Goal: Task Accomplishment & Management: Manage account settings

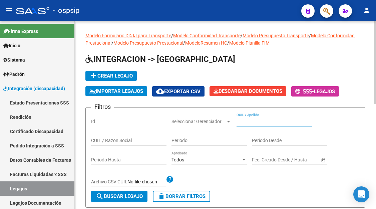
click at [260, 122] on input "CUIL / Apellido" at bounding box center [273, 122] width 75 height 6
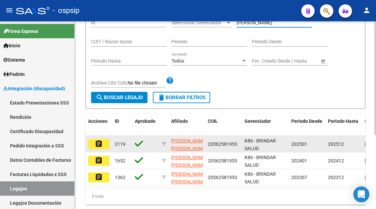
scroll to position [100, 0]
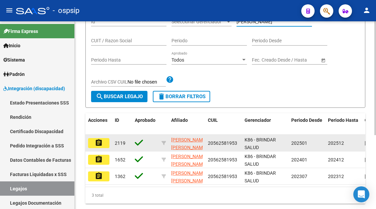
type input "[PERSON_NAME]"
click at [93, 144] on button "assignment" at bounding box center [98, 143] width 21 height 10
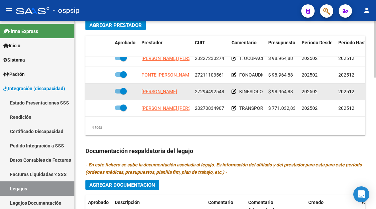
scroll to position [334, 0]
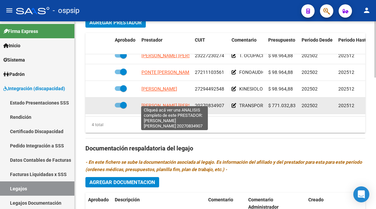
click at [170, 103] on span "DEL MARMOL RUBEN RICARDO" at bounding box center [177, 105] width 72 height 5
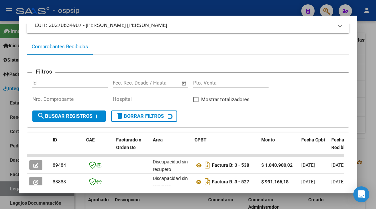
scroll to position [97, 0]
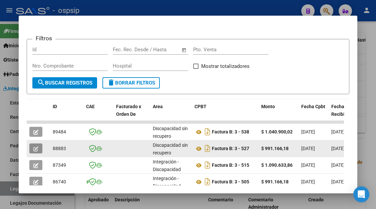
click at [33, 150] on icon "button" at bounding box center [35, 149] width 5 height 5
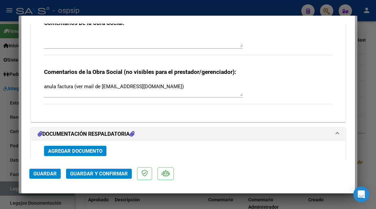
scroll to position [567, 0]
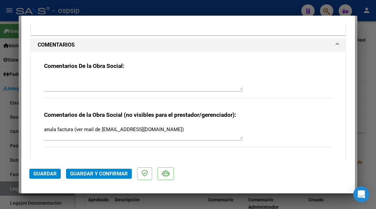
type input "$ 0,00"
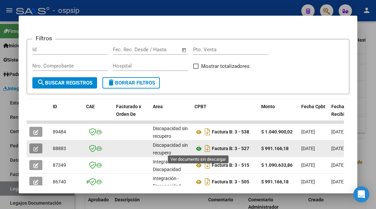
click at [199, 149] on icon at bounding box center [198, 149] width 9 height 8
click at [198, 150] on icon at bounding box center [198, 149] width 9 height 8
click at [197, 148] on icon at bounding box center [198, 149] width 9 height 8
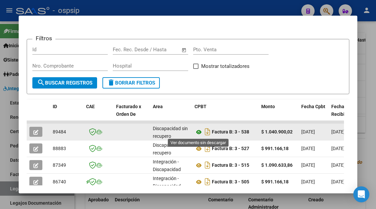
click at [199, 131] on icon at bounding box center [198, 132] width 9 height 8
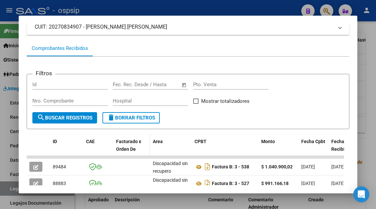
scroll to position [30, 0]
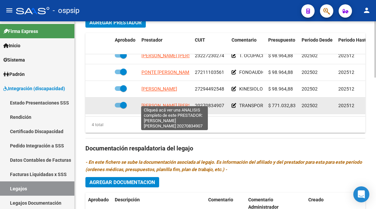
click at [155, 103] on span "DEL MARMOL RUBEN RICARDO" at bounding box center [177, 105] width 72 height 5
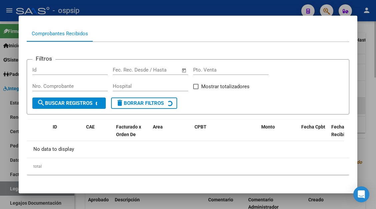
scroll to position [79, 0]
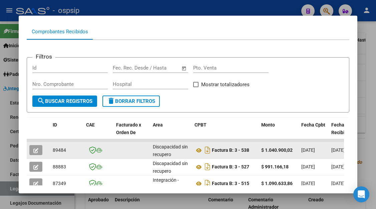
click at [36, 149] on icon "button" at bounding box center [35, 150] width 5 height 5
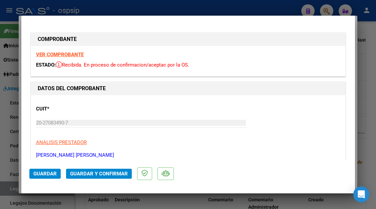
scroll to position [133, 0]
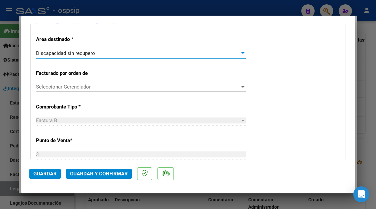
click at [240, 51] on div at bounding box center [243, 53] width 6 height 5
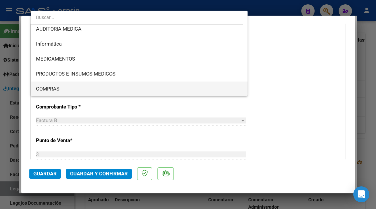
scroll to position [140, 0]
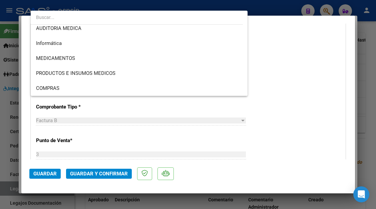
click at [263, 137] on div at bounding box center [188, 104] width 376 height 209
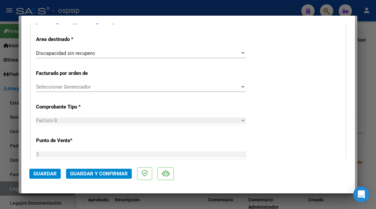
type input "$ 0,00"
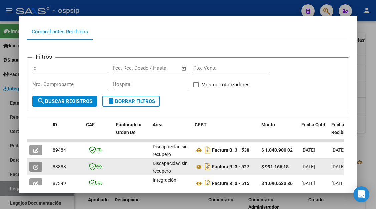
click at [34, 165] on icon "button" at bounding box center [35, 167] width 5 height 5
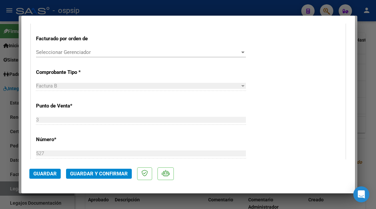
type input "$ 0,00"
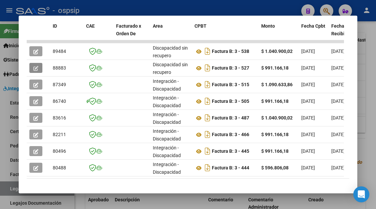
scroll to position [179, 0]
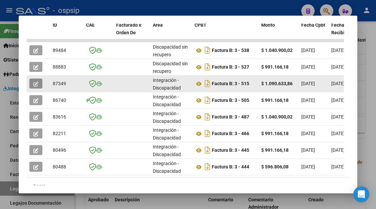
click at [35, 84] on icon "button" at bounding box center [35, 84] width 5 height 5
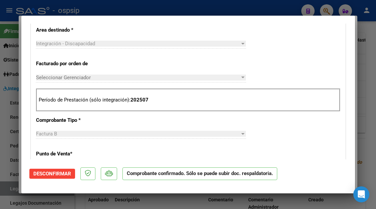
scroll to position [267, 0]
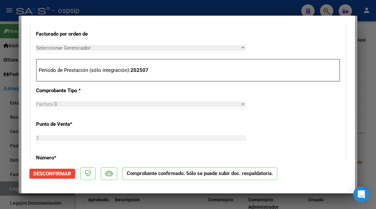
click at [59, 172] on span "Desconfirmar" at bounding box center [52, 174] width 38 height 6
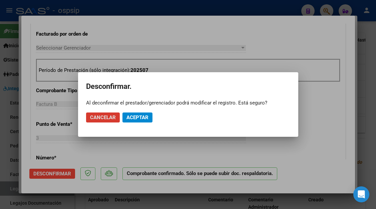
click at [129, 116] on span "Aceptar" at bounding box center [137, 118] width 22 height 6
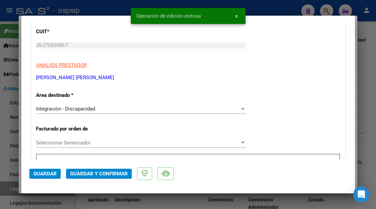
scroll to position [167, 0]
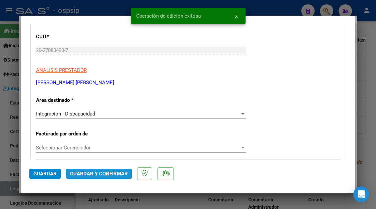
click at [85, 171] on span "Guardar y Confirmar" at bounding box center [99, 174] width 58 height 6
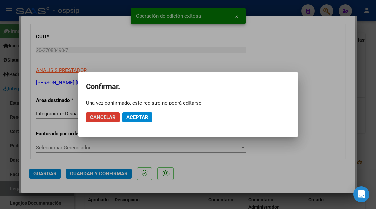
click at [129, 116] on span "Aceptar" at bounding box center [137, 118] width 22 height 6
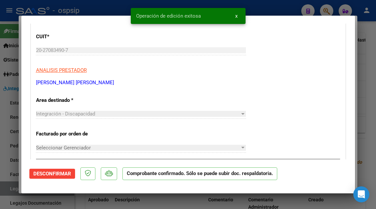
scroll to position [67, 0]
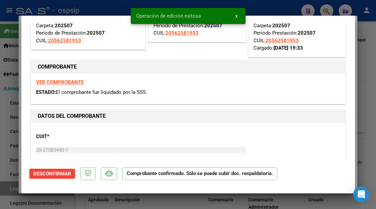
type input "$ 0,00"
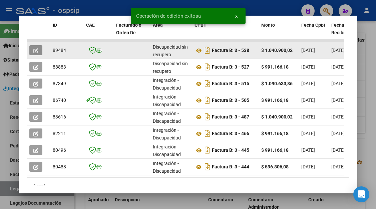
click at [36, 46] on button "button" at bounding box center [35, 50] width 13 height 10
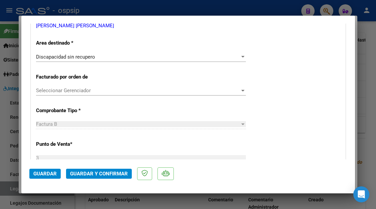
scroll to position [133, 0]
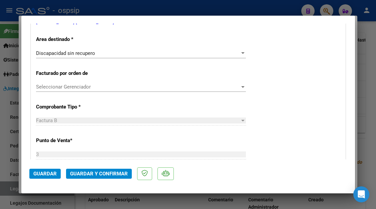
click at [241, 53] on div at bounding box center [242, 53] width 3 height 2
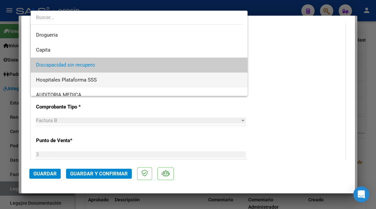
scroll to position [40, 0]
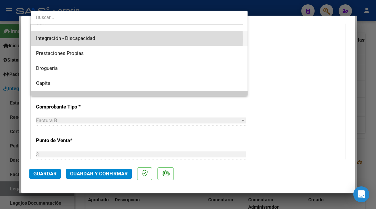
click at [97, 39] on span "Integración - Discapacidad" at bounding box center [139, 38] width 206 height 15
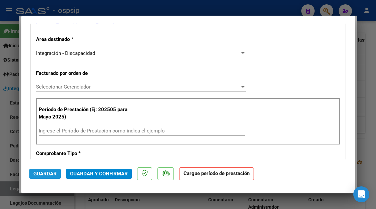
click at [44, 171] on span "Guardar" at bounding box center [44, 174] width 23 height 6
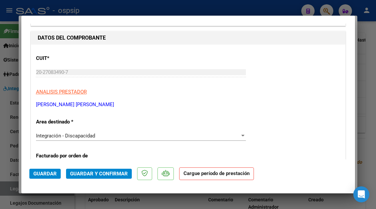
scroll to position [67, 0]
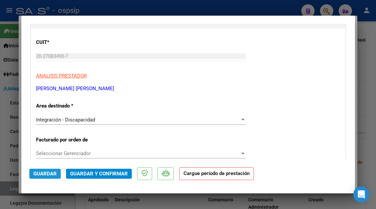
click at [45, 174] on span "Guardar" at bounding box center [44, 174] width 23 height 6
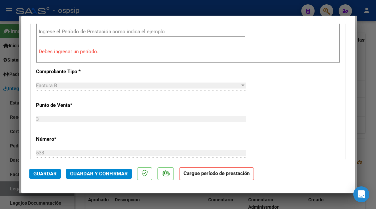
scroll to position [166, 0]
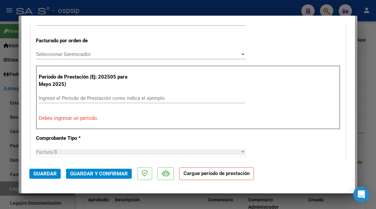
click at [53, 99] on input "Ingrese el Período de Prestación como indica el ejemplo" at bounding box center [142, 98] width 206 height 6
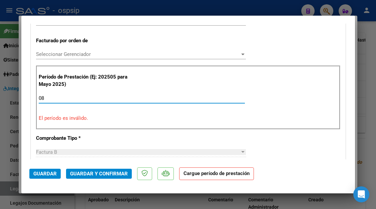
type input "0"
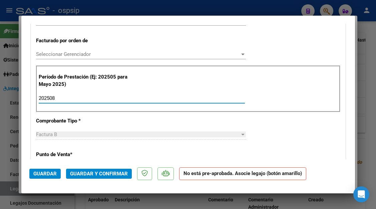
type input "202508"
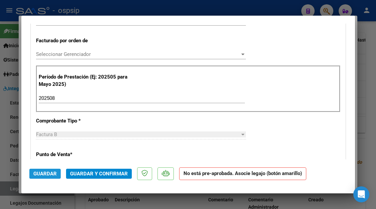
click at [49, 173] on span "Guardar" at bounding box center [44, 174] width 23 height 6
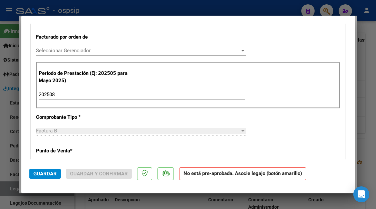
scroll to position [199, 0]
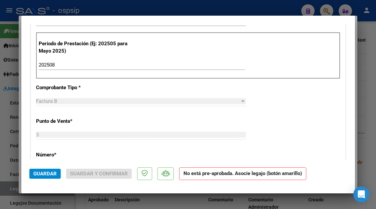
type input "$ 0,00"
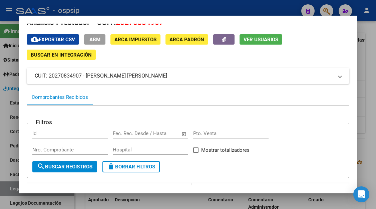
scroll to position [12, 0]
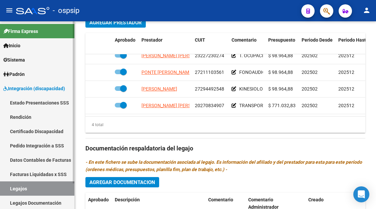
click at [7, 190] on link "Legajos" at bounding box center [37, 189] width 74 height 14
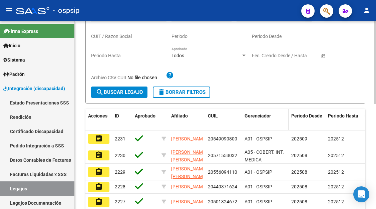
scroll to position [72, 0]
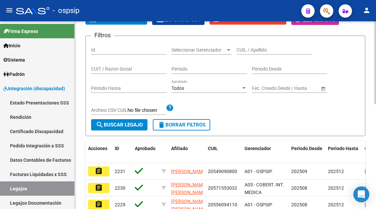
click at [242, 50] on input "CUIL / Apellido" at bounding box center [273, 50] width 75 height 6
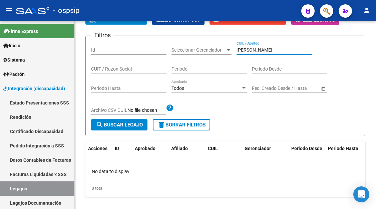
type input "monteros"
drag, startPoint x: 258, startPoint y: 52, endPoint x: 234, endPoint y: 50, distance: 23.1
click at [234, 50] on div "Filtros Id Seleccionar Gerenciador Seleccionar Gerenciador monteros CUIL / Apel…" at bounding box center [225, 80] width 269 height 78
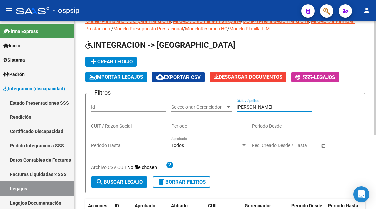
scroll to position [122, 0]
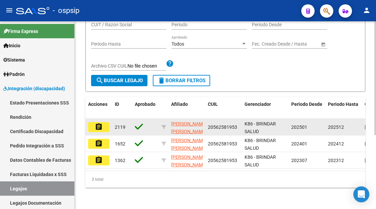
type input "ROLON"
click at [102, 123] on mat-icon "assignment" at bounding box center [99, 127] width 8 height 8
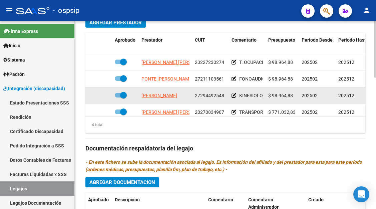
scroll to position [12, 0]
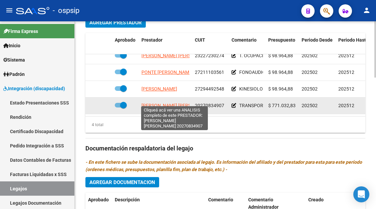
click at [161, 103] on span "DEL MARMOL RUBEN RICARDO" at bounding box center [177, 105] width 72 height 5
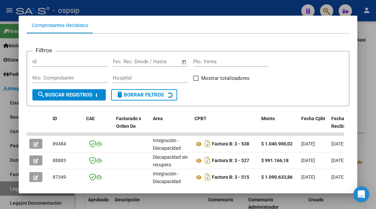
scroll to position [97, 0]
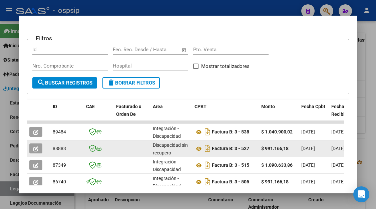
click at [37, 149] on icon "button" at bounding box center [35, 149] width 5 height 5
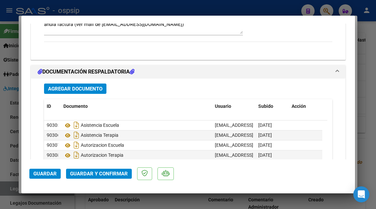
scroll to position [700, 0]
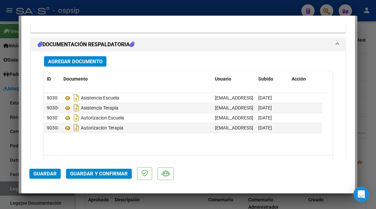
type input "$ 0,00"
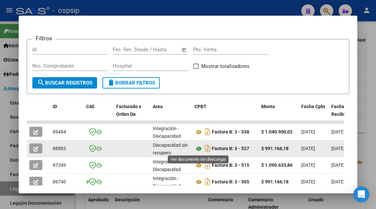
click at [200, 149] on icon at bounding box center [198, 149] width 9 height 8
click at [35, 148] on icon "button" at bounding box center [35, 149] width 5 height 5
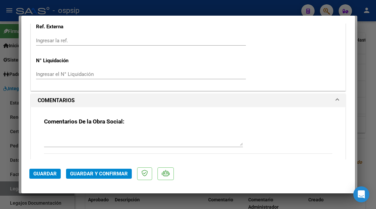
scroll to position [567, 0]
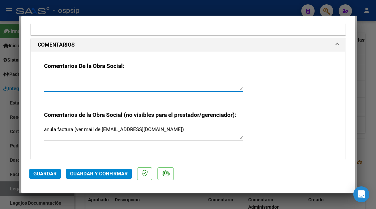
click at [91, 79] on textarea at bounding box center [143, 83] width 199 height 13
drag, startPoint x: 73, startPoint y: 81, endPoint x: 32, endPoint y: 71, distance: 42.1
click at [32, 71] on div "Comentarios De la Obra Social: RECHAZADA REFACTURO Comentarios de la Obra Socia…" at bounding box center [188, 108] width 314 height 113
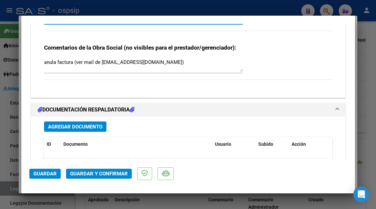
scroll to position [634, 0]
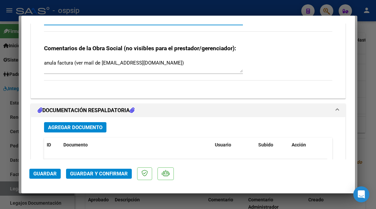
type textarea "DEBITO REFACTURO"
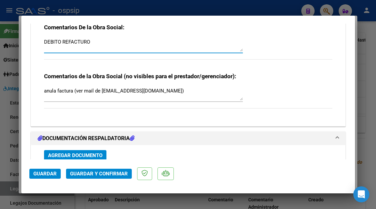
scroll to position [567, 0]
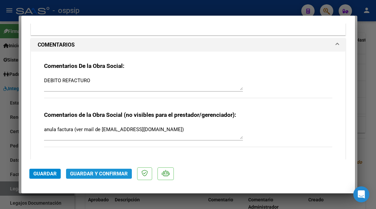
click at [89, 173] on span "Guardar y Confirmar" at bounding box center [99, 174] width 58 height 6
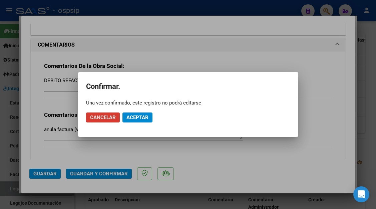
click at [129, 117] on span "Aceptar" at bounding box center [137, 118] width 22 height 6
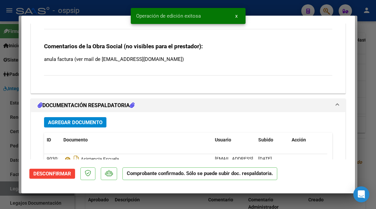
type input "$ 0,00"
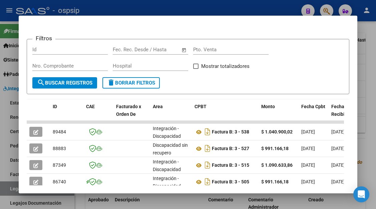
click at [16, 188] on div at bounding box center [188, 104] width 376 height 209
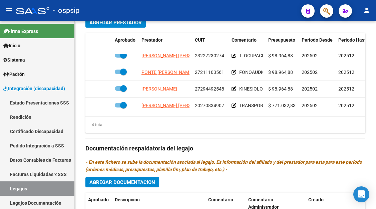
click at [16, 188] on link "Legajos" at bounding box center [37, 189] width 74 height 14
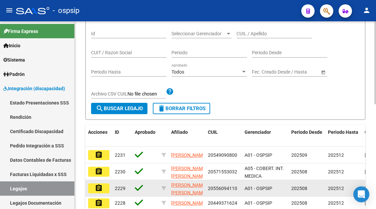
scroll to position [72, 0]
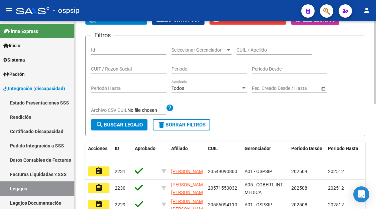
click at [243, 52] on input "CUIL / Apellido" at bounding box center [273, 50] width 75 height 6
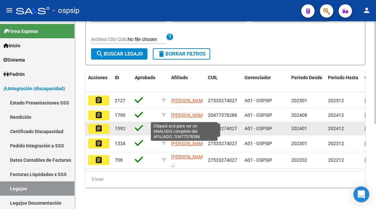
scroll to position [155, 0]
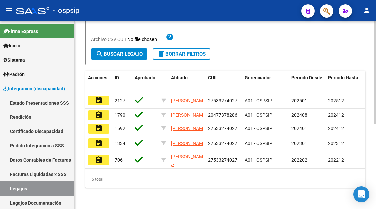
type input "maglio"
click at [85, 82] on div "Modelo Formulario DDJJ para Transporte / Modelo Conformidad Transporte / Modelo…" at bounding box center [225, 44] width 301 height 331
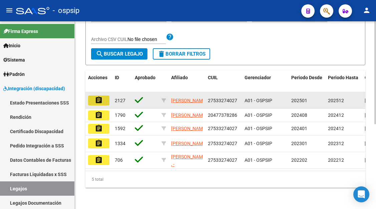
click at [94, 96] on button "assignment" at bounding box center [98, 101] width 21 height 10
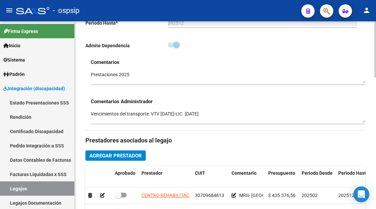
scroll to position [300, 0]
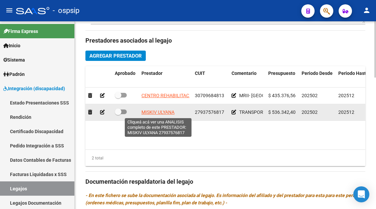
click at [166, 113] on span "MISKIV ULYANA" at bounding box center [157, 112] width 33 height 5
type textarea "27937576817"
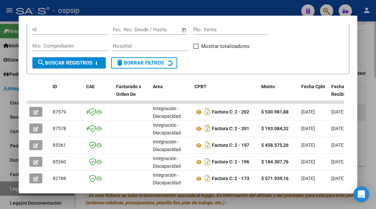
scroll to position [197, 0]
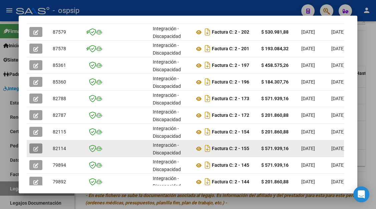
click at [37, 150] on icon "button" at bounding box center [35, 149] width 5 height 5
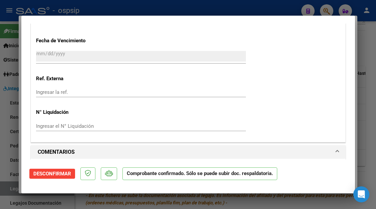
scroll to position [734, 0]
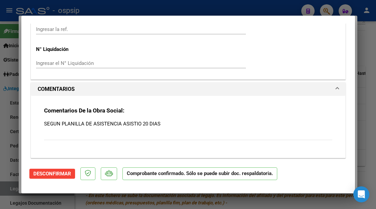
type input "$ 0,00"
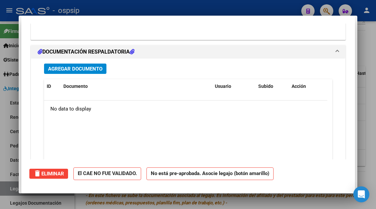
scroll to position [0, 0]
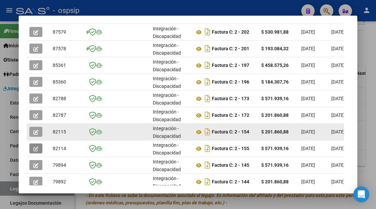
click at [36, 129] on span "button" at bounding box center [35, 132] width 5 height 6
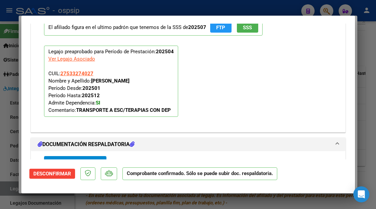
scroll to position [913, 0]
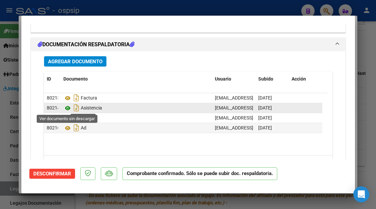
click at [65, 108] on icon at bounding box center [67, 108] width 9 height 8
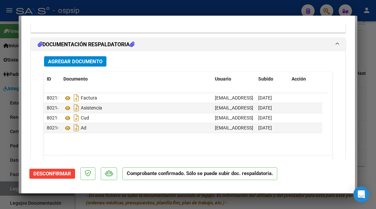
type input "$ 0,00"
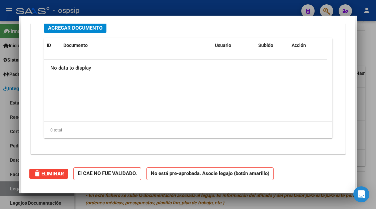
scroll to position [0, 0]
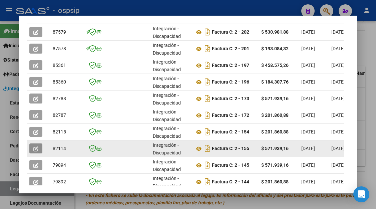
click at [34, 150] on icon "button" at bounding box center [35, 149] width 5 height 5
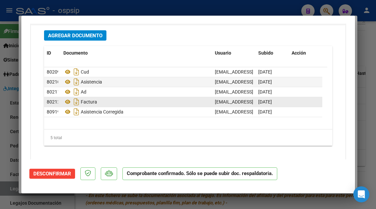
scroll to position [1034, 0]
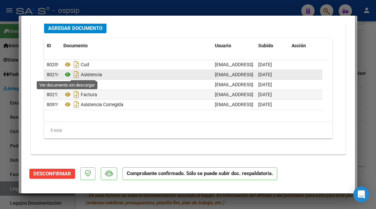
click at [67, 73] on icon at bounding box center [67, 75] width 9 height 8
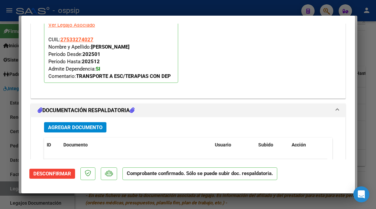
scroll to position [934, 0]
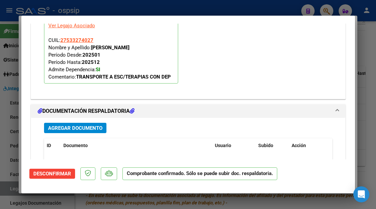
type input "$ 0,00"
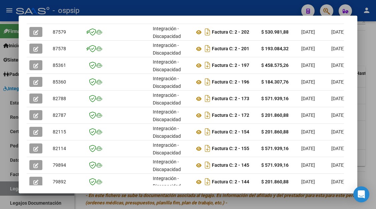
click at [4, 189] on div at bounding box center [188, 104] width 376 height 209
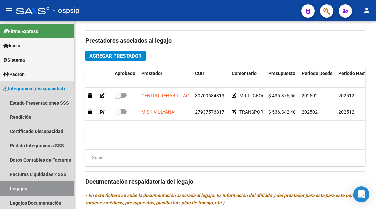
click at [4, 189] on link "Legajos" at bounding box center [37, 189] width 74 height 14
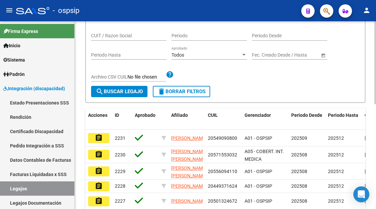
scroll to position [38, 0]
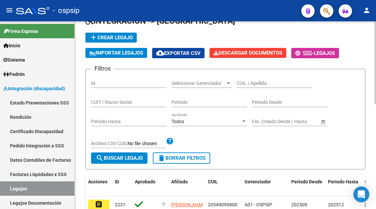
click at [238, 81] on input "CUIL / Apellido" at bounding box center [273, 84] width 75 height 6
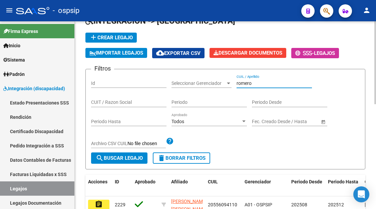
scroll to position [72, 0]
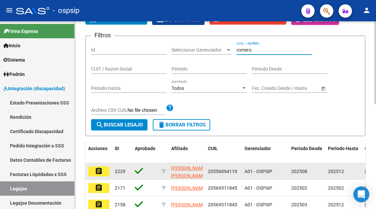
type input "romero"
click at [102, 173] on mat-icon "assignment" at bounding box center [99, 171] width 8 height 8
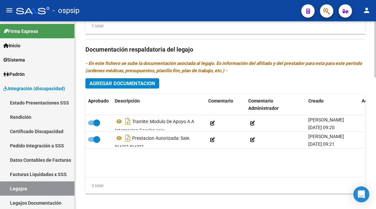
scroll to position [434, 0]
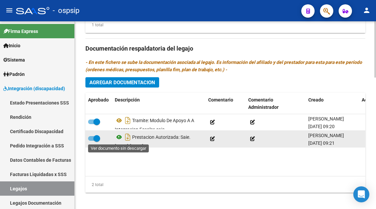
click at [119, 138] on icon at bounding box center [119, 137] width 9 height 8
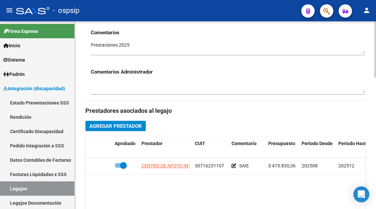
scroll to position [300, 0]
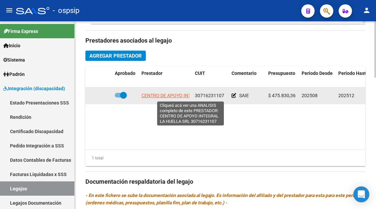
click at [181, 93] on span "CENTRO DE APOYO INTEGRAL LA HUELLA SRL" at bounding box center [190, 95] width 98 height 5
type textarea "30716231107"
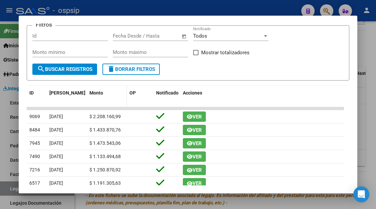
scroll to position [30, 0]
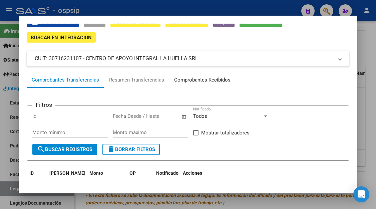
click at [199, 82] on div "Comprobantes Recibidos" at bounding box center [202, 80] width 56 height 8
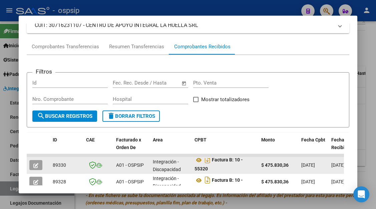
scroll to position [4, 0]
click at [34, 164] on icon "button" at bounding box center [35, 165] width 5 height 5
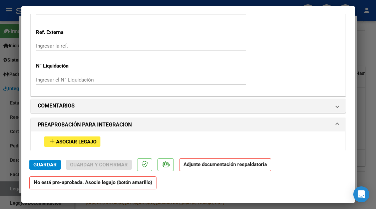
scroll to position [544, 0]
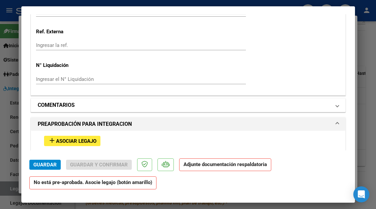
click at [336, 107] on span at bounding box center [337, 105] width 3 height 8
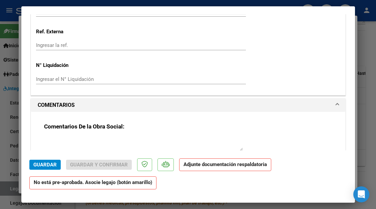
scroll to position [611, 0]
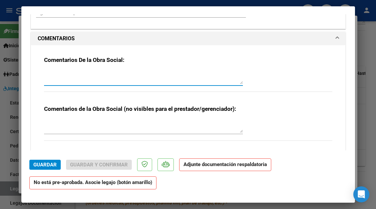
click at [55, 74] on textarea at bounding box center [143, 77] width 199 height 13
type textarea "r"
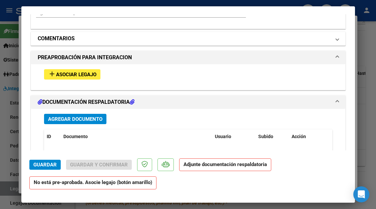
click at [336, 39] on span at bounding box center [337, 39] width 3 height 8
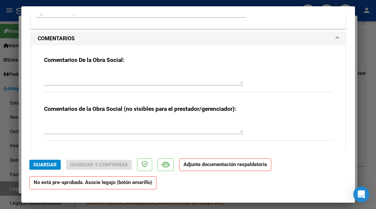
click at [71, 74] on textarea at bounding box center [143, 77] width 199 height 13
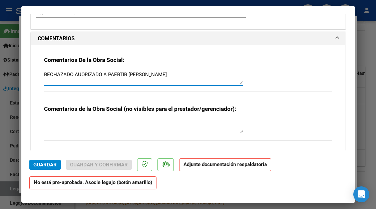
click at [118, 74] on textarea "RECHAZADO AUORIZADO A PAERTIR DE AGOSTO" at bounding box center [143, 77] width 199 height 13
click at [82, 74] on textarea "RECHAZADO AUORIZADO A PARTIR DE AGOSTO" at bounding box center [143, 77] width 199 height 13
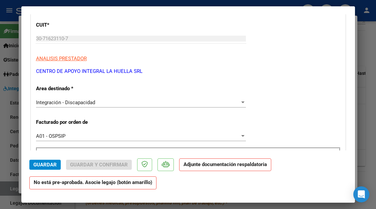
scroll to position [0, 0]
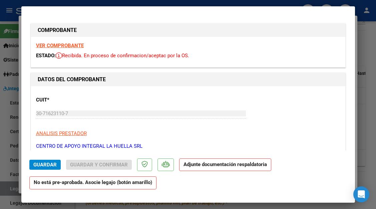
type textarea "RECHAZADO AUTORIZADO A PARTIR DE AGOSTO"
click at [45, 161] on button "Guardar" at bounding box center [44, 165] width 31 height 10
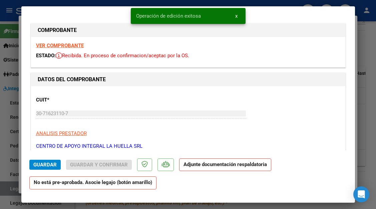
type input "$ 0,00"
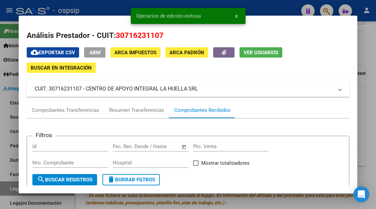
click at [261, 54] on span "Ver Usuarios" at bounding box center [260, 53] width 35 height 6
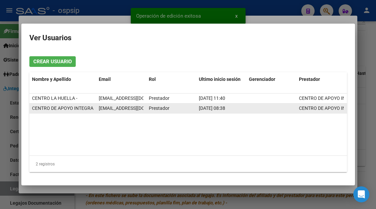
click at [106, 110] on span "milagrosplahuella@gmail.com" at bounding box center [136, 108] width 74 height 5
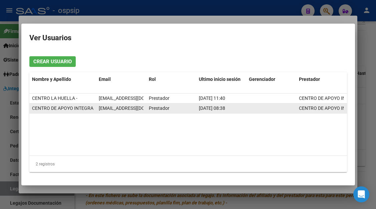
click at [106, 110] on span "milagrosplahuella@gmail.com" at bounding box center [136, 108] width 74 height 5
copy span "milagrosplahuella@gmail.com"
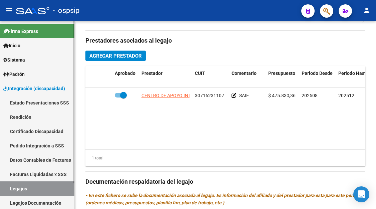
click at [8, 188] on link "Legajos" at bounding box center [37, 189] width 74 height 14
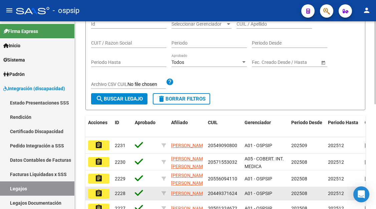
scroll to position [72, 0]
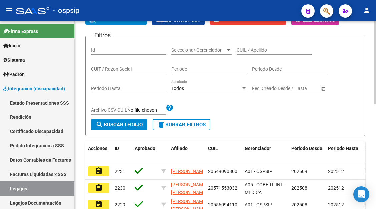
click at [240, 53] on div "CUIL / Apellido" at bounding box center [273, 47] width 75 height 13
click at [240, 49] on input "CUIL / Apellido" at bounding box center [273, 50] width 75 height 6
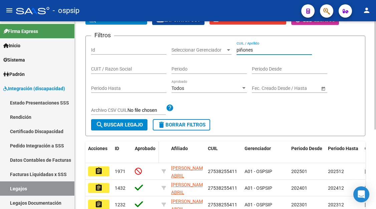
scroll to position [105, 0]
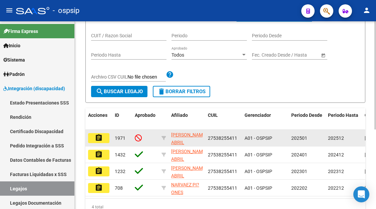
type input "piñones"
click at [102, 140] on mat-icon "assignment" at bounding box center [99, 138] width 8 height 8
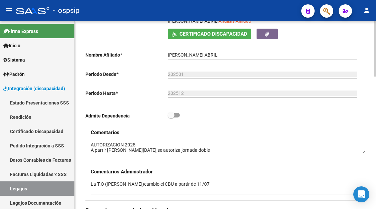
scroll to position [67, 0]
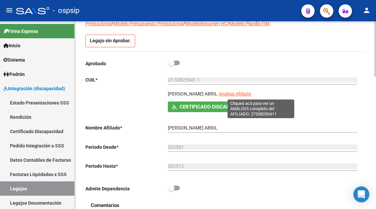
click at [251, 93] on span "Análisis Afiliado" at bounding box center [234, 93] width 33 height 5
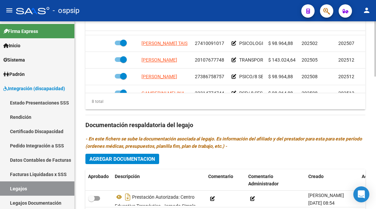
scroll to position [45, 0]
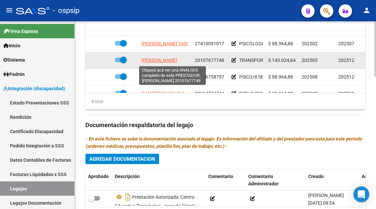
click at [168, 59] on span "CAAMAÑO CARLOS ALBERTO" at bounding box center [159, 60] width 36 height 5
type textarea "20107677748"
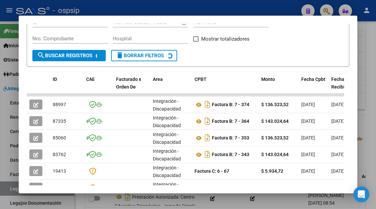
scroll to position [130, 0]
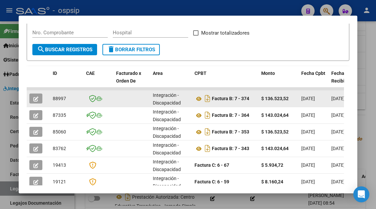
click at [40, 102] on button "button" at bounding box center [35, 99] width 13 height 10
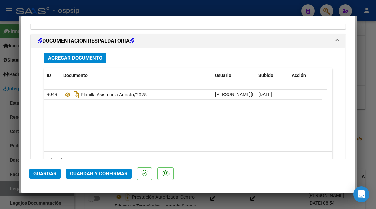
scroll to position [841, 0]
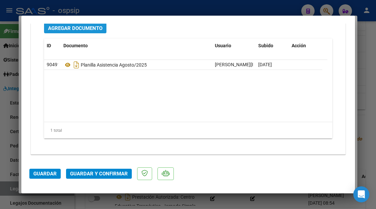
click at [89, 26] on span "Agregar Documento" at bounding box center [75, 28] width 54 height 6
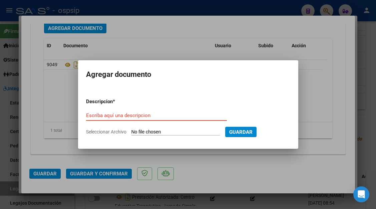
type input "C:\fakepath\696472_planilla_20250902.pdf"
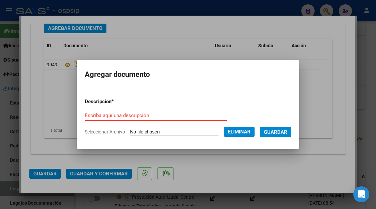
click at [94, 115] on input "Escriba aquí una descripcion" at bounding box center [156, 116] width 142 height 6
type input "planilla completa"
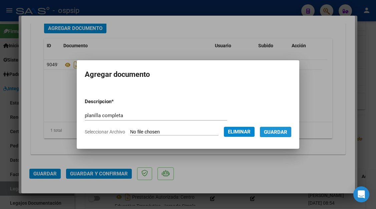
click at [280, 132] on span "Guardar" at bounding box center [275, 132] width 23 height 6
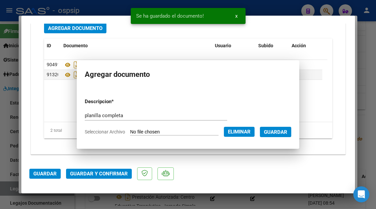
scroll to position [840, 0]
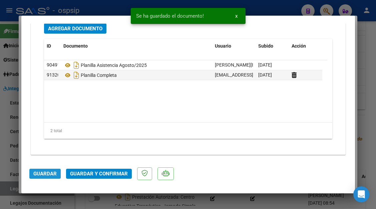
click at [51, 175] on span "Guardar" at bounding box center [44, 174] width 23 height 6
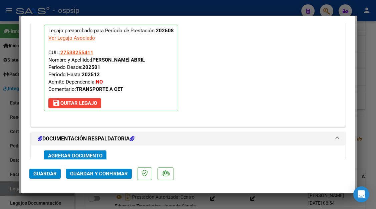
scroll to position [774, 0]
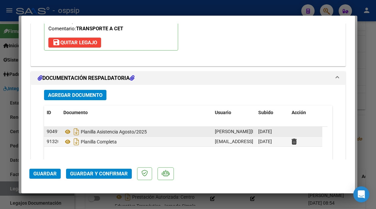
type input "$ 0,00"
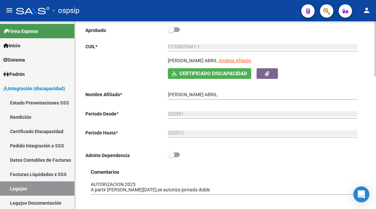
scroll to position [67, 0]
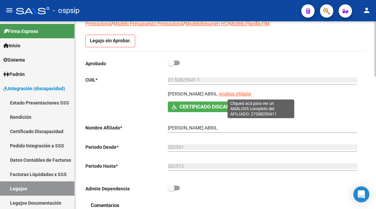
click at [251, 96] on span "Análisis Afiliado" at bounding box center [234, 93] width 33 height 5
type textarea "27538255411"
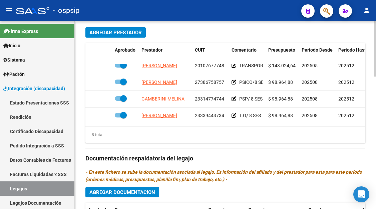
scroll to position [79, 0]
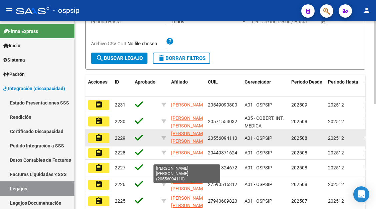
scroll to position [16, 0]
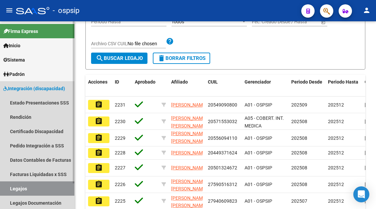
click at [14, 187] on link "Legajos" at bounding box center [37, 189] width 74 height 14
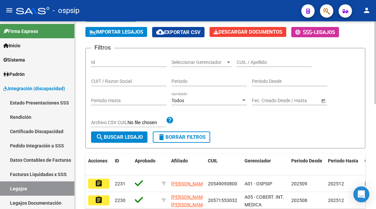
scroll to position [38, 0]
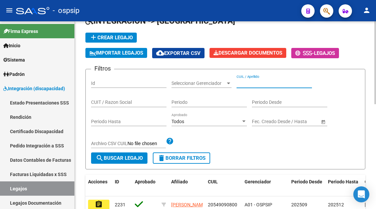
click at [247, 81] on input "CUIL / Apellido" at bounding box center [273, 84] width 75 height 6
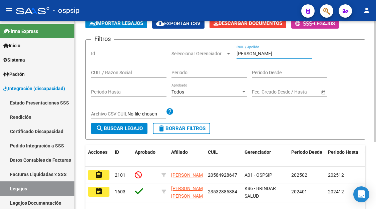
scroll to position [105, 0]
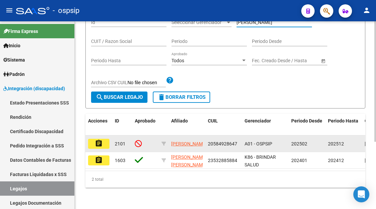
type input "melo"
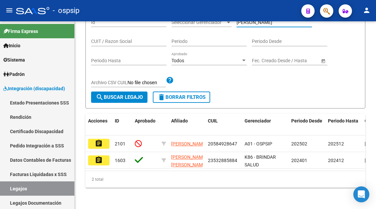
click at [99, 140] on mat-icon "assignment" at bounding box center [99, 144] width 8 height 8
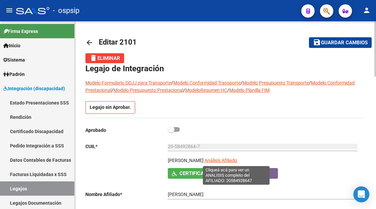
click at [232, 161] on span "Análisis Afiliado" at bounding box center [220, 160] width 33 height 5
type textarea "20584928647"
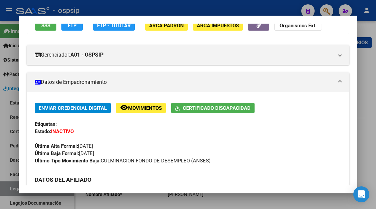
scroll to position [67, 0]
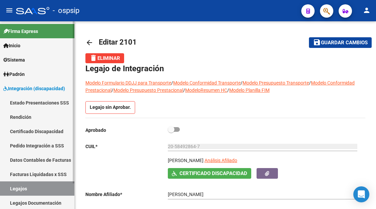
click at [19, 185] on link "Legajos" at bounding box center [37, 189] width 74 height 14
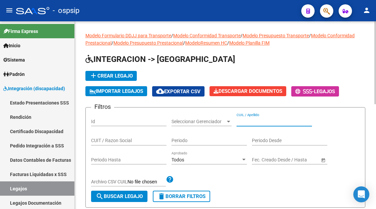
click at [238, 120] on input "CUIL / Apellido" at bounding box center [273, 122] width 75 height 6
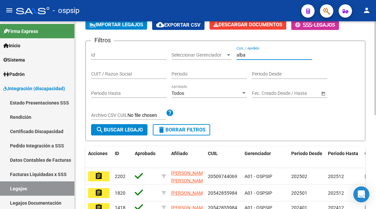
scroll to position [100, 0]
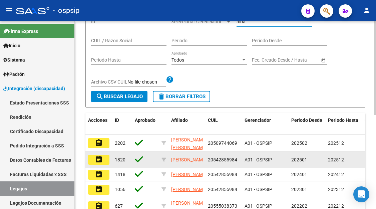
type input "alba"
click at [101, 159] on mat-icon "assignment" at bounding box center [99, 160] width 8 height 8
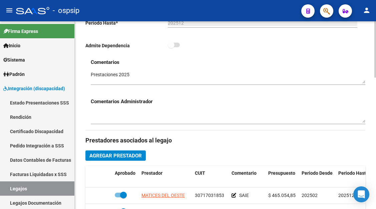
scroll to position [267, 0]
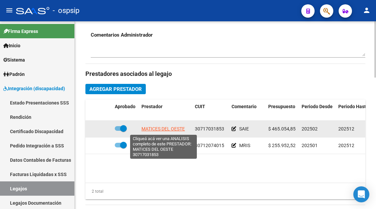
click at [166, 128] on span "MATICES DEL OESTE" at bounding box center [162, 128] width 43 height 5
type textarea "30717031853"
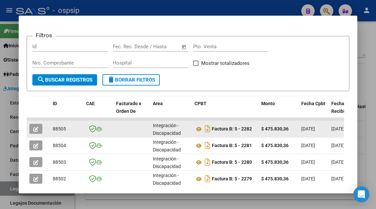
scroll to position [133, 0]
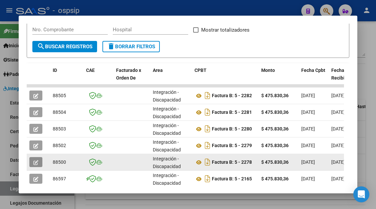
click at [39, 162] on button "button" at bounding box center [35, 162] width 13 height 10
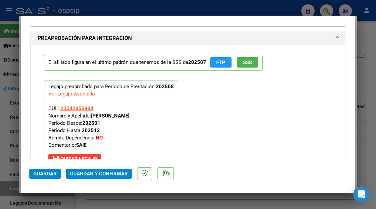
scroll to position [834, 0]
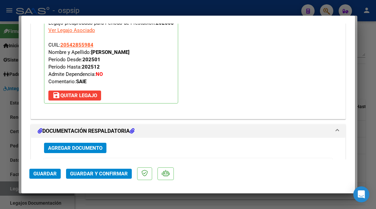
click at [6, 194] on div at bounding box center [188, 104] width 376 height 209
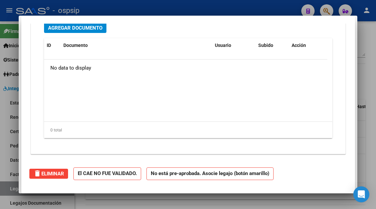
type input "$ 0,00"
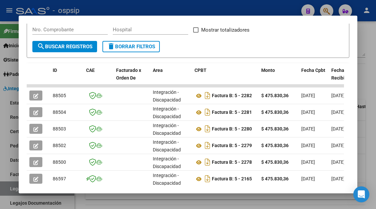
click at [8, 191] on div at bounding box center [188, 104] width 376 height 209
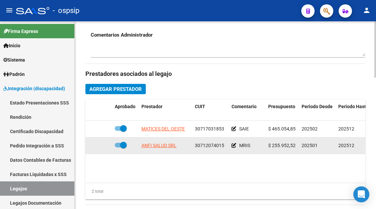
scroll to position [233, 0]
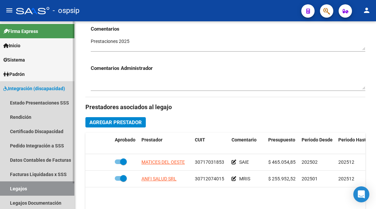
click at [42, 186] on link "Legajos" at bounding box center [37, 189] width 74 height 14
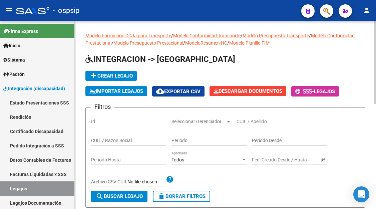
click at [247, 122] on input "CUIL / Apellido" at bounding box center [273, 122] width 75 height 6
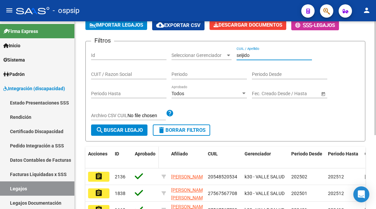
scroll to position [67, 0]
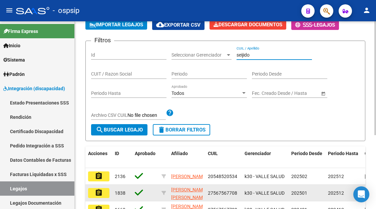
type input "seijido"
click at [101, 193] on mat-icon "assignment" at bounding box center [99, 193] width 8 height 8
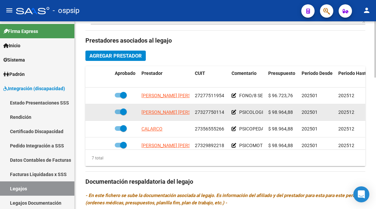
scroll to position [33, 0]
click at [168, 116] on app-link-go-to "LOPEZ YAMILA ALICIA ESTHER" at bounding box center [177, 113] width 72 height 8
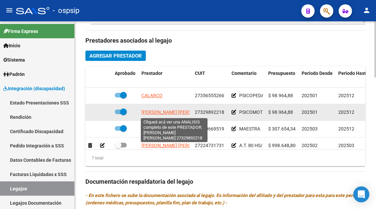
click at [166, 113] on span "LOPEZ YAMILA ALICIA ESTHER" at bounding box center [177, 112] width 72 height 5
type textarea "27329892218"
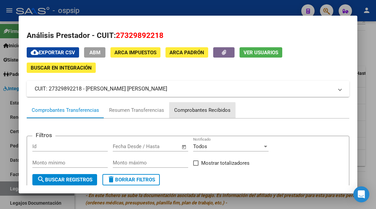
click at [196, 112] on div "Comprobantes Recibidos" at bounding box center [202, 111] width 56 height 8
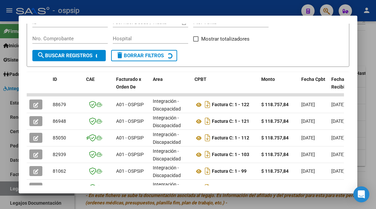
scroll to position [130, 0]
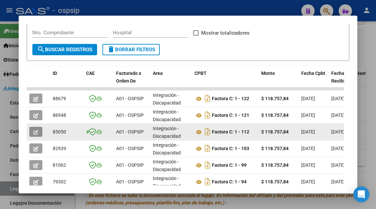
click at [40, 128] on button "button" at bounding box center [35, 132] width 13 height 10
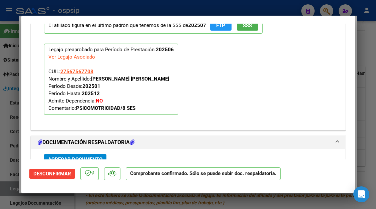
scroll to position [867, 0]
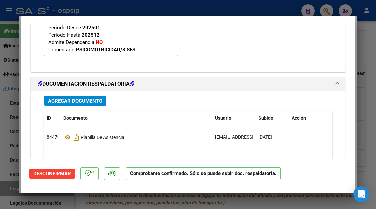
type input "$ 0,00"
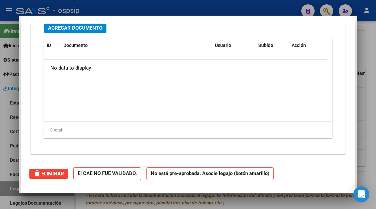
scroll to position [0, 0]
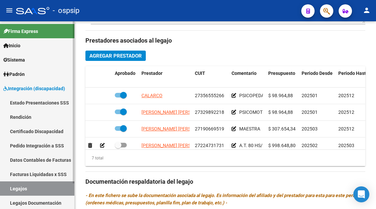
click at [12, 189] on link "Legajos" at bounding box center [37, 189] width 74 height 14
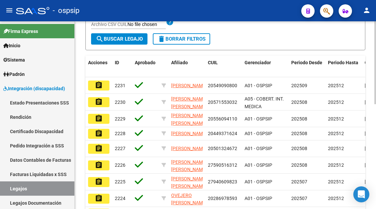
scroll to position [72, 0]
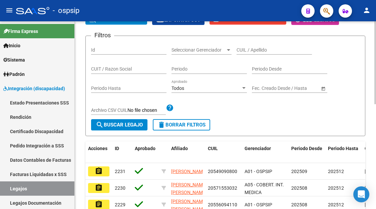
click at [248, 50] on input "CUIL / Apellido" at bounding box center [273, 50] width 75 height 6
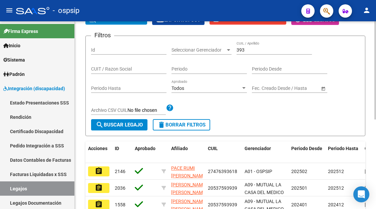
click at [251, 53] on div "393 CUIL / Apellido" at bounding box center [273, 47] width 75 height 13
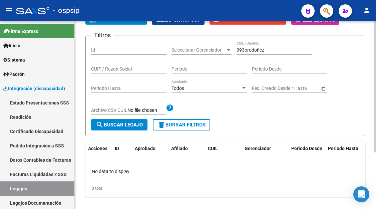
click at [251, 45] on div "393orodoñez CUIL / Apellido" at bounding box center [273, 47] width 75 height 13
click at [251, 48] on input "393orodoñez" at bounding box center [273, 50] width 75 height 6
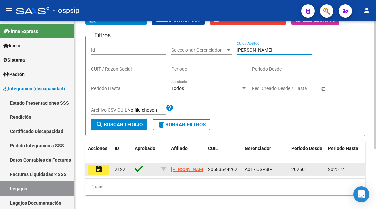
type input "ordoñez"
click at [97, 171] on mat-icon "assignment" at bounding box center [99, 170] width 8 height 8
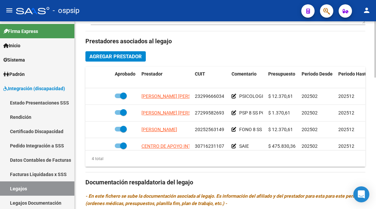
scroll to position [300, 0]
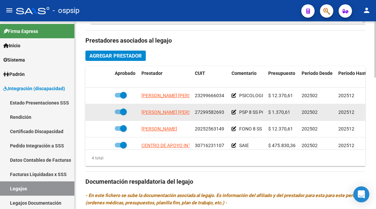
click at [201, 111] on span "27299582693" at bounding box center [209, 112] width 29 height 5
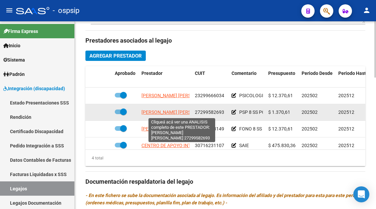
click at [147, 115] on span "VILLAFAÑE ANDREA MARCELA NOEMI" at bounding box center [177, 112] width 72 height 5
type textarea "27299582693"
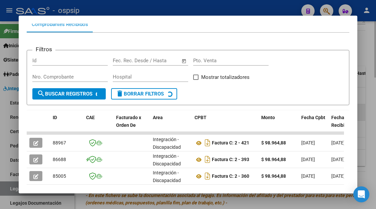
scroll to position [97, 0]
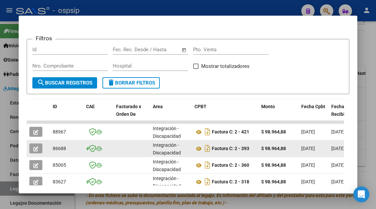
click at [34, 147] on icon "button" at bounding box center [35, 149] width 5 height 5
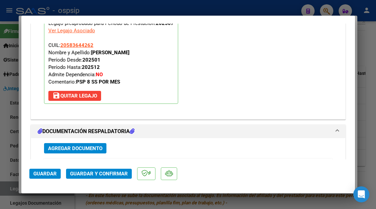
scroll to position [901, 0]
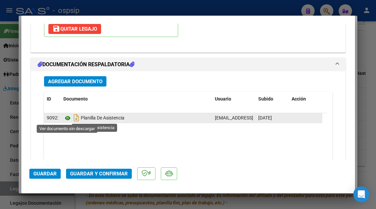
click at [69, 119] on icon at bounding box center [67, 118] width 9 height 8
click at [70, 117] on icon at bounding box center [67, 118] width 9 height 8
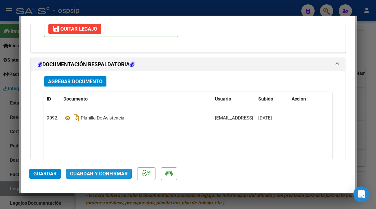
click at [94, 172] on span "Guardar y Confirmar" at bounding box center [99, 174] width 58 height 6
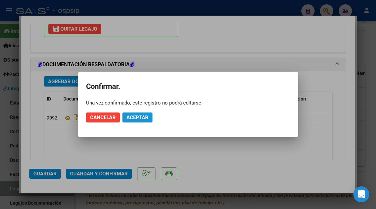
click at [132, 120] on span "Aceptar" at bounding box center [137, 118] width 22 height 6
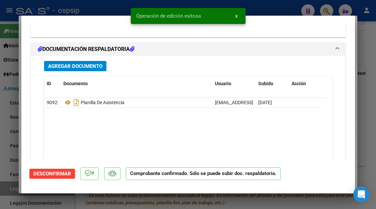
click at [8, 190] on div at bounding box center [188, 104] width 376 height 209
type input "$ 0,00"
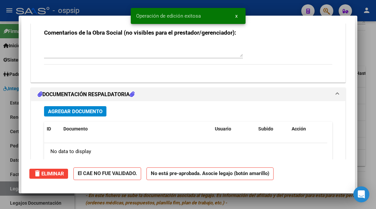
scroll to position [0, 0]
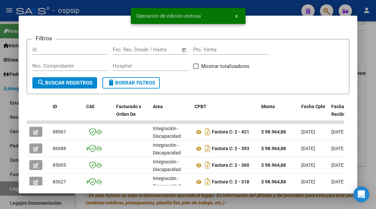
click at [8, 190] on div at bounding box center [188, 104] width 376 height 209
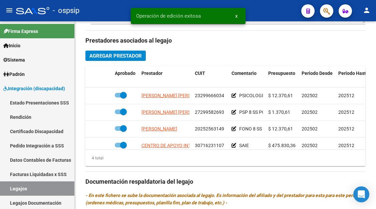
click at [8, 190] on link "Legajos" at bounding box center [37, 189] width 74 height 14
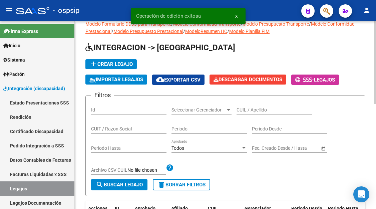
scroll to position [5, 0]
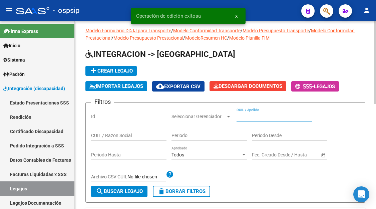
click at [247, 114] on input "CUIL / Apellido" at bounding box center [273, 117] width 75 height 6
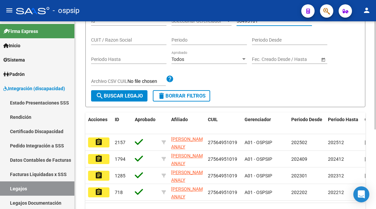
scroll to position [105, 0]
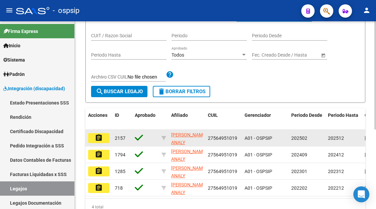
type input "56495101"
click at [101, 139] on mat-icon "assignment" at bounding box center [99, 138] width 8 height 8
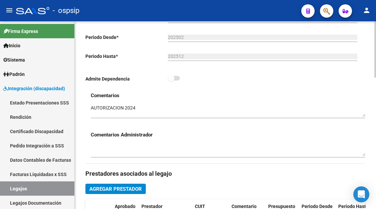
scroll to position [267, 0]
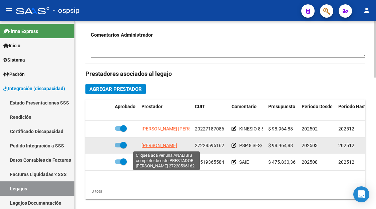
click at [162, 148] on span "DEHEZA LETICIA IVANA" at bounding box center [159, 145] width 36 height 5
type textarea "27228596162"
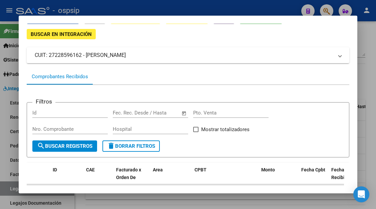
scroll to position [100, 0]
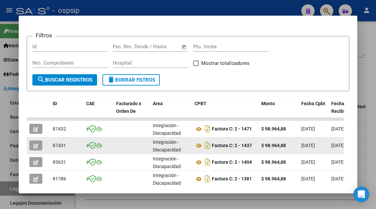
click at [28, 145] on datatable-body-cell at bounding box center [38, 146] width 23 height 16
click at [36, 146] on icon "button" at bounding box center [35, 146] width 5 height 5
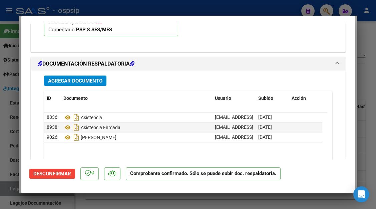
scroll to position [901, 0]
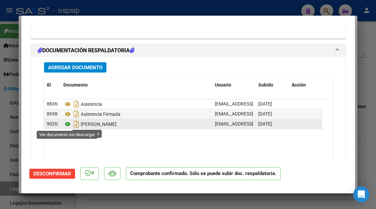
click at [65, 123] on icon at bounding box center [67, 124] width 9 height 8
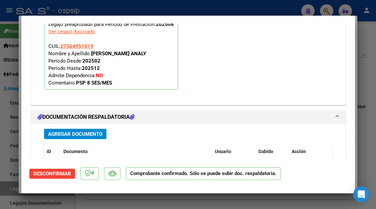
scroll to position [934, 0]
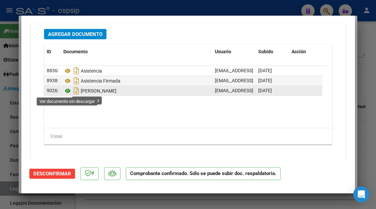
click at [67, 90] on icon at bounding box center [67, 91] width 9 height 8
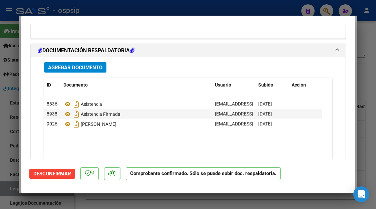
click at [13, 187] on div at bounding box center [188, 104] width 376 height 209
type input "$ 0,00"
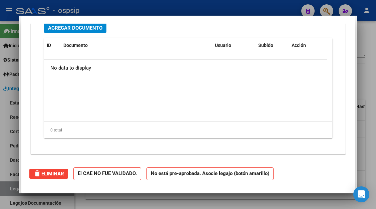
scroll to position [0, 0]
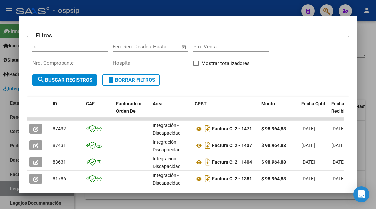
click at [13, 187] on div at bounding box center [188, 104] width 376 height 209
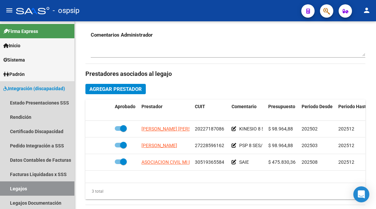
click at [13, 187] on link "Legajos" at bounding box center [37, 189] width 74 height 14
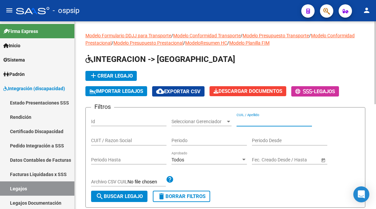
click at [249, 120] on input "CUIL / Apellido" at bounding box center [273, 122] width 75 height 6
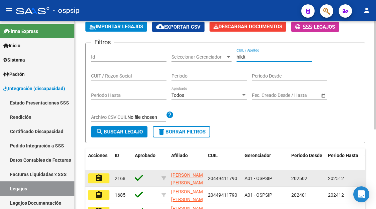
scroll to position [100, 0]
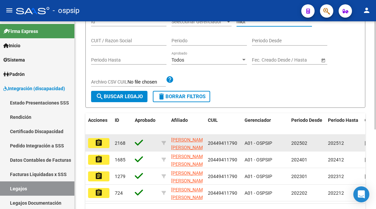
type input "hildt"
click at [94, 146] on button "assignment" at bounding box center [98, 143] width 21 height 10
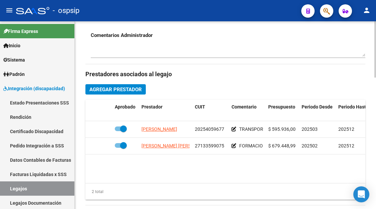
scroll to position [267, 0]
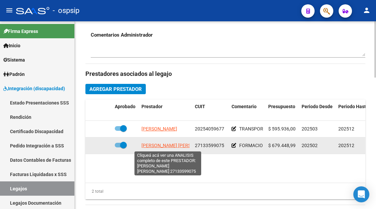
click at [169, 146] on span "GIMENEZ STELLA MARIS" at bounding box center [177, 145] width 72 height 5
type textarea "27133599075"
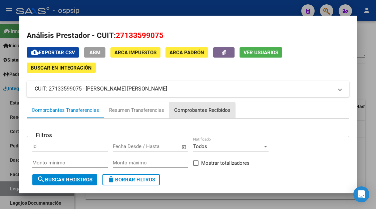
click at [193, 111] on div "Comprobantes Recibidos" at bounding box center [202, 111] width 56 height 8
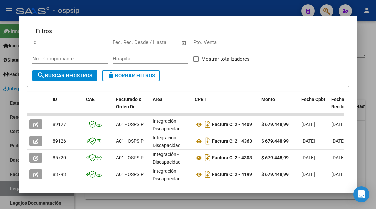
scroll to position [100, 0]
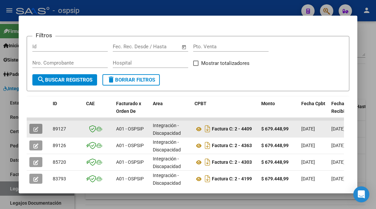
click at [37, 127] on icon "button" at bounding box center [35, 129] width 5 height 5
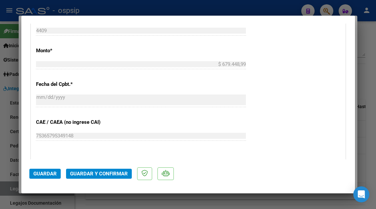
scroll to position [434, 0]
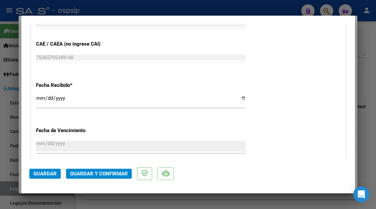
click at [11, 186] on div at bounding box center [188, 104] width 376 height 209
type input "$ 0,00"
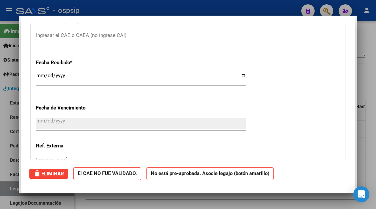
scroll to position [0, 0]
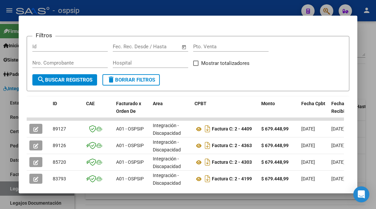
click at [11, 186] on div at bounding box center [188, 104] width 376 height 209
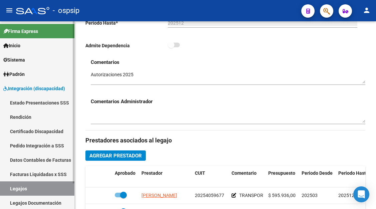
click at [34, 190] on link "Legajos" at bounding box center [37, 189] width 74 height 14
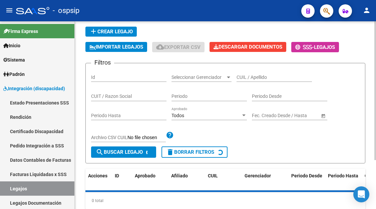
scroll to position [33, 0]
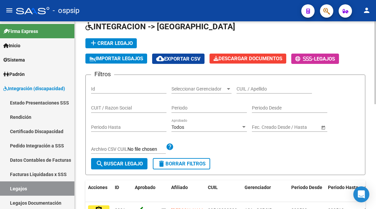
click at [239, 88] on input "CUIL / Apellido" at bounding box center [273, 89] width 75 height 6
click at [266, 90] on input "52846368" at bounding box center [273, 89] width 75 height 6
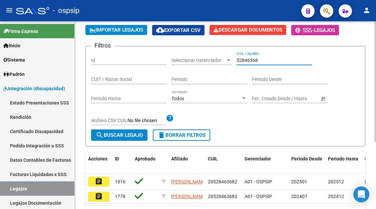
scroll to position [99, 0]
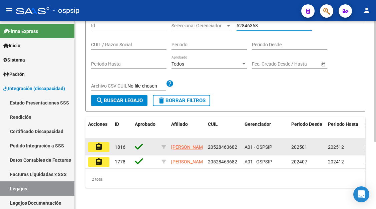
type input "52846368"
click at [100, 144] on mat-icon "assignment" at bounding box center [99, 147] width 8 height 8
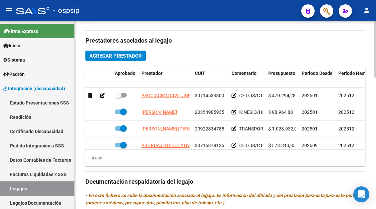
scroll to position [12, 0]
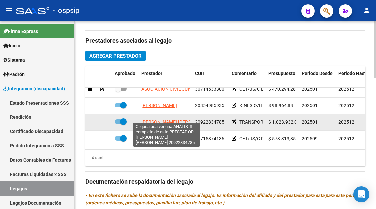
click at [165, 120] on span "BAUZA HENRI ALBERTO" at bounding box center [177, 122] width 72 height 5
type textarea "20922834785"
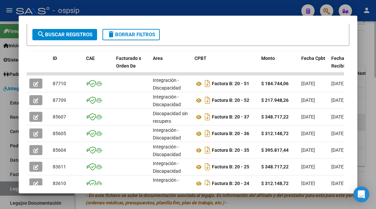
scroll to position [164, 0]
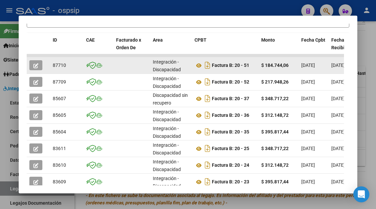
click at [35, 66] on icon "button" at bounding box center [35, 65] width 5 height 5
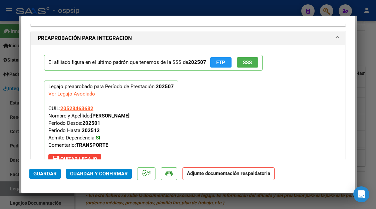
scroll to position [767, 0]
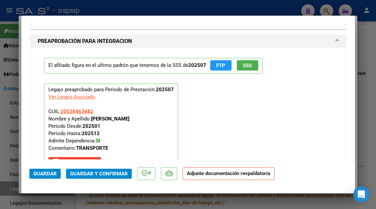
type input "$ 0,00"
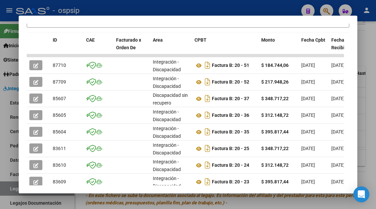
click at [8, 185] on div at bounding box center [188, 104] width 376 height 209
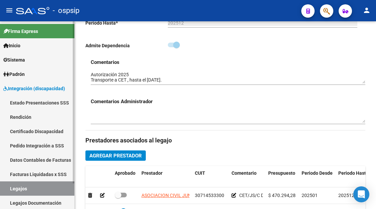
click at [24, 195] on link "Legajos" at bounding box center [37, 189] width 74 height 14
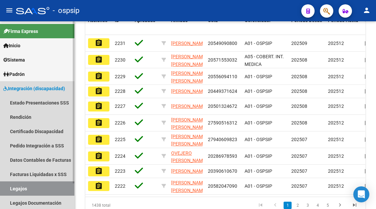
click at [19, 189] on link "Legajos" at bounding box center [37, 189] width 74 height 14
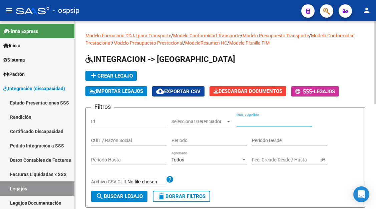
click at [258, 124] on input "CUIL / Apellido" at bounding box center [273, 122] width 75 height 6
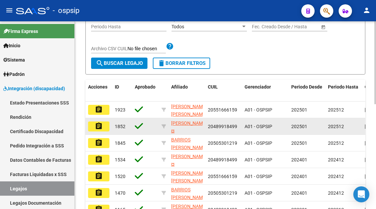
type input "rios"
click at [99, 128] on mat-icon "assignment" at bounding box center [99, 126] width 8 height 8
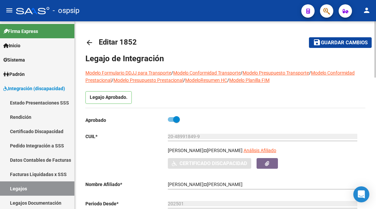
type input "RIOS TOMAS GABRIEL"
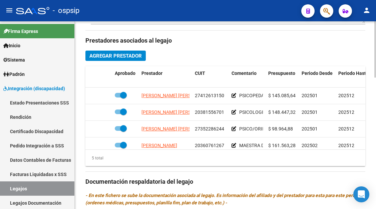
scroll to position [22, 0]
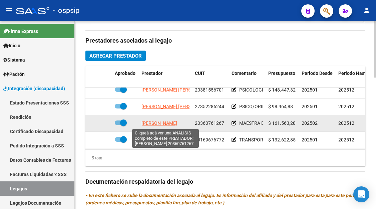
click at [161, 125] on span "FLORES SILVIA DENISE" at bounding box center [159, 123] width 36 height 5
type textarea "20360761267"
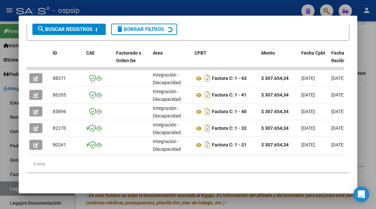
scroll to position [156, 0]
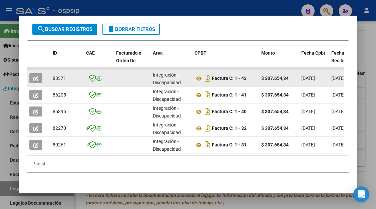
click at [36, 76] on icon "button" at bounding box center [35, 78] width 5 height 5
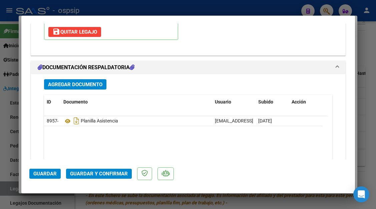
scroll to position [901, 0]
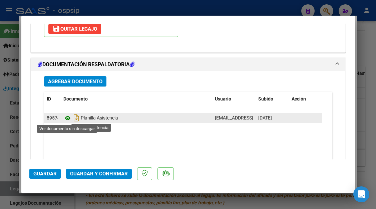
click at [67, 117] on icon at bounding box center [67, 118] width 9 height 8
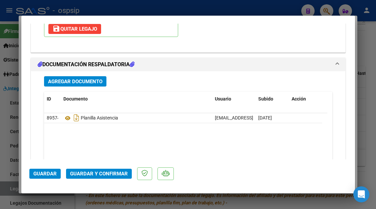
scroll to position [721, 0]
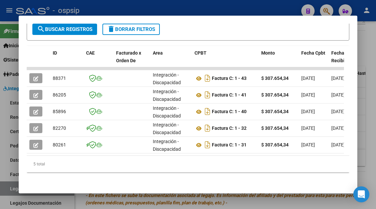
click at [10, 189] on div at bounding box center [188, 104] width 376 height 209
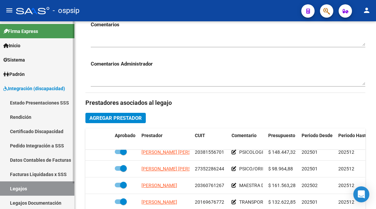
scroll to position [200, 0]
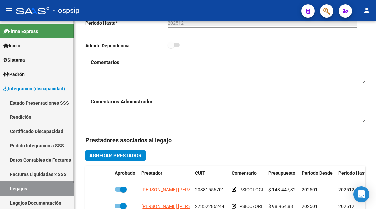
click at [24, 190] on link "Legajos" at bounding box center [37, 189] width 74 height 14
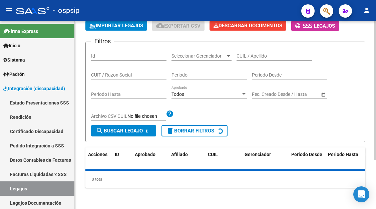
click at [248, 60] on div "CUIL / Apellido" at bounding box center [273, 53] width 75 height 13
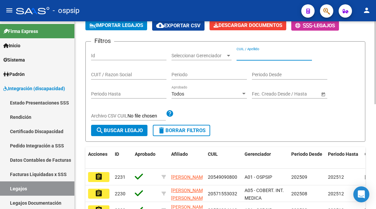
click at [246, 55] on input "CUIL / Apellido" at bounding box center [273, 56] width 75 height 6
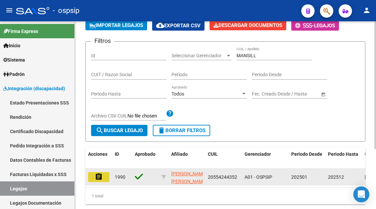
click at [98, 177] on mat-icon "assignment" at bounding box center [99, 177] width 8 height 8
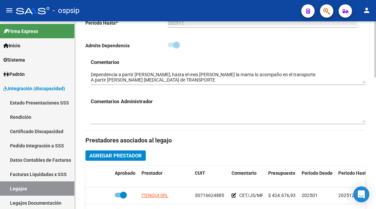
scroll to position [267, 0]
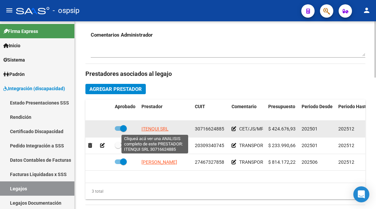
click at [156, 132] on span "ITENQUI SRL" at bounding box center [154, 128] width 27 height 5
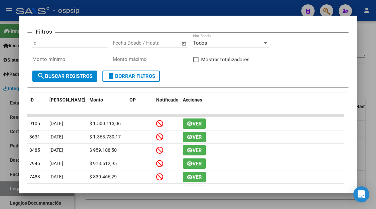
scroll to position [64, 0]
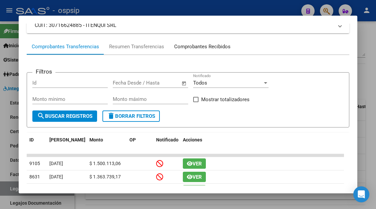
click at [202, 50] on div "Comprobantes Recibidos" at bounding box center [202, 47] width 56 height 8
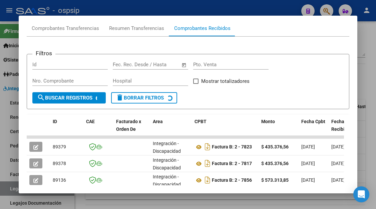
scroll to position [97, 0]
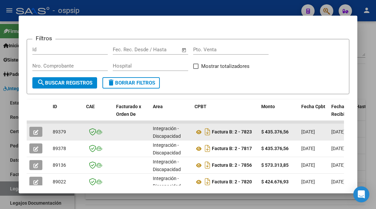
click at [30, 135] on button "button" at bounding box center [35, 132] width 13 height 10
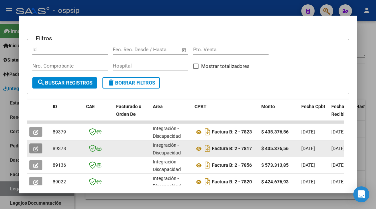
click at [37, 153] on button "button" at bounding box center [35, 149] width 13 height 10
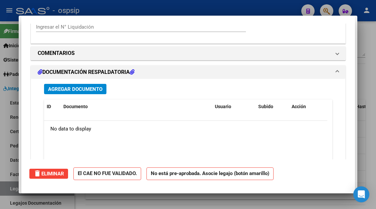
scroll to position [0, 0]
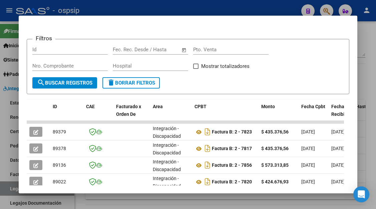
click at [3, 191] on div at bounding box center [188, 104] width 376 height 209
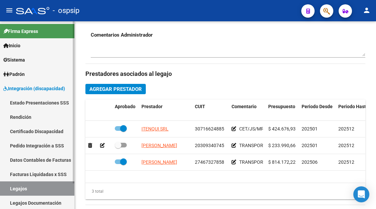
click at [5, 190] on link "Legajos" at bounding box center [37, 189] width 74 height 14
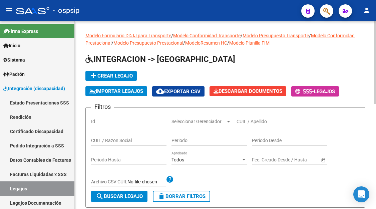
click at [258, 124] on input "CUIL / Apellido" at bounding box center [273, 122] width 75 height 6
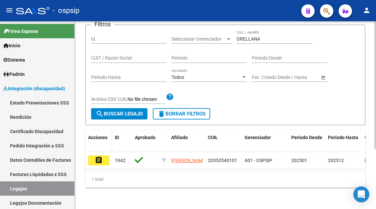
click at [86, 146] on datatable-header-cell "Acciones" at bounding box center [98, 142] width 27 height 22
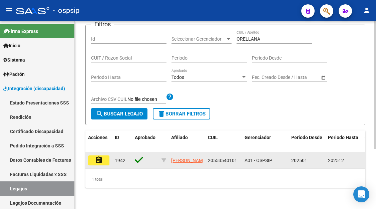
click at [94, 156] on button "assignment" at bounding box center [98, 161] width 21 height 10
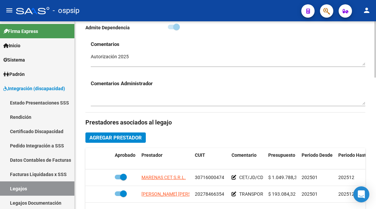
scroll to position [267, 0]
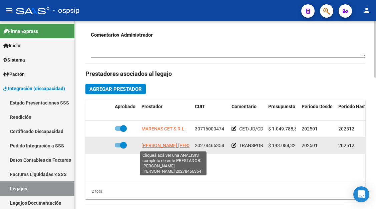
click at [156, 146] on span "ORELLANA ROBERTO CARLOS" at bounding box center [177, 145] width 72 height 5
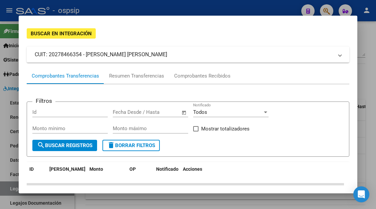
scroll to position [33, 0]
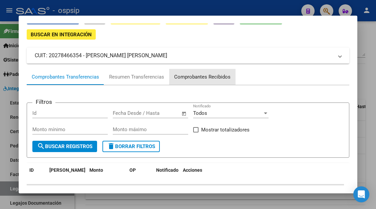
click at [202, 79] on div "Comprobantes Recibidos" at bounding box center [202, 77] width 56 height 8
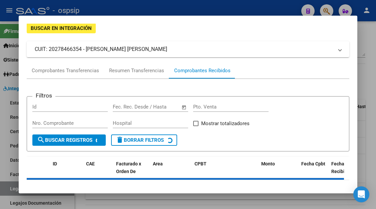
scroll to position [64, 0]
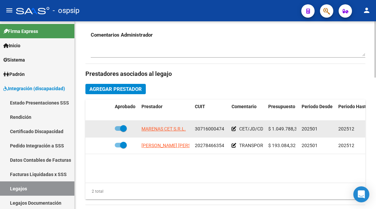
click at [168, 134] on datatable-body-cell "MARENAS CET S.R.L." at bounding box center [165, 129] width 53 height 16
click at [166, 126] on app-link-go-to "MARENAS CET S.R.L." at bounding box center [163, 129] width 44 height 8
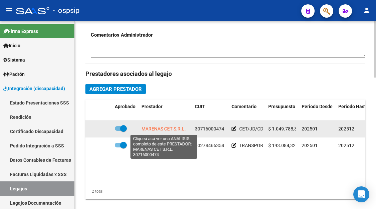
click at [161, 131] on span "MARENAS CET S.R.L." at bounding box center [163, 128] width 44 height 5
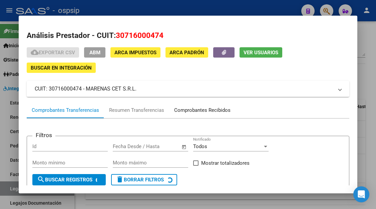
click at [213, 111] on div "Comprobantes Recibidos" at bounding box center [202, 111] width 56 height 8
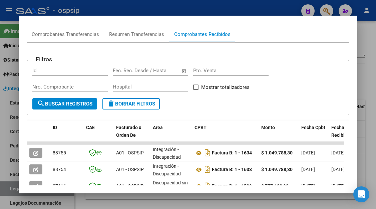
scroll to position [79, 0]
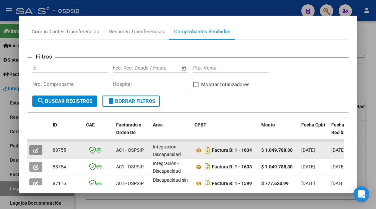
click at [34, 148] on span "button" at bounding box center [35, 150] width 5 height 6
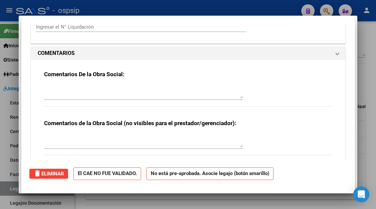
scroll to position [0, 0]
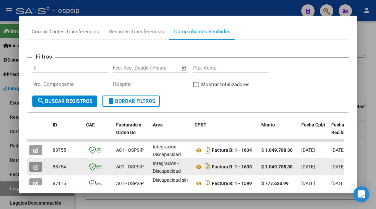
click at [36, 167] on icon "button" at bounding box center [35, 167] width 5 height 5
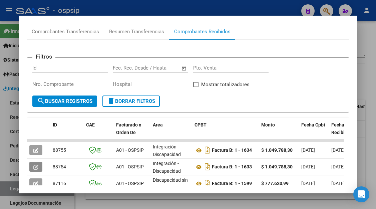
scroll to position [112, 0]
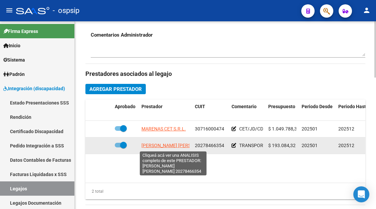
click at [152, 144] on span "ORELLANA ROBERTO CARLOS" at bounding box center [177, 145] width 72 height 5
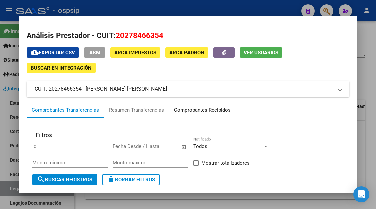
click at [198, 109] on div "Comprobantes Recibidos" at bounding box center [202, 111] width 56 height 8
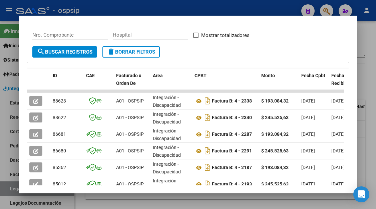
scroll to position [133, 0]
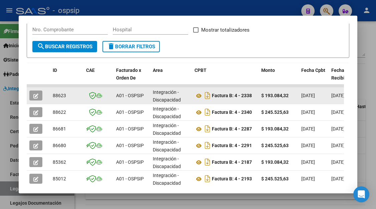
click at [36, 94] on icon "button" at bounding box center [35, 96] width 5 height 5
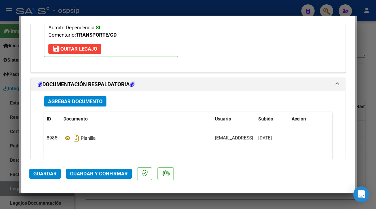
scroll to position [834, 0]
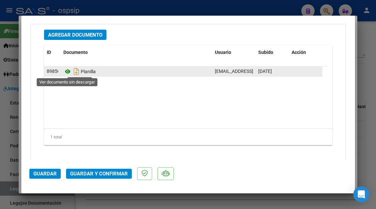
click at [67, 71] on icon at bounding box center [67, 72] width 9 height 8
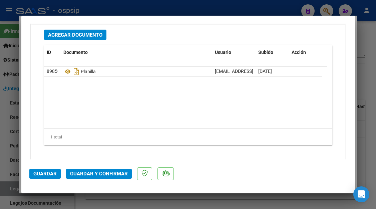
scroll to position [734, 0]
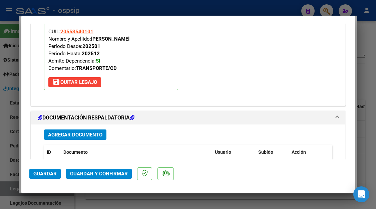
click at [94, 172] on span "Guardar y Confirmar" at bounding box center [99, 174] width 58 height 6
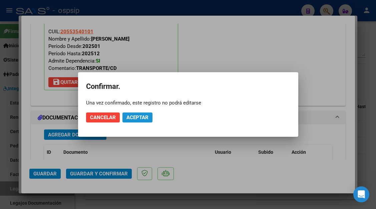
click at [137, 118] on span "Aceptar" at bounding box center [137, 118] width 22 height 6
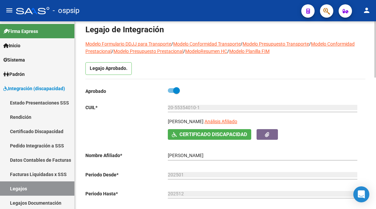
scroll to position [0, 0]
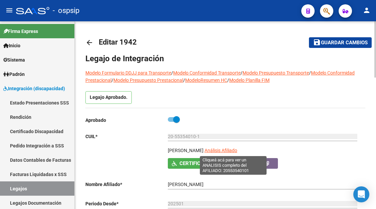
click at [229, 149] on span "Análisis Afiliado" at bounding box center [220, 150] width 33 height 5
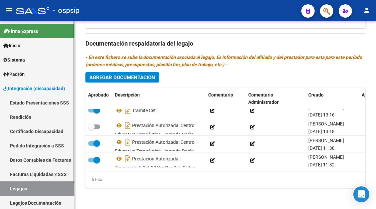
click at [25, 194] on link "Legajos" at bounding box center [37, 189] width 74 height 14
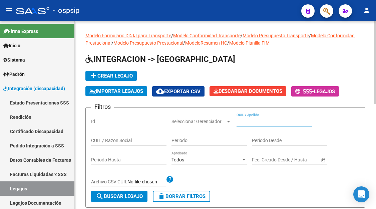
click at [251, 124] on input "CUIL / Apellido" at bounding box center [273, 122] width 75 height 6
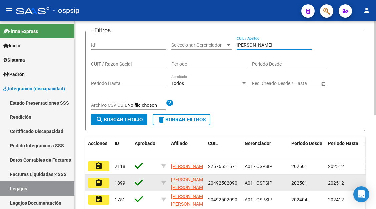
scroll to position [133, 0]
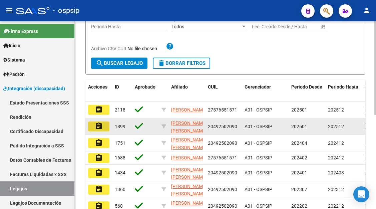
click at [97, 126] on mat-icon "assignment" at bounding box center [99, 126] width 8 height 8
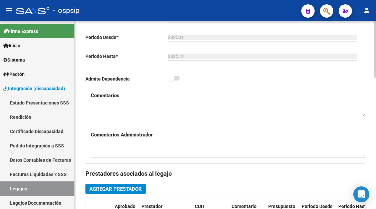
scroll to position [267, 0]
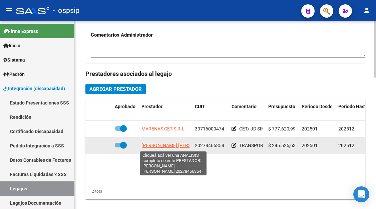
click at [178, 144] on span "ORELLANA ROBERTO CARLOS" at bounding box center [177, 145] width 72 height 5
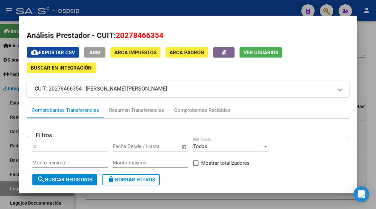
scroll to position [33, 0]
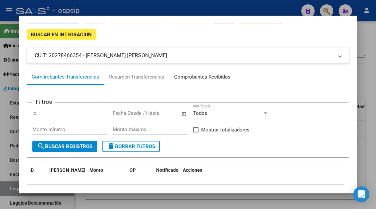
click at [196, 78] on div "Comprobantes Recibidos" at bounding box center [202, 77] width 56 height 8
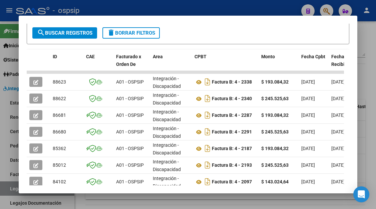
scroll to position [164, 0]
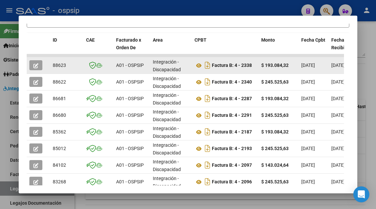
click at [39, 63] on button "button" at bounding box center [35, 65] width 13 height 10
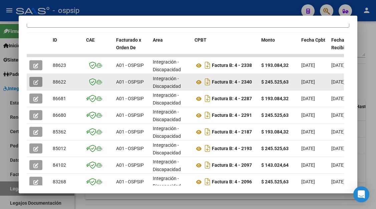
click at [35, 82] on icon "button" at bounding box center [35, 82] width 5 height 5
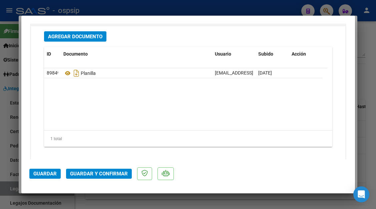
scroll to position [834, 0]
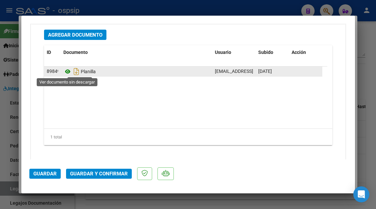
click at [66, 72] on icon at bounding box center [67, 72] width 9 height 8
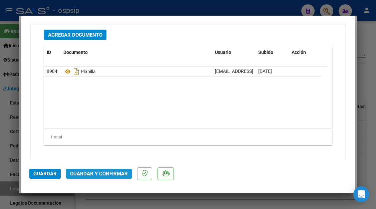
click at [94, 172] on span "Guardar y Confirmar" at bounding box center [99, 174] width 58 height 6
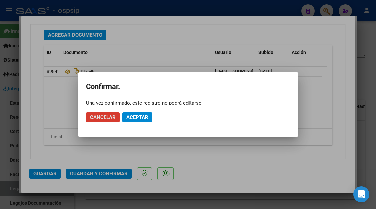
click at [139, 118] on span "Aceptar" at bounding box center [137, 118] width 22 height 6
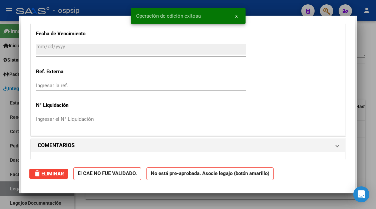
scroll to position [0, 0]
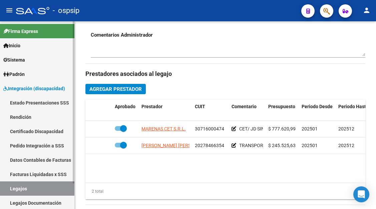
click at [25, 197] on link "Legajos Documentación" at bounding box center [37, 203] width 74 height 14
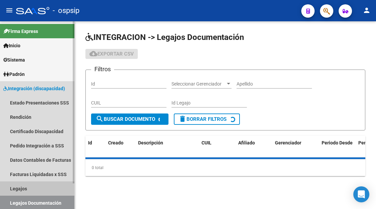
click at [24, 190] on link "Legajos" at bounding box center [37, 189] width 74 height 14
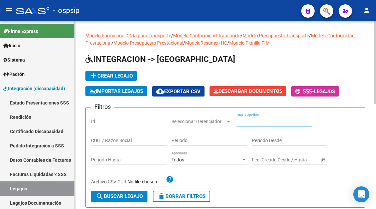
click at [249, 124] on input "CUIL / Apellido" at bounding box center [273, 122] width 75 height 6
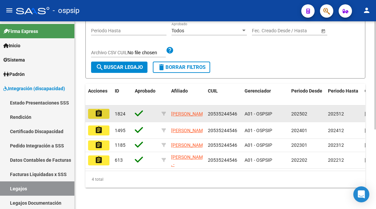
click at [102, 110] on mat-icon "assignment" at bounding box center [99, 114] width 8 height 8
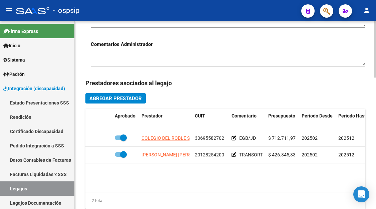
scroll to position [300, 0]
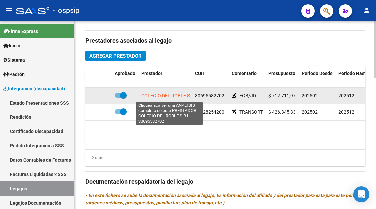
click at [171, 94] on span "COLEGIO DEL ROBLE S R L" at bounding box center [169, 95] width 56 height 5
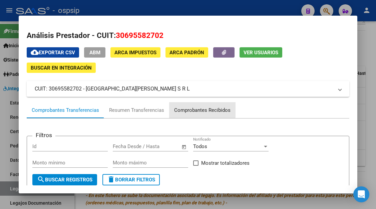
click at [193, 104] on div "Comprobantes Recibidos" at bounding box center [202, 110] width 66 height 16
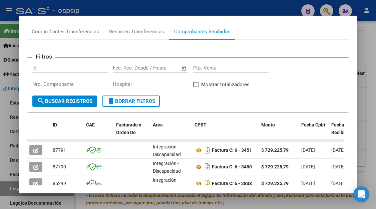
scroll to position [112, 0]
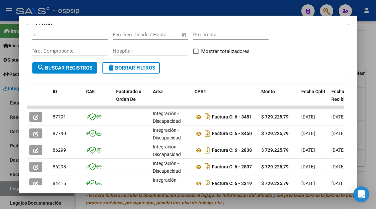
click at [11, 192] on div at bounding box center [188, 104] width 376 height 209
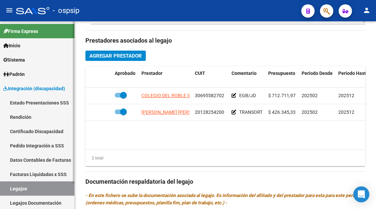
click at [19, 190] on link "Legajos" at bounding box center [37, 189] width 74 height 14
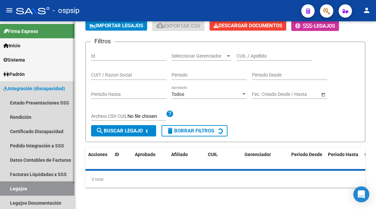
scroll to position [66, 0]
click at [19, 190] on link "Legajos" at bounding box center [37, 189] width 74 height 14
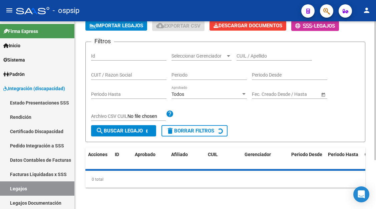
scroll to position [0, 0]
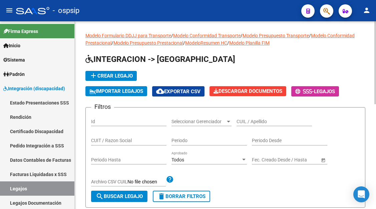
click at [255, 117] on div "CUIL / Apellido" at bounding box center [273, 119] width 75 height 13
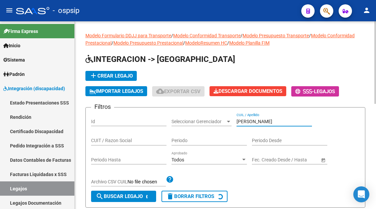
scroll to position [100, 0]
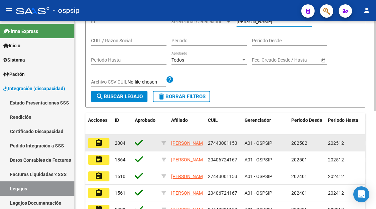
click at [98, 143] on mat-icon "assignment" at bounding box center [99, 143] width 8 height 8
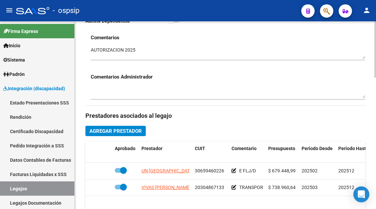
scroll to position [233, 0]
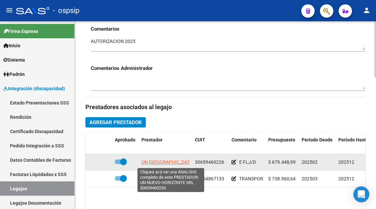
click at [164, 162] on span "UN NUEVO HORIZONTE SRL" at bounding box center [172, 162] width 62 height 5
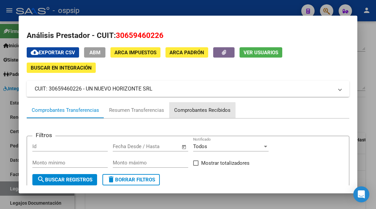
click at [193, 112] on div "Comprobantes Recibidos" at bounding box center [202, 111] width 56 height 8
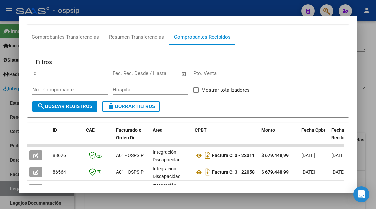
scroll to position [106, 0]
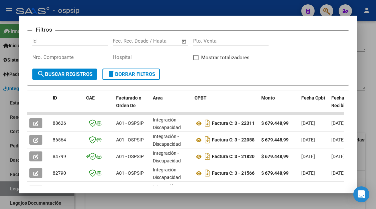
click at [26, 123] on mat-dialog-content "Análisis Prestador - CUIT: 30659460226 cloud_download Exportar CSV ABM ARCA Imp…" at bounding box center [188, 105] width 338 height 162
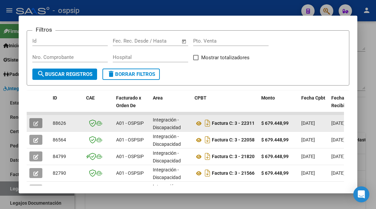
click at [41, 121] on button "button" at bounding box center [35, 123] width 13 height 10
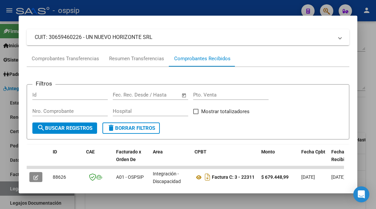
scroll to position [39, 0]
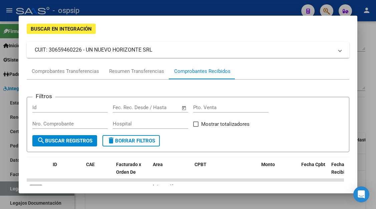
click at [220, 68] on div "Comprobantes Recibidos" at bounding box center [202, 72] width 56 height 8
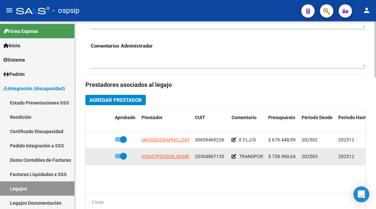
scroll to position [267, 0]
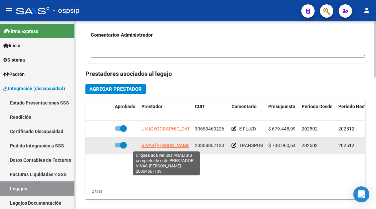
click at [168, 147] on span "VIVAS GUSTAVO CESAR" at bounding box center [165, 145] width 49 height 5
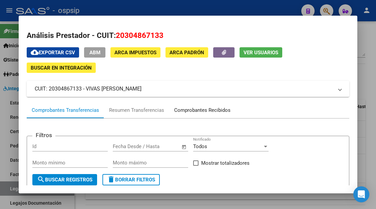
click at [192, 111] on div "Comprobantes Recibidos" at bounding box center [202, 111] width 56 height 8
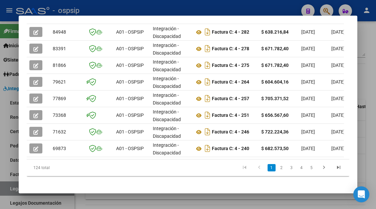
scroll to position [164, 0]
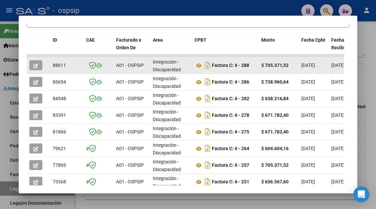
click at [32, 65] on button "button" at bounding box center [35, 65] width 13 height 10
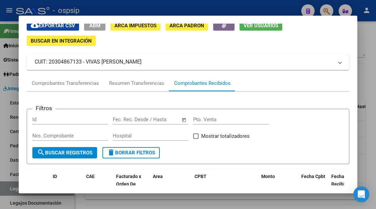
scroll to position [0, 0]
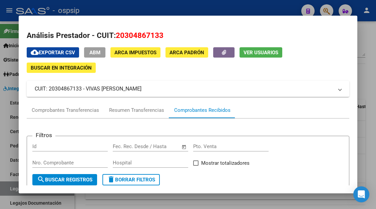
click at [257, 54] on span "Ver Usuarios" at bounding box center [260, 53] width 35 height 6
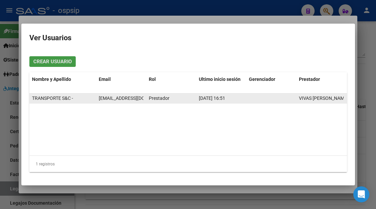
click at [118, 100] on span "cesar.vivas@hotmail.com" at bounding box center [136, 98] width 74 height 5
copy span "cesar.vivas@hotmail.com"
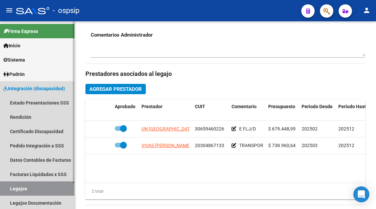
click at [12, 188] on link "Legajos" at bounding box center [37, 189] width 74 height 14
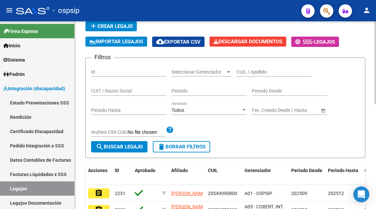
scroll to position [38, 0]
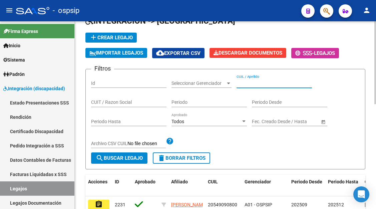
click at [260, 84] on input "CUIL / Apellido" at bounding box center [273, 84] width 75 height 6
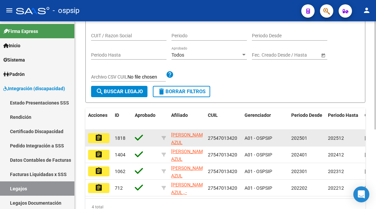
click at [109, 137] on datatable-body-cell "assignment" at bounding box center [98, 138] width 27 height 16
click at [99, 140] on mat-icon "assignment" at bounding box center [99, 138] width 8 height 8
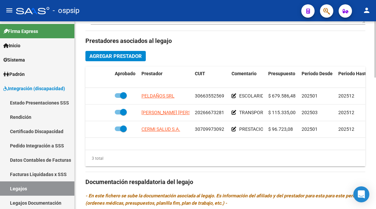
scroll to position [300, 0]
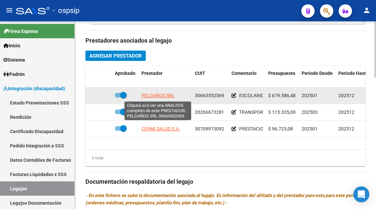
click at [161, 97] on span "PELDAÑOS SRL" at bounding box center [157, 95] width 33 height 5
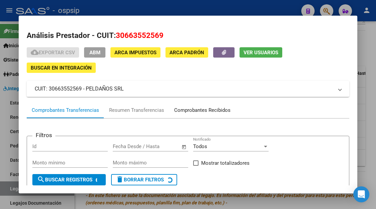
click at [199, 108] on div "Comprobantes Recibidos" at bounding box center [202, 111] width 56 height 8
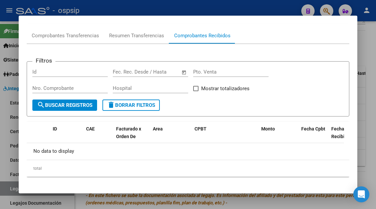
scroll to position [79, 0]
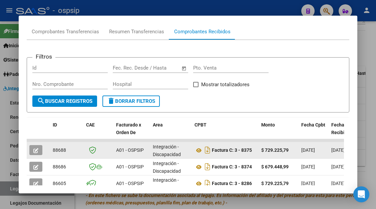
click at [35, 149] on icon "button" at bounding box center [35, 150] width 5 height 5
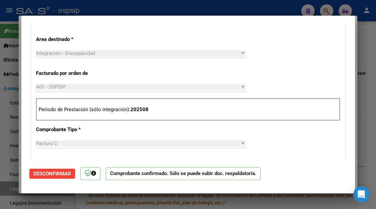
scroll to position [0, 0]
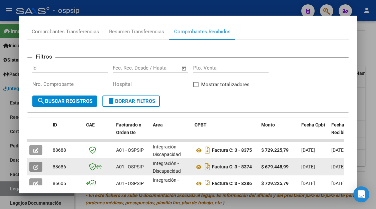
click at [37, 163] on button "button" at bounding box center [35, 167] width 13 height 10
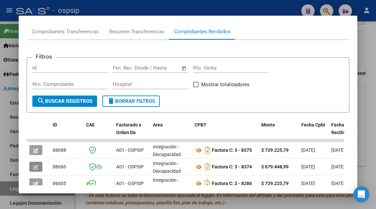
scroll to position [179, 0]
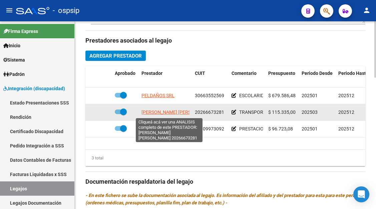
click at [163, 114] on span "COSENTINO JUAN DANIEL" at bounding box center [177, 112] width 72 height 5
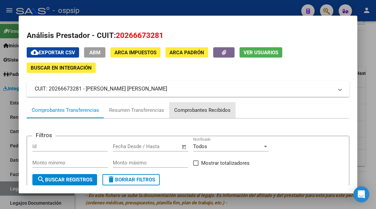
click at [195, 113] on div "Comprobantes Recibidos" at bounding box center [202, 111] width 56 height 8
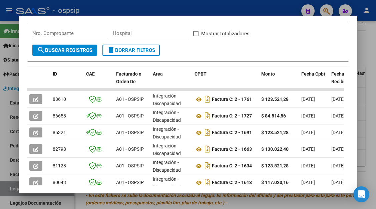
scroll to position [130, 0]
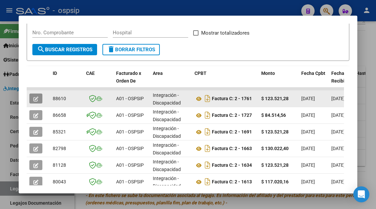
click at [37, 95] on button "button" at bounding box center [35, 99] width 13 height 10
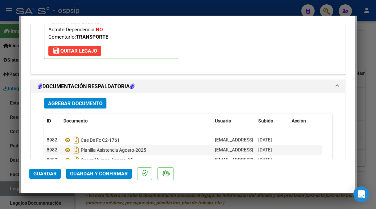
scroll to position [841, 0]
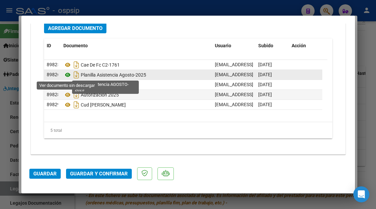
click at [70, 79] on icon at bounding box center [67, 75] width 9 height 8
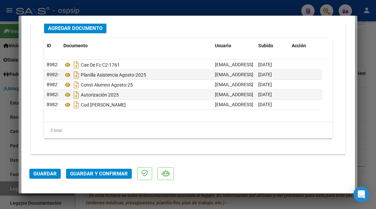
click at [113, 174] on span "Guardar y Confirmar" at bounding box center [99, 174] width 58 height 6
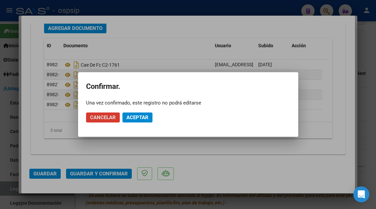
click at [148, 118] on span "Aceptar" at bounding box center [137, 118] width 22 height 6
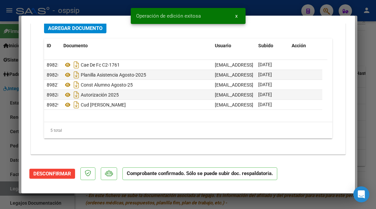
scroll to position [0, 0]
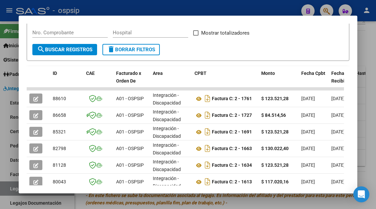
click at [8, 189] on div at bounding box center [188, 104] width 376 height 209
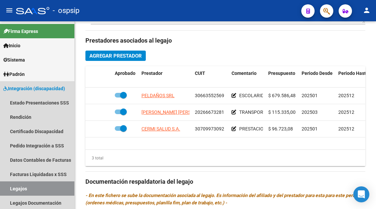
click at [8, 189] on link "Legajos" at bounding box center [37, 189] width 74 height 14
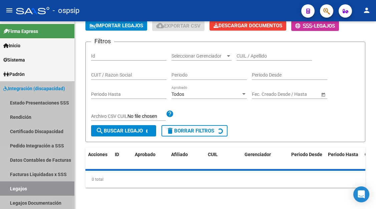
click at [8, 189] on link "Legajos" at bounding box center [37, 189] width 74 height 14
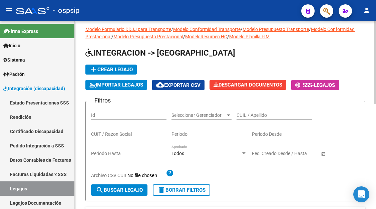
scroll to position [5, 0]
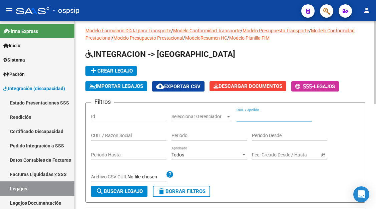
click at [247, 116] on input "CUIL / Apellido" at bounding box center [273, 117] width 75 height 6
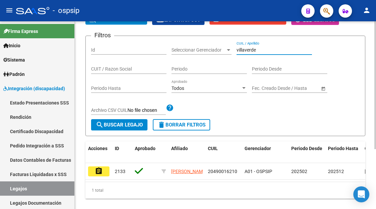
scroll to position [88, 0]
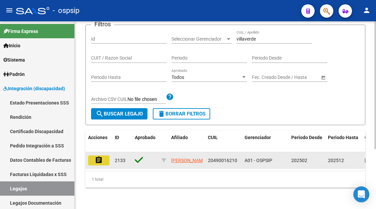
click at [97, 156] on mat-icon "assignment" at bounding box center [99, 160] width 8 height 8
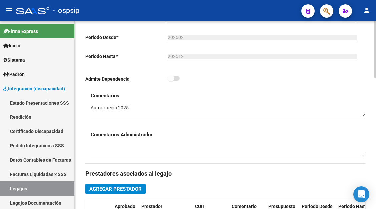
scroll to position [300, 0]
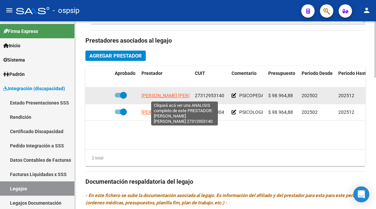
click at [171, 97] on span "COTOLONI YANINA MARCELA CAROLINA" at bounding box center [177, 95] width 72 height 5
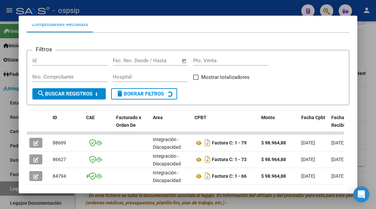
scroll to position [97, 0]
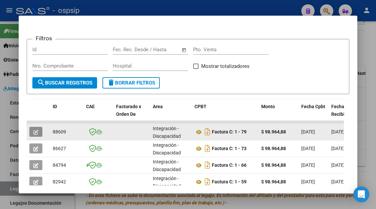
click at [32, 130] on button "button" at bounding box center [35, 132] width 13 height 10
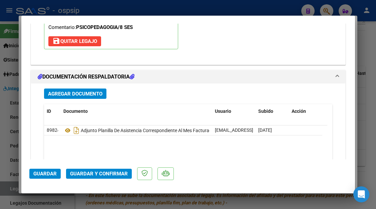
scroll to position [841, 0]
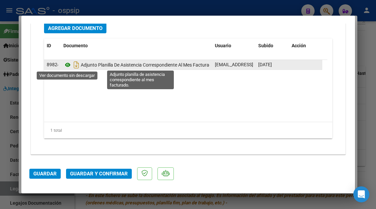
click at [68, 64] on icon at bounding box center [67, 65] width 9 height 8
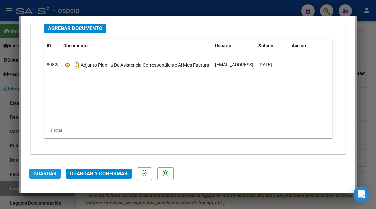
click at [52, 172] on span "Guardar" at bounding box center [44, 174] width 23 height 6
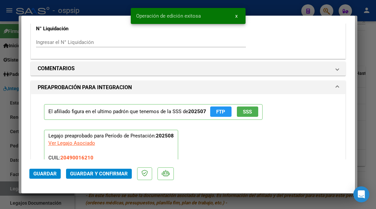
scroll to position [607, 0]
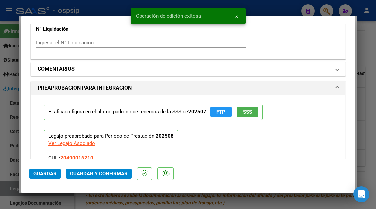
click at [329, 71] on span "COMENTARIOS" at bounding box center [187, 69] width 298 height 8
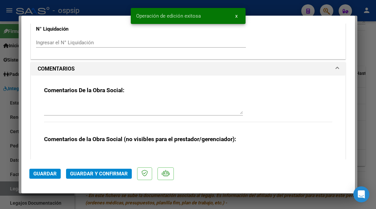
click at [123, 96] on div "Comentarios De la Obra Social:" at bounding box center [188, 108] width 288 height 43
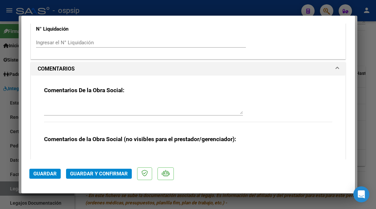
click at [113, 99] on div "Comentarios De la Obra Social:" at bounding box center [188, 108] width 288 height 43
click at [60, 103] on textarea at bounding box center [143, 107] width 199 height 13
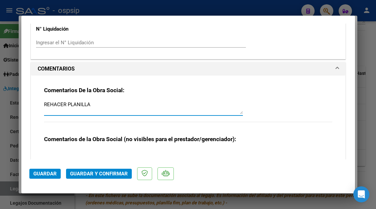
click at [53, 171] on span "Guardar" at bounding box center [44, 174] width 23 height 6
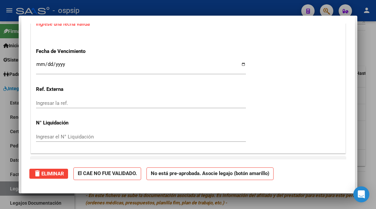
scroll to position [0, 0]
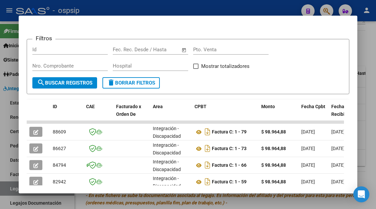
click at [12, 188] on div at bounding box center [188, 104] width 376 height 209
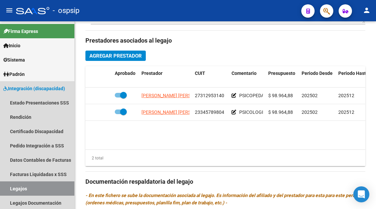
click at [12, 188] on link "Legajos" at bounding box center [37, 189] width 74 height 14
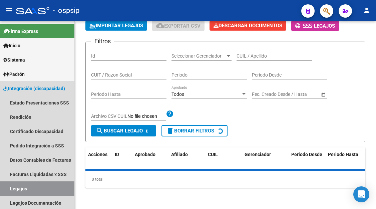
click at [12, 188] on link "Legajos" at bounding box center [37, 189] width 74 height 14
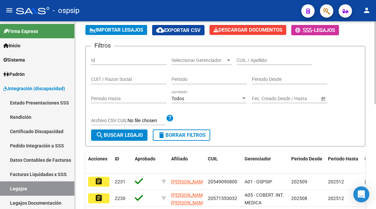
scroll to position [5, 0]
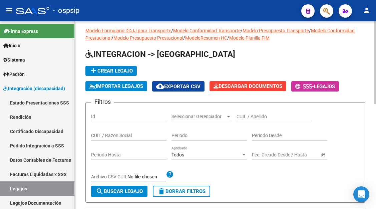
click at [251, 113] on div "CUIL / Apellido" at bounding box center [273, 114] width 75 height 13
click at [251, 118] on input "CUIL / Apellido" at bounding box center [273, 117] width 75 height 6
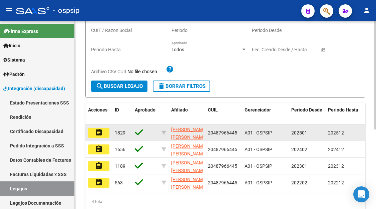
scroll to position [133, 0]
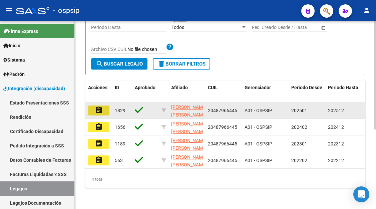
click at [104, 112] on button "assignment" at bounding box center [98, 111] width 21 height 10
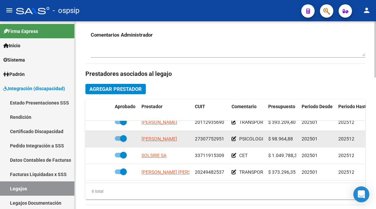
scroll to position [45, 0]
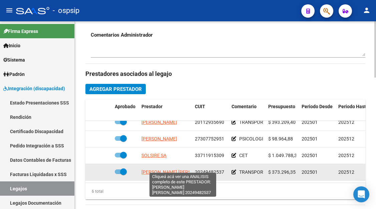
click at [161, 170] on span "GIMENEZ MILLAN EDUARDO MAURICIO" at bounding box center [177, 172] width 72 height 5
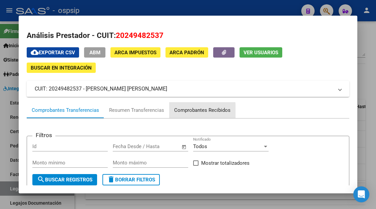
click at [194, 111] on div "Comprobantes Recibidos" at bounding box center [202, 111] width 56 height 8
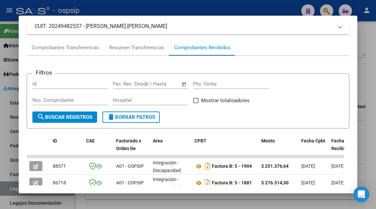
scroll to position [167, 0]
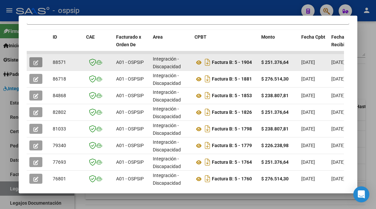
click at [32, 62] on button "button" at bounding box center [35, 62] width 13 height 10
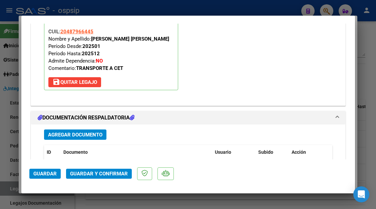
scroll to position [841, 0]
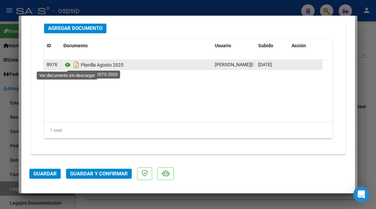
click at [65, 66] on icon at bounding box center [67, 65] width 9 height 8
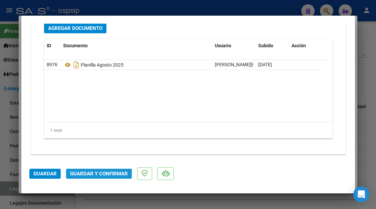
click at [91, 175] on span "Guardar y Confirmar" at bounding box center [99, 174] width 58 height 6
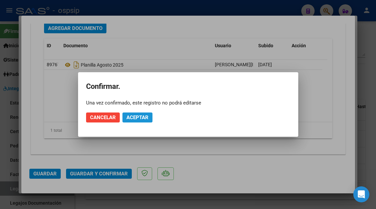
click at [130, 119] on span "Aceptar" at bounding box center [137, 118] width 22 height 6
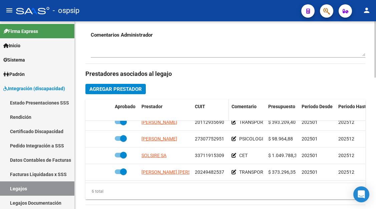
scroll to position [133, 0]
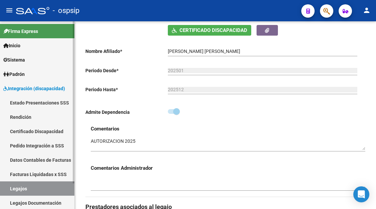
click at [19, 188] on link "Legajos" at bounding box center [37, 189] width 74 height 14
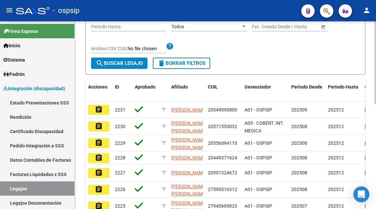
scroll to position [33, 0]
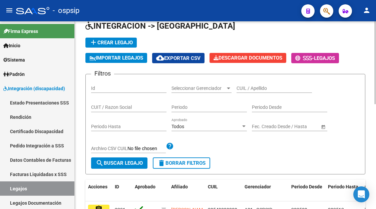
click at [249, 85] on div "CUIL / Apellido" at bounding box center [273, 86] width 75 height 13
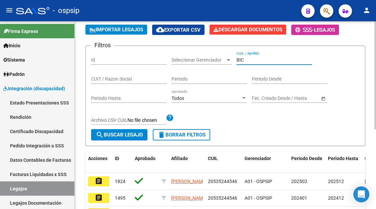
scroll to position [100, 0]
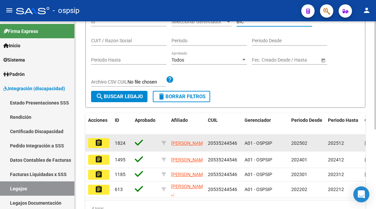
click at [101, 139] on button "assignment" at bounding box center [98, 143] width 21 height 10
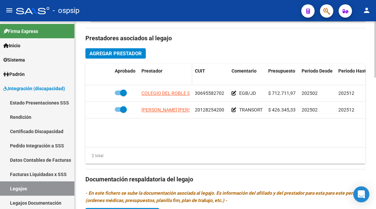
scroll to position [300, 0]
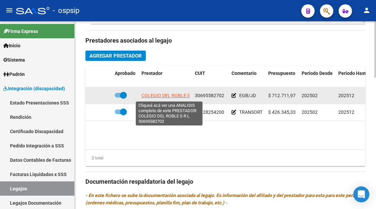
click at [156, 97] on span "COLEGIO DEL ROBLE S R L" at bounding box center [169, 95] width 56 height 5
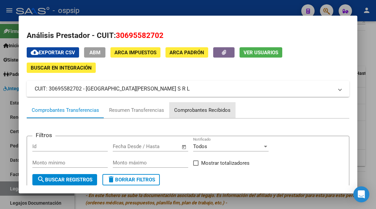
click at [200, 107] on div "Comprobantes Recibidos" at bounding box center [202, 111] width 56 height 8
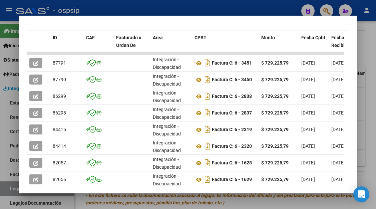
scroll to position [133, 0]
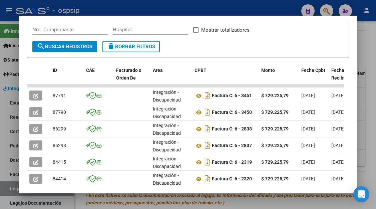
click at [3, 188] on div at bounding box center [188, 104] width 376 height 209
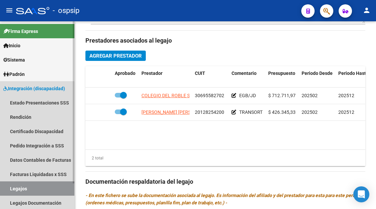
click at [15, 186] on link "Legajos" at bounding box center [37, 189] width 74 height 14
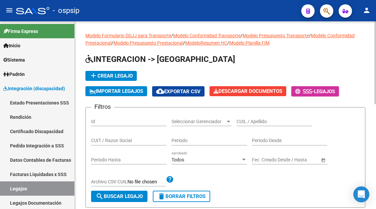
click at [245, 122] on input "CUIL / Apellido" at bounding box center [273, 122] width 75 height 6
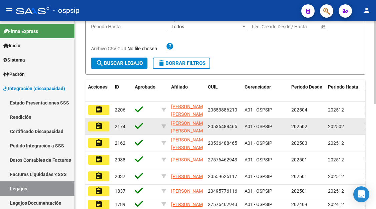
scroll to position [167, 0]
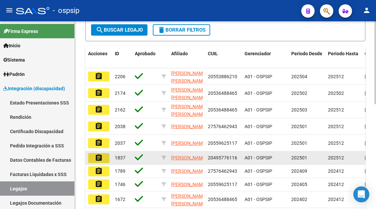
click at [101, 157] on mat-icon "assignment" at bounding box center [99, 158] width 8 height 8
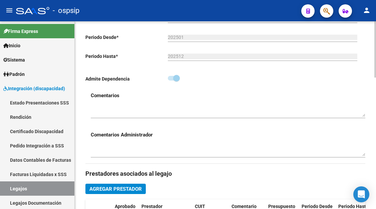
scroll to position [300, 0]
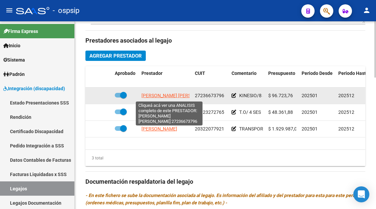
click at [161, 97] on span "CAREAGA MARIA ANDREA" at bounding box center [177, 95] width 72 height 5
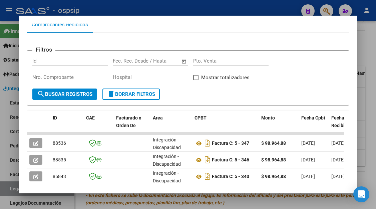
scroll to position [97, 0]
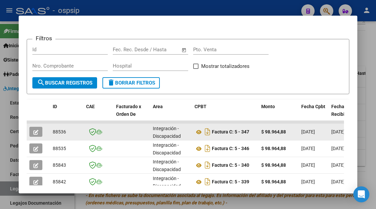
click at [37, 136] on button "button" at bounding box center [35, 132] width 13 height 10
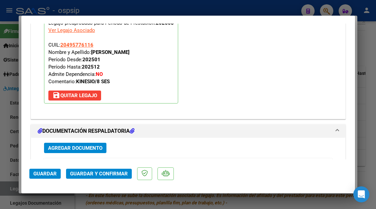
scroll to position [954, 0]
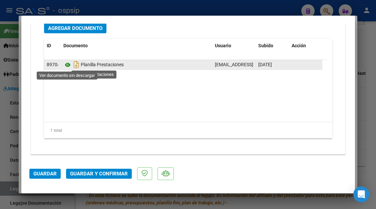
click at [69, 66] on icon at bounding box center [67, 65] width 9 height 8
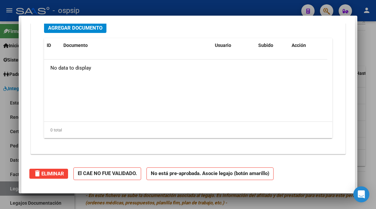
scroll to position [0, 0]
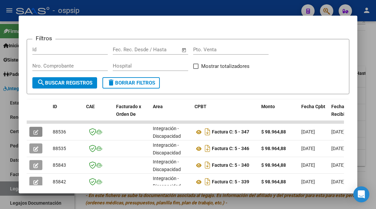
click at [7, 188] on div at bounding box center [188, 104] width 376 height 209
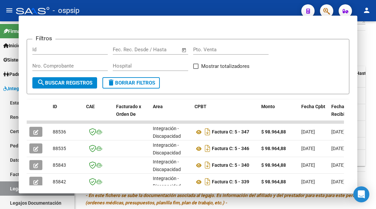
click at [7, 188] on link "Legajos" at bounding box center [37, 189] width 74 height 14
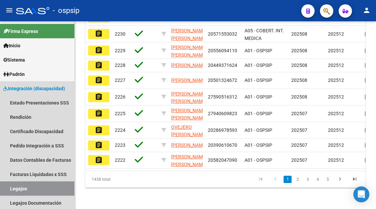
click at [7, 188] on link "Legajos" at bounding box center [37, 189] width 74 height 14
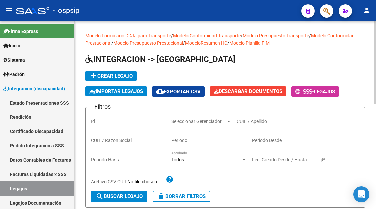
click at [256, 127] on div "CUIL / Apellido" at bounding box center [273, 122] width 75 height 19
click at [254, 121] on input "CUIL / Apellido" at bounding box center [273, 122] width 75 height 6
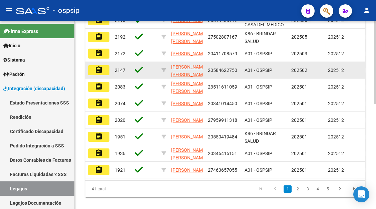
scroll to position [233, 0]
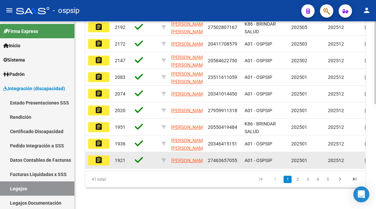
click at [101, 160] on mat-icon "assignment" at bounding box center [99, 160] width 8 height 8
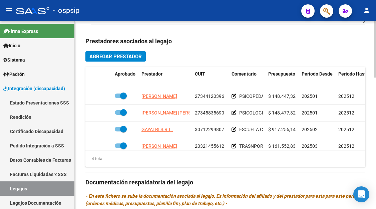
scroll to position [300, 0]
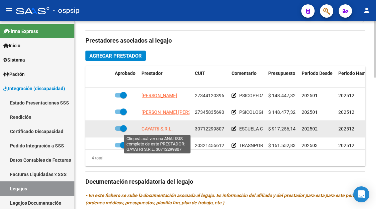
click at [160, 128] on span "GAYATRI S.R.L." at bounding box center [156, 128] width 31 height 5
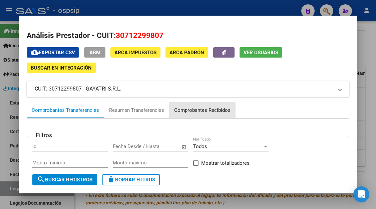
click at [181, 116] on div "Comprobantes Recibidos" at bounding box center [202, 110] width 66 height 16
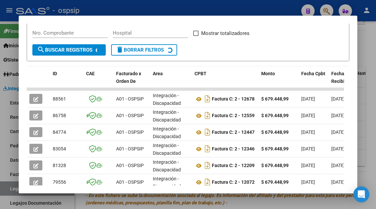
scroll to position [130, 0]
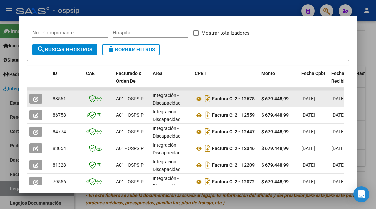
click at [39, 96] on button "button" at bounding box center [35, 99] width 13 height 10
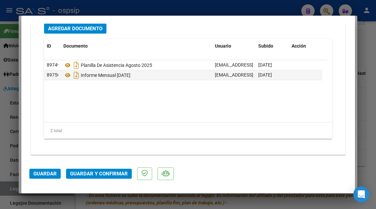
scroll to position [841, 0]
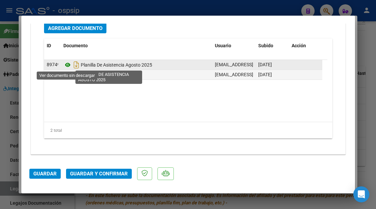
click at [67, 66] on icon at bounding box center [67, 65] width 9 height 8
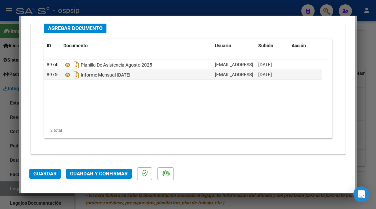
click at [92, 174] on span "Guardar y Confirmar" at bounding box center [99, 174] width 58 height 6
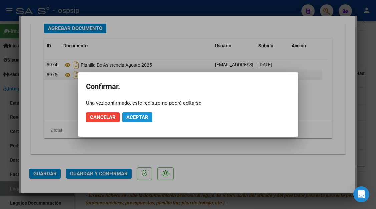
click at [134, 118] on span "Aceptar" at bounding box center [137, 118] width 22 height 6
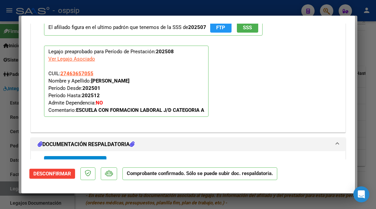
scroll to position [0, 0]
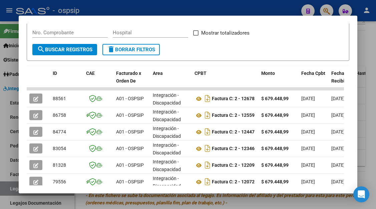
click at [16, 186] on div at bounding box center [188, 104] width 376 height 209
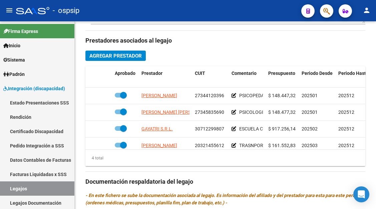
click at [16, 186] on link "Legajos" at bounding box center [37, 189] width 74 height 14
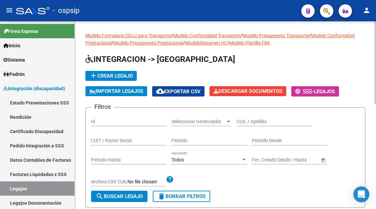
click at [258, 113] on div "CUIL / Apellido" at bounding box center [273, 119] width 75 height 13
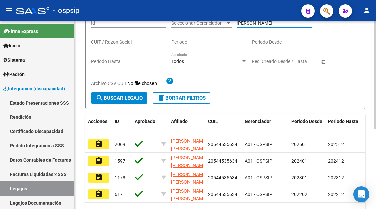
scroll to position [100, 0]
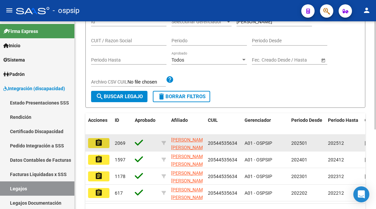
click at [99, 144] on mat-icon "assignment" at bounding box center [99, 143] width 8 height 8
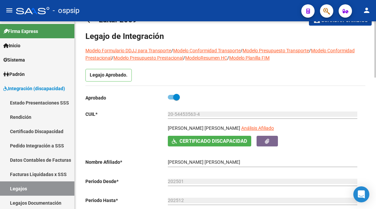
scroll to position [67, 0]
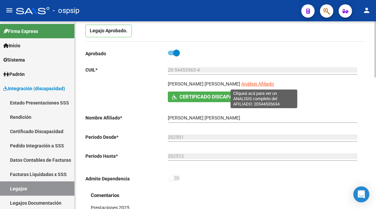
click at [255, 84] on span "Análisis Afiliado" at bounding box center [257, 83] width 33 height 5
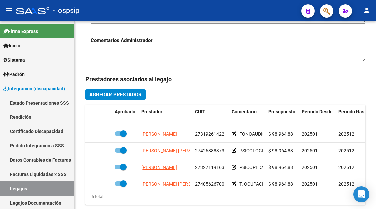
scroll to position [334, 0]
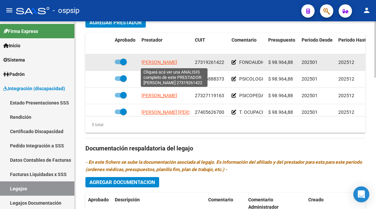
click at [160, 63] on span "ALMADA MAGALI CONSTANZA" at bounding box center [159, 62] width 36 height 5
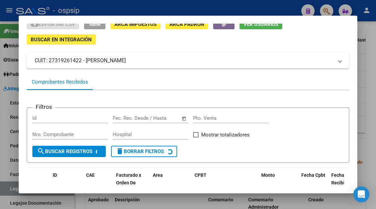
scroll to position [64, 0]
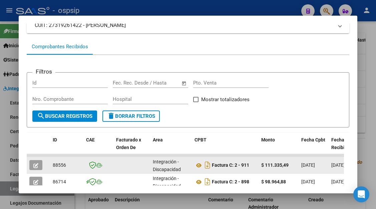
click at [37, 164] on icon "button" at bounding box center [35, 165] width 5 height 5
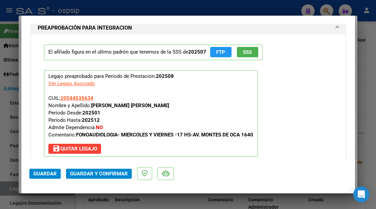
scroll to position [834, 0]
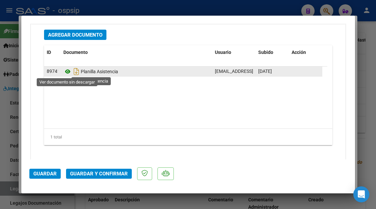
click at [69, 72] on icon at bounding box center [67, 72] width 9 height 8
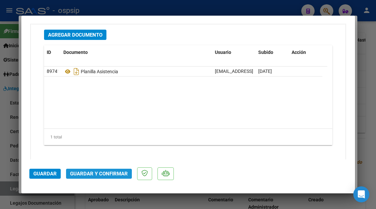
click at [77, 175] on span "Guardar y Confirmar" at bounding box center [99, 174] width 58 height 6
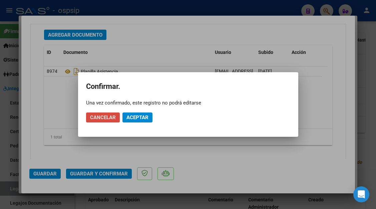
click at [101, 120] on span "Cancelar" at bounding box center [103, 118] width 26 height 6
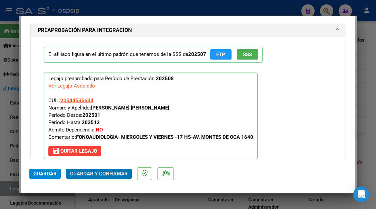
scroll to position [600, 0]
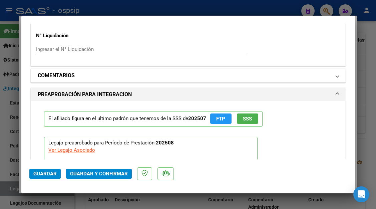
click at [336, 78] on span at bounding box center [337, 76] width 3 height 8
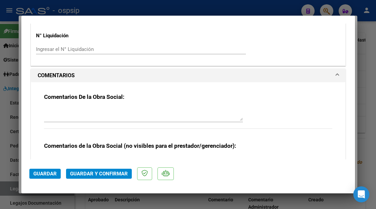
click at [164, 104] on div "Comentarios De la Obra Social:" at bounding box center [188, 114] width 288 height 43
click at [135, 109] on textarea at bounding box center [143, 114] width 199 height 13
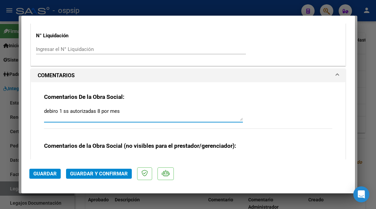
click at [57, 113] on textarea "debiro 1 ss autorizadas 8 por mes" at bounding box center [143, 114] width 199 height 13
click at [68, 110] on textarea "debito 1 ss autorizadas 8 por mes" at bounding box center [143, 114] width 199 height 13
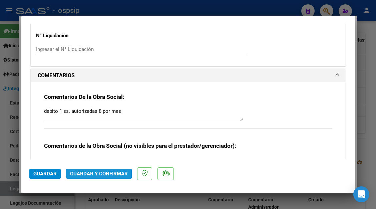
click at [88, 175] on span "Guardar y Confirmar" at bounding box center [99, 174] width 58 height 6
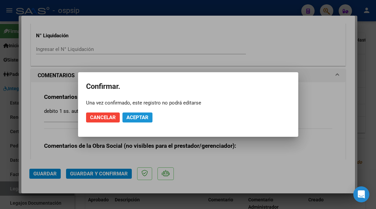
click at [127, 120] on span "Aceptar" at bounding box center [137, 118] width 22 height 6
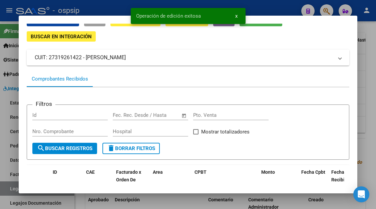
scroll to position [0, 0]
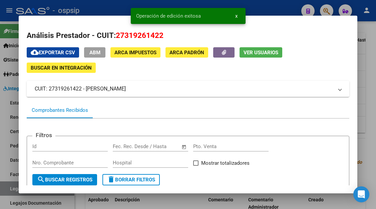
click at [256, 53] on span "Ver Usuarios" at bounding box center [260, 53] width 35 height 6
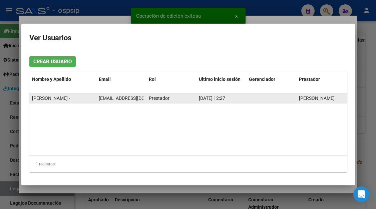
click at [115, 95] on div "lic.magalialmada@gmail.com" at bounding box center [121, 99] width 45 height 8
click at [114, 96] on span "lic.magalialmada@gmail.com" at bounding box center [136, 98] width 74 height 5
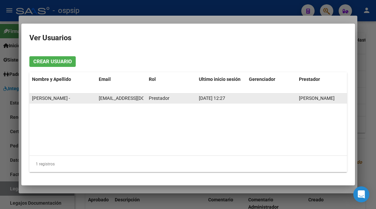
click at [114, 96] on span "lic.magalialmada@gmail.com" at bounding box center [136, 98] width 74 height 5
copy span "lic.magalialmada@gmail.com"
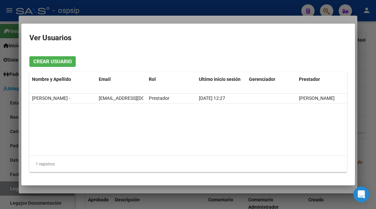
click at [12, 186] on div at bounding box center [188, 104] width 376 height 209
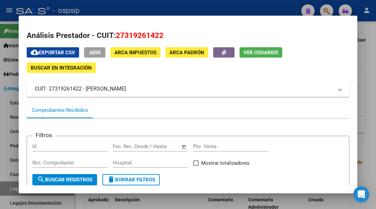
click at [12, 186] on div at bounding box center [188, 104] width 376 height 209
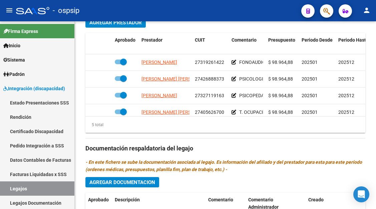
click at [12, 186] on link "Legajos" at bounding box center [37, 189] width 74 height 14
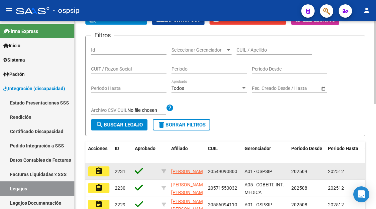
scroll to position [38, 0]
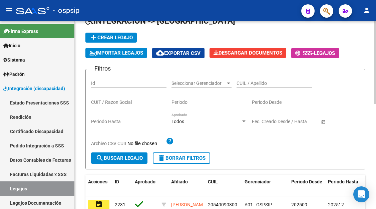
click at [246, 82] on input "CUIL / Apellido" at bounding box center [273, 84] width 75 height 6
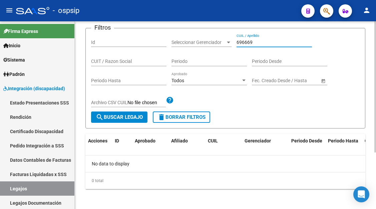
scroll to position [81, 0]
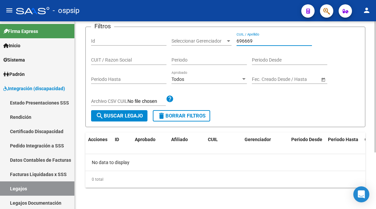
click at [245, 44] on div "696669 CUIL / Apellido" at bounding box center [273, 38] width 75 height 13
drag, startPoint x: 256, startPoint y: 42, endPoint x: 225, endPoint y: 40, distance: 30.4
click at [225, 40] on div "Filtros Id Seleccionar Gerenciador Seleccionar Gerenciador 696669 CUIL / Apelli…" at bounding box center [225, 71] width 269 height 78
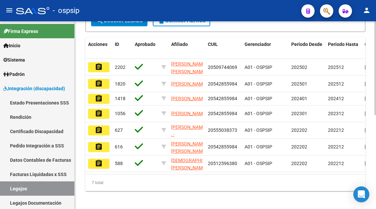
scroll to position [181, 0]
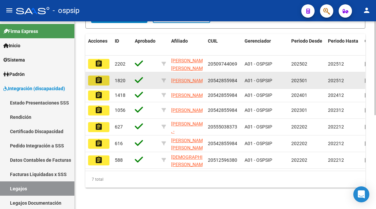
click at [97, 76] on mat-icon "assignment" at bounding box center [99, 80] width 8 height 8
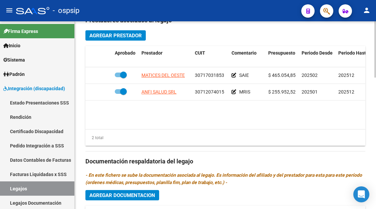
scroll to position [334, 0]
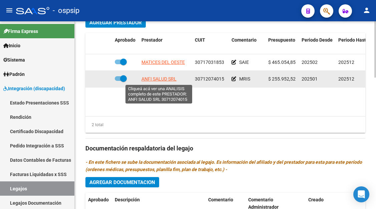
click at [169, 81] on span "ANFI SALUD SRL" at bounding box center [158, 78] width 35 height 5
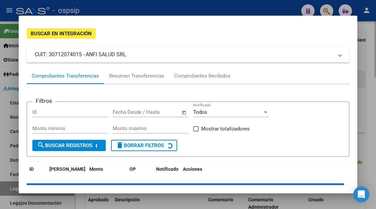
scroll to position [64, 0]
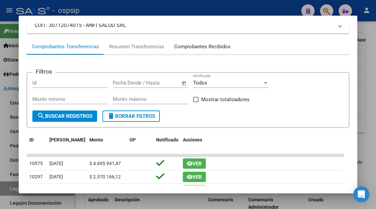
click at [189, 49] on div "Comprobantes Recibidos" at bounding box center [202, 47] width 56 height 8
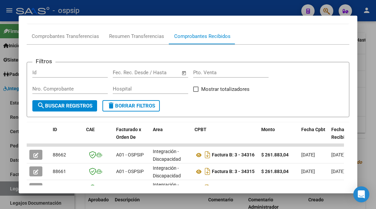
scroll to position [139, 0]
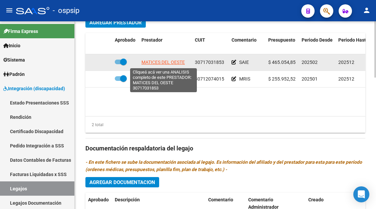
click at [153, 64] on span "MATICES DEL OESTE" at bounding box center [162, 62] width 43 height 5
copy span "C"
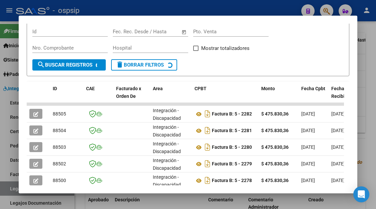
scroll to position [130, 0]
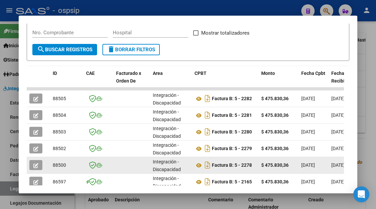
click at [39, 165] on button "button" at bounding box center [35, 165] width 13 height 10
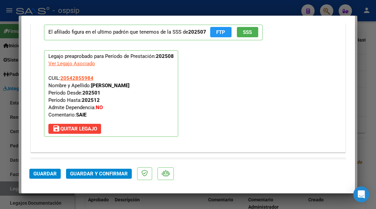
scroll to position [934, 0]
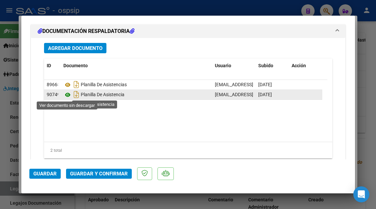
click at [69, 96] on icon at bounding box center [67, 95] width 9 height 8
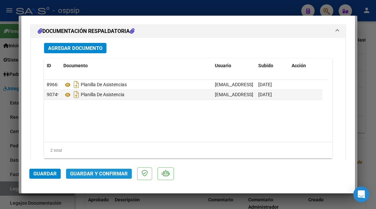
click at [107, 175] on span "Guardar y Confirmar" at bounding box center [99, 174] width 58 height 6
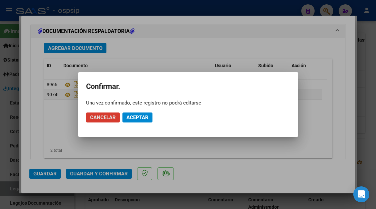
click at [138, 113] on button "Aceptar" at bounding box center [137, 118] width 30 height 10
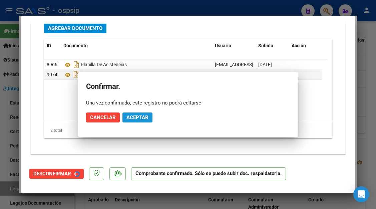
scroll to position [826, 0]
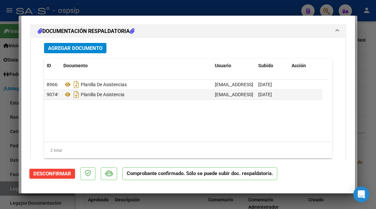
click at [3, 191] on div at bounding box center [188, 104] width 376 height 209
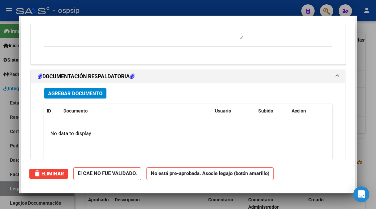
scroll to position [0, 0]
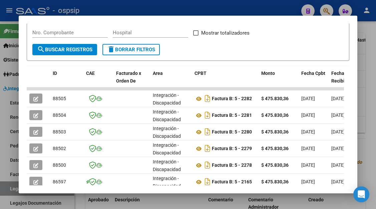
click at [6, 190] on div at bounding box center [188, 104] width 376 height 209
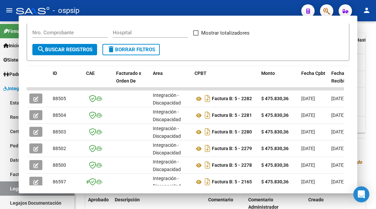
click at [6, 190] on link "Legajos" at bounding box center [37, 189] width 74 height 14
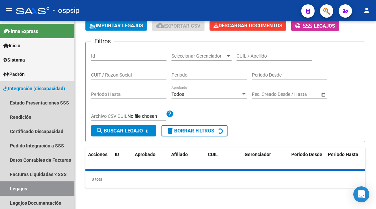
click at [6, 190] on link "Legajos" at bounding box center [37, 189] width 74 height 14
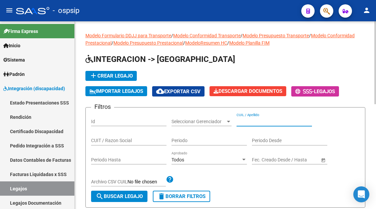
click at [241, 121] on input "CUIL / Apellido" at bounding box center [273, 122] width 75 height 6
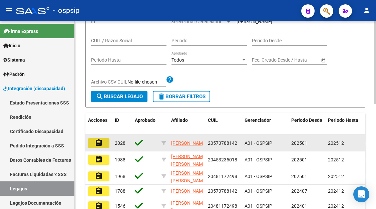
click at [104, 141] on button "assignment" at bounding box center [98, 143] width 21 height 10
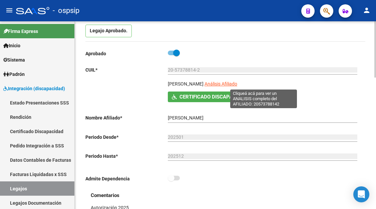
scroll to position [100, 0]
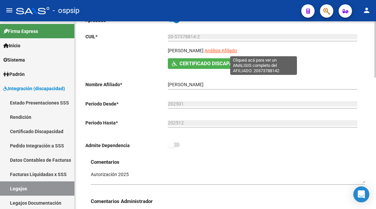
click at [237, 51] on span "Análisis Afiliado" at bounding box center [220, 50] width 33 height 5
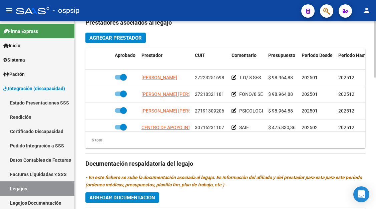
scroll to position [300, 0]
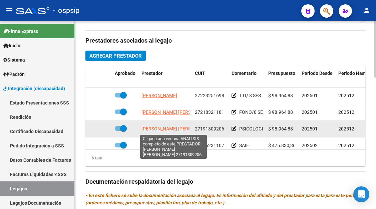
click at [161, 131] on span "BRAÑEZ MENDOZA JOSE LUIS" at bounding box center [177, 128] width 72 height 5
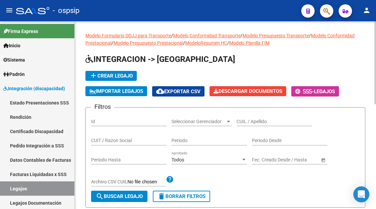
click at [246, 122] on input "CUIL / Apellido" at bounding box center [273, 122] width 75 height 6
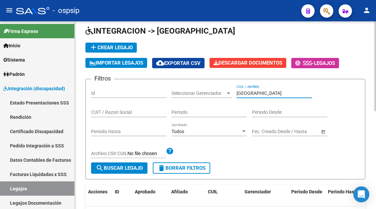
scroll to position [67, 0]
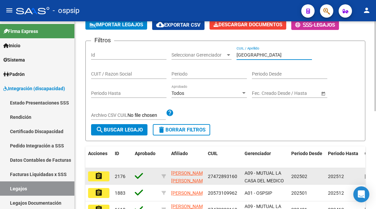
type input "tolosa"
click at [102, 173] on mat-icon "assignment" at bounding box center [99, 176] width 8 height 8
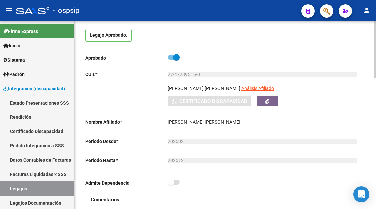
scroll to position [67, 0]
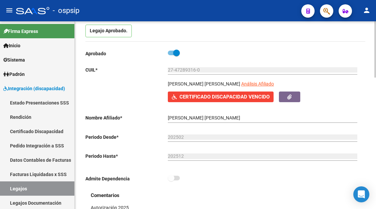
click at [231, 96] on span "Certificado Discapacidad Vencido" at bounding box center [224, 97] width 90 height 6
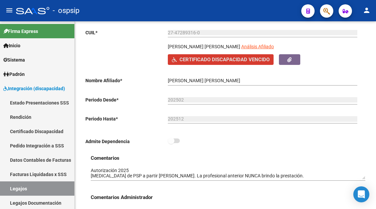
scroll to position [133, 0]
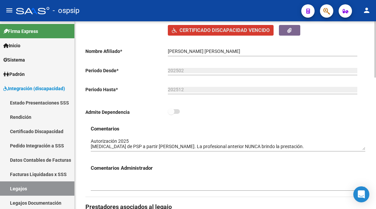
click at [274, 147] on textarea at bounding box center [228, 144] width 275 height 13
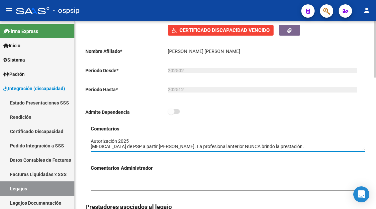
scroll to position [0, 0]
type textarea "Autorización 2025 Cambia de PSP a partir de MAYO. La profesional anterior NUNCA…"
click at [289, 30] on icon "button" at bounding box center [289, 30] width 4 height 5
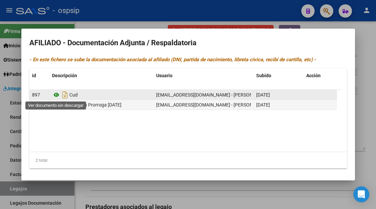
click at [56, 94] on icon at bounding box center [56, 95] width 9 height 8
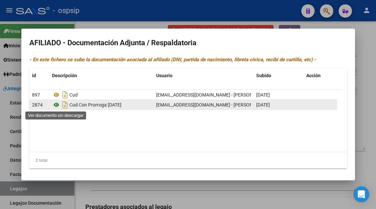
click at [59, 106] on icon at bounding box center [56, 105] width 9 height 8
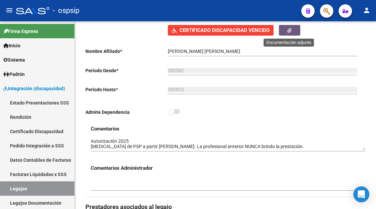
click at [323, 15] on button "button" at bounding box center [326, 10] width 13 height 13
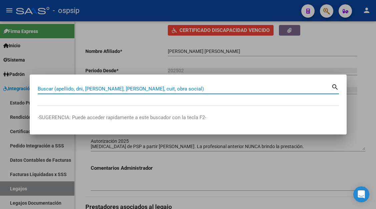
paste input "23318884323"
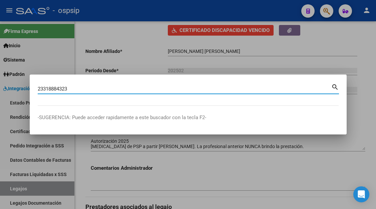
type input "23318884323"
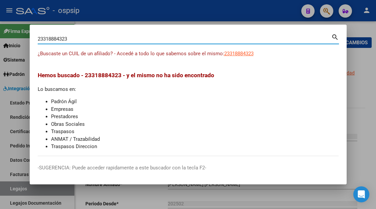
scroll to position [133, 0]
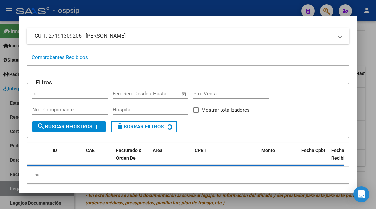
scroll to position [64, 0]
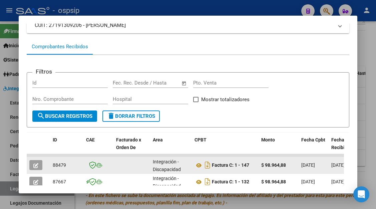
click at [30, 164] on button "button" at bounding box center [35, 165] width 13 height 10
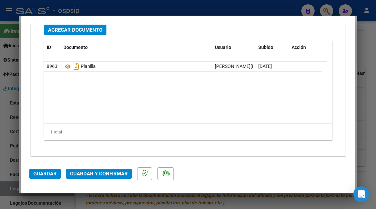
scroll to position [954, 0]
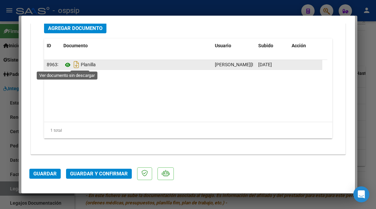
click at [66, 64] on icon at bounding box center [67, 65] width 9 height 8
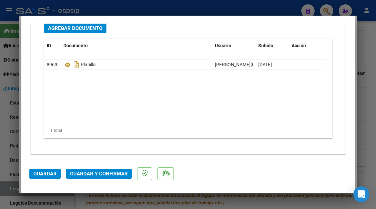
type input "$ 0,00"
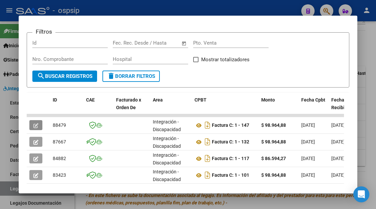
scroll to position [100, 0]
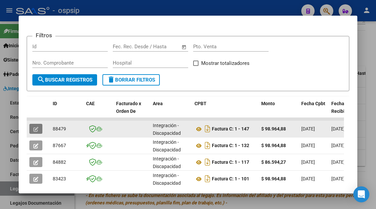
click at [32, 126] on button "button" at bounding box center [35, 129] width 13 height 10
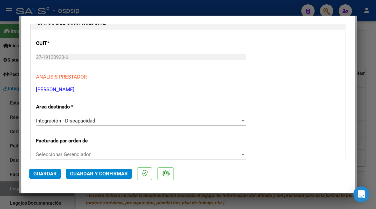
scroll to position [3, 0]
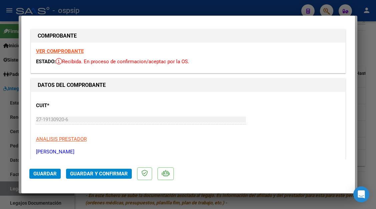
type input "$ 0,00"
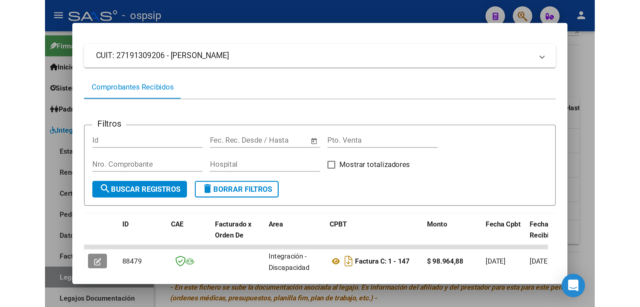
scroll to position [0, 0]
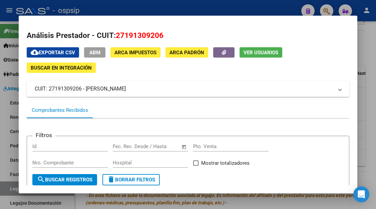
click at [249, 54] on span "Ver Usuarios" at bounding box center [260, 53] width 35 height 6
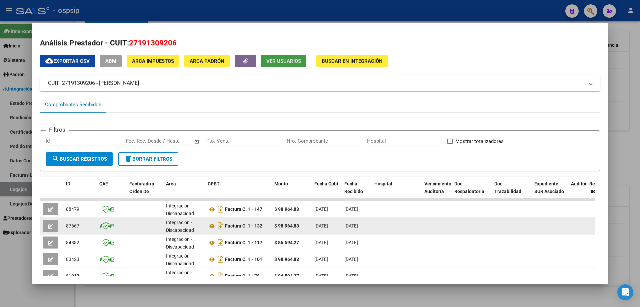
click at [45, 209] on button "button" at bounding box center [51, 225] width 16 height 12
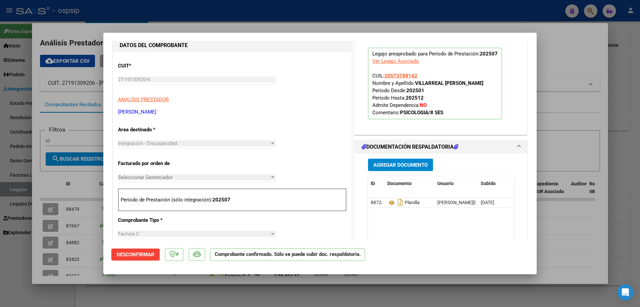
scroll to position [167, 0]
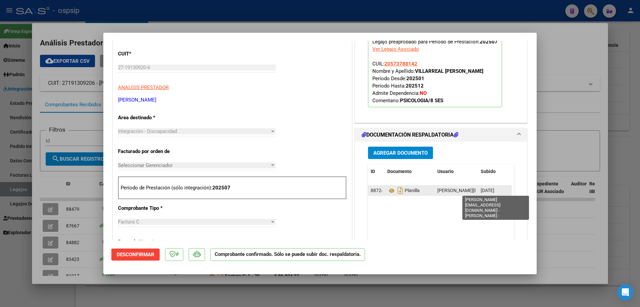
click at [376, 190] on span "jose.psico.uba@hotmail.com - Brañez Mendoza Jose Luis -" at bounding box center [513, 189] width 151 height 5
copy span "jose.psico.uba@hotmail.com - Brañez Mendoza Jose Luis -"
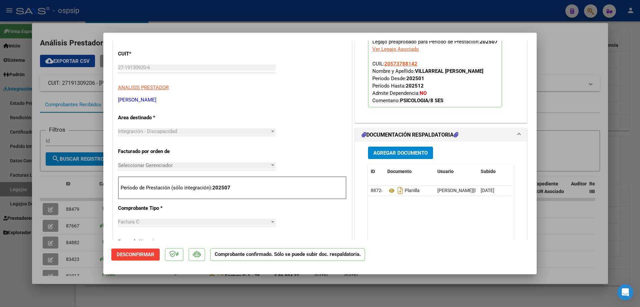
type input "$ 0,00"
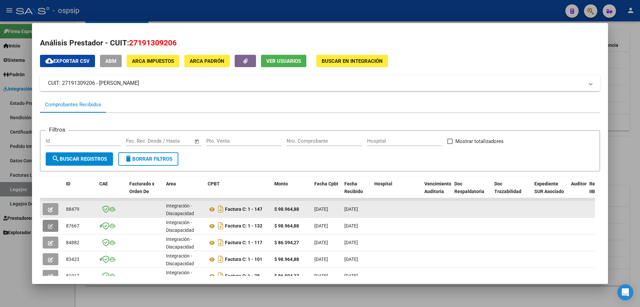
click at [49, 207] on icon "button" at bounding box center [50, 209] width 5 height 5
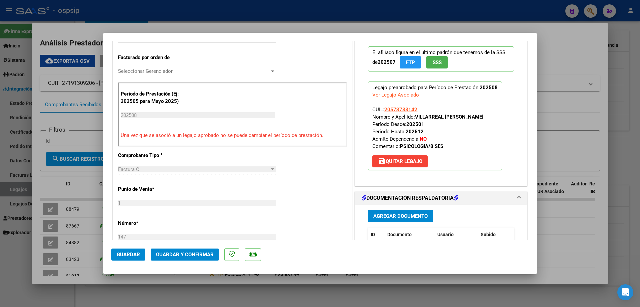
scroll to position [267, 0]
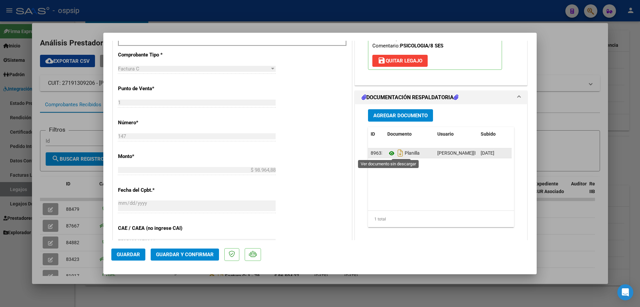
click at [376, 152] on icon at bounding box center [392, 153] width 9 height 8
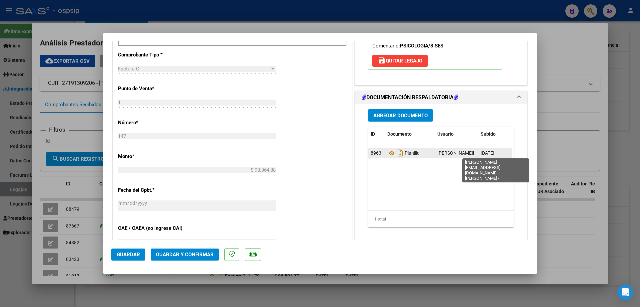
click at [376, 151] on span "jose.psico.uba@hotmail.com - Brañez Mendoza Jose Luis -" at bounding box center [513, 152] width 151 height 5
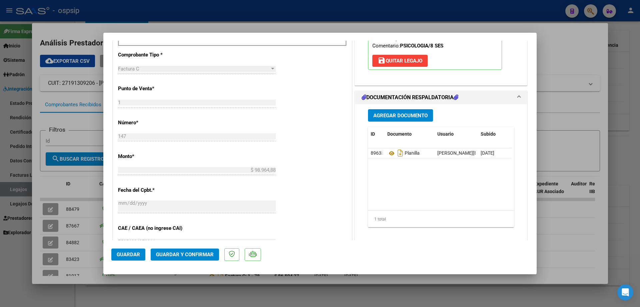
drag, startPoint x: 440, startPoint y: 151, endPoint x: 442, endPoint y: 160, distance: 9.6
click at [376, 160] on datatable-body "89633 Planilla jose.psico.uba@hotmail.com - Brañez Mendoza Jose Luis - 01/09/20…" at bounding box center [440, 179] width 144 height 62
click at [376, 155] on div "jose.psico.uba@hotmail.com - Brañez Mendoza Jose Luis -" at bounding box center [457, 153] width 38 height 8
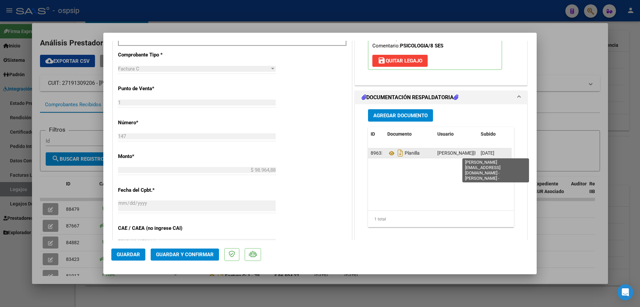
click at [376, 153] on span "jose.psico.uba@hotmail.com - Brañez Mendoza Jose Luis -" at bounding box center [513, 152] width 151 height 5
copy span "jose.psico.uba@hotmail.com - Brañez Mendoza Jose Luis -"
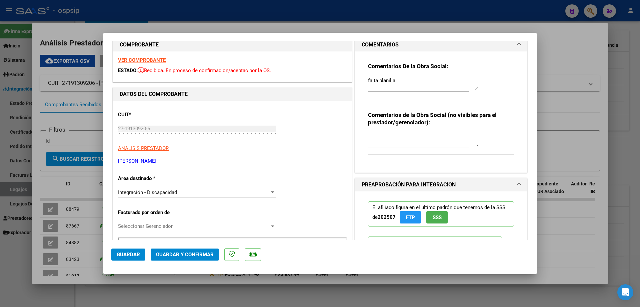
scroll to position [0, 0]
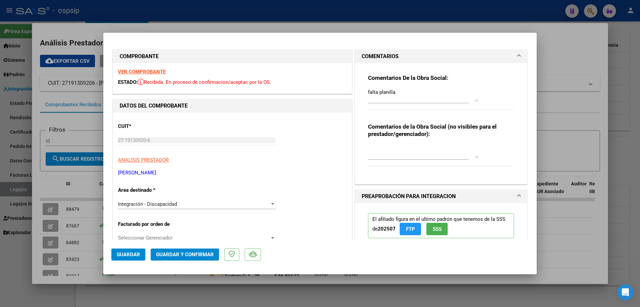
click at [120, 209] on span "Guardar" at bounding box center [128, 254] width 23 height 6
click at [17, 192] on div at bounding box center [320, 153] width 640 height 307
type input "$ 0,00"
click at [17, 192] on div at bounding box center [320, 153] width 640 height 307
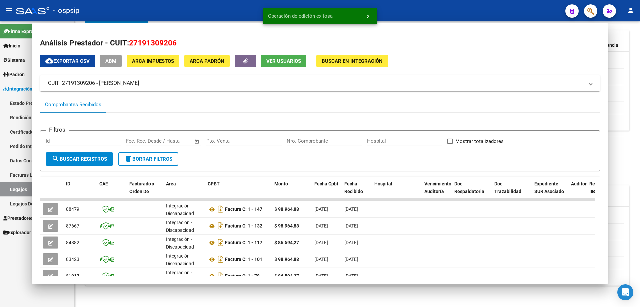
click at [17, 192] on link "Legajos" at bounding box center [37, 189] width 74 height 14
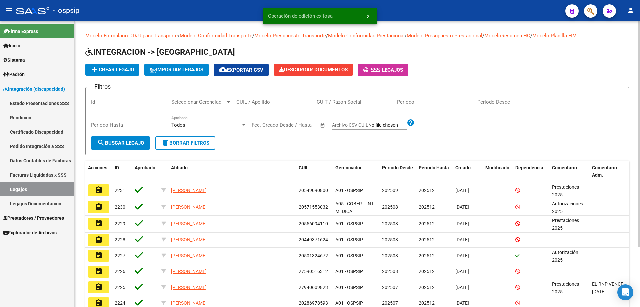
click at [262, 96] on div "CUIL / Apellido" at bounding box center [273, 99] width 75 height 14
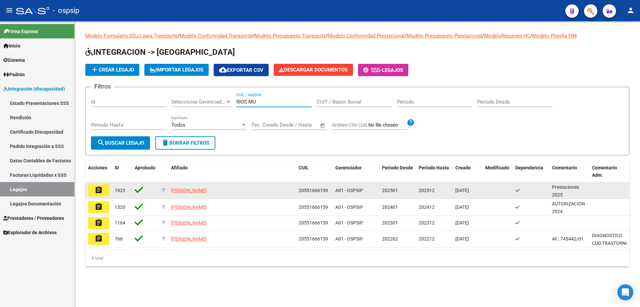
type input "RIOS MU"
click at [95, 191] on mat-icon "assignment" at bounding box center [99, 190] width 8 height 8
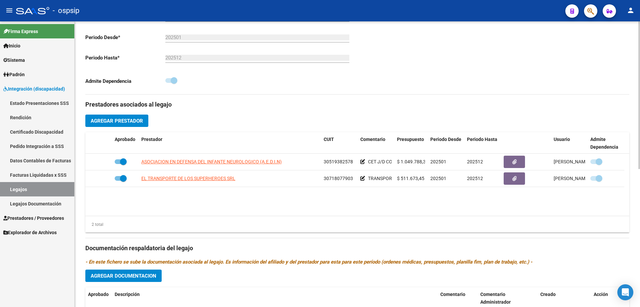
scroll to position [233, 0]
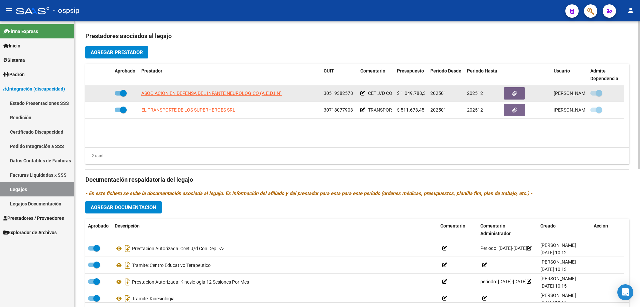
click at [186, 90] on app-link-go-to "ASOCIACION EN DEFENSA DEL INFANTE NEUROLOGICO (A.E.D.I.N)" at bounding box center [211, 93] width 140 height 8
click at [185, 92] on span "ASOCIACION EN DEFENSA DEL INFANTE NEUROLOGICO (A.E.D.I.N)" at bounding box center [211, 92] width 140 height 5
type textarea "30519382578"
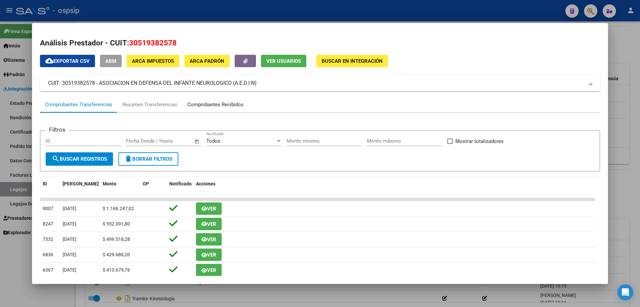
click at [199, 103] on div "Comprobantes Recibidos" at bounding box center [215, 105] width 56 height 8
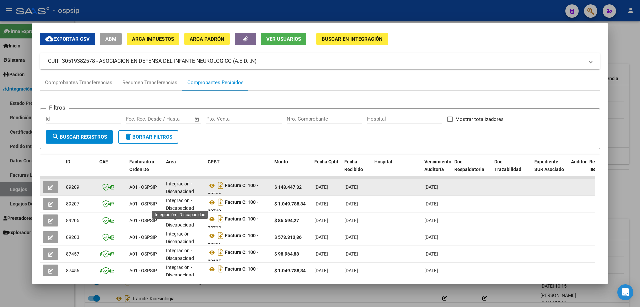
scroll to position [33, 0]
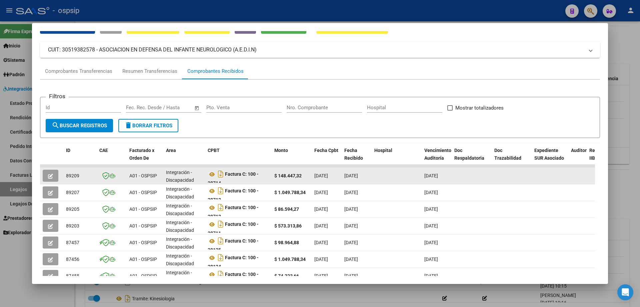
click at [50, 172] on button "button" at bounding box center [51, 175] width 16 height 12
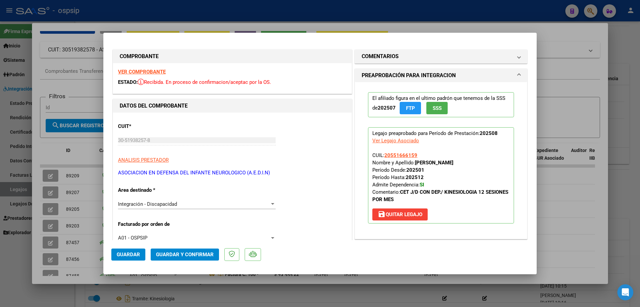
type input "$ 0,00"
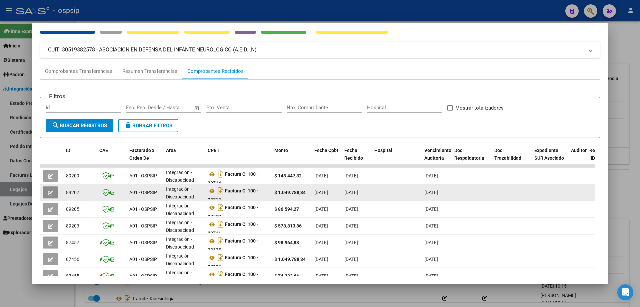
click at [50, 189] on span "button" at bounding box center [50, 192] width 5 height 6
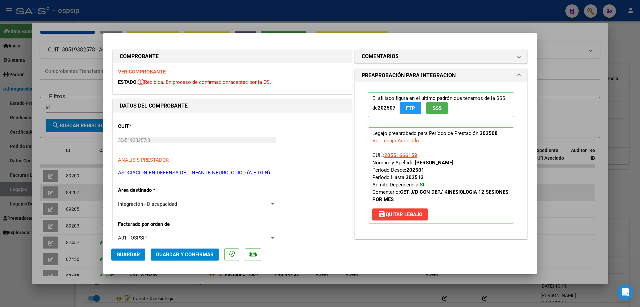
type input "$ 0,00"
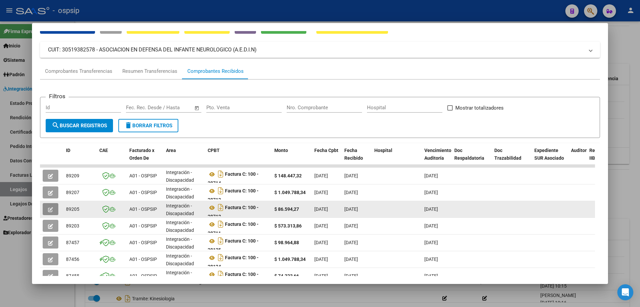
click at [48, 207] on icon "button" at bounding box center [50, 209] width 5 height 5
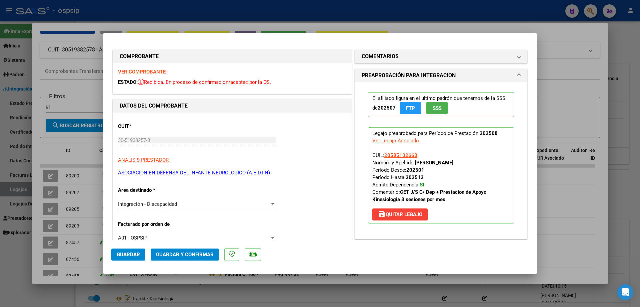
click at [23, 188] on div at bounding box center [320, 153] width 640 height 307
type input "$ 0,00"
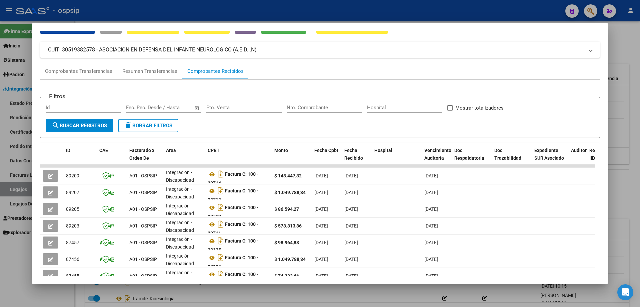
click at [23, 188] on div at bounding box center [320, 153] width 640 height 307
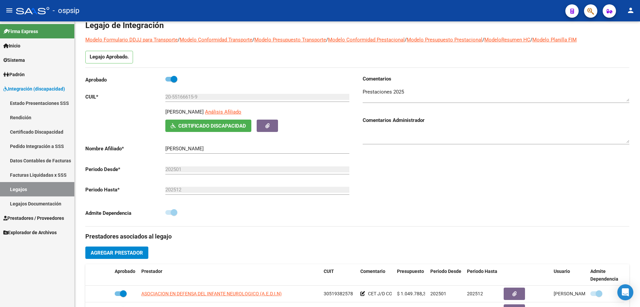
click at [17, 196] on link "Legajos Documentación" at bounding box center [37, 203] width 74 height 14
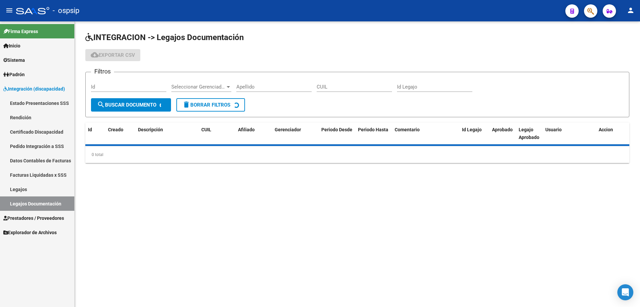
click at [17, 189] on link "Legajos" at bounding box center [37, 189] width 74 height 14
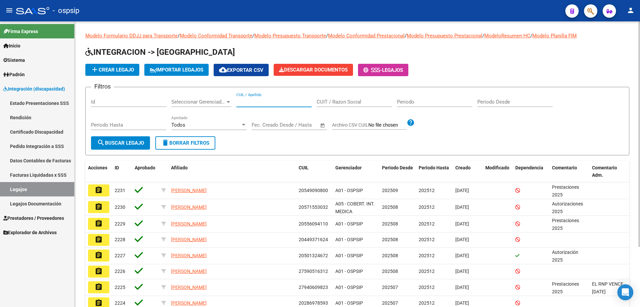
click at [247, 100] on input "CUIL / Apellido" at bounding box center [273, 102] width 75 height 6
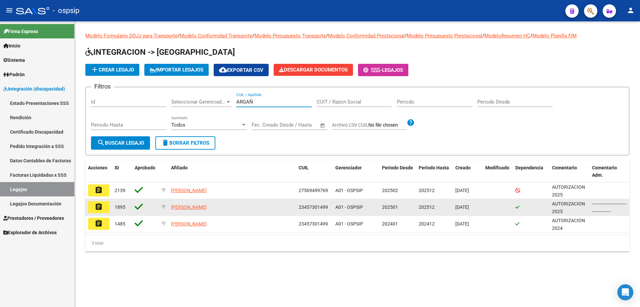
type input "ARGAÑ"
click at [104, 209] on button "assignment" at bounding box center [98, 207] width 21 height 12
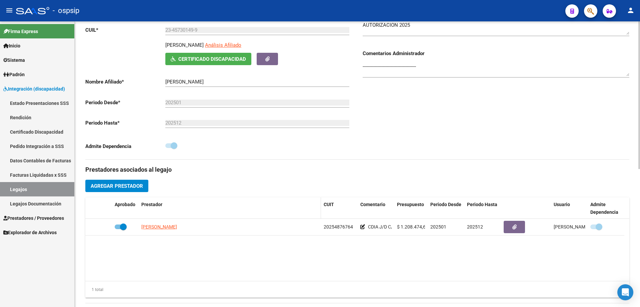
scroll to position [133, 0]
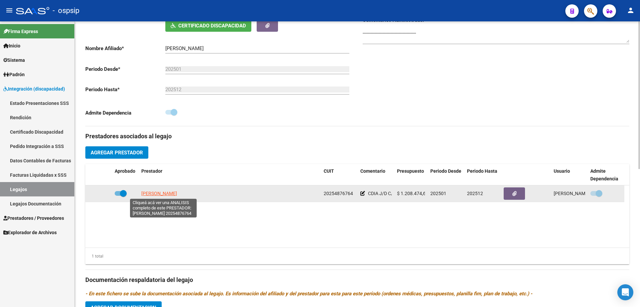
click at [160, 194] on span "DON JORGE NELSON" at bounding box center [159, 192] width 36 height 5
type textarea "20254876764"
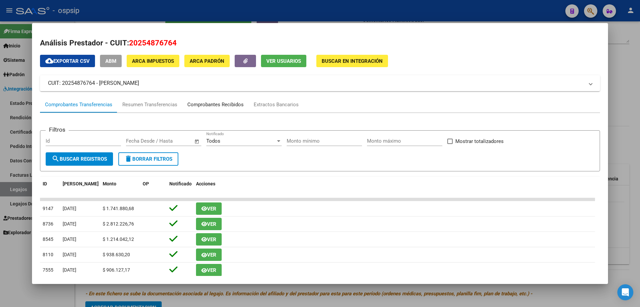
click at [226, 105] on div "Comprobantes Recibidos" at bounding box center [215, 105] width 56 height 8
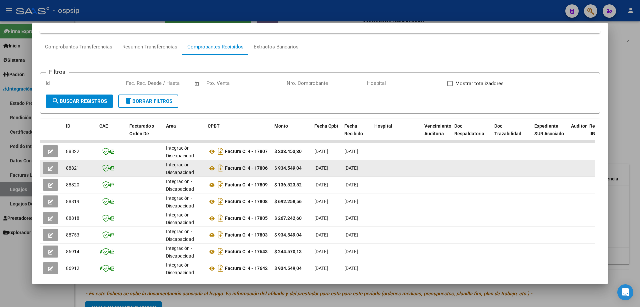
scroll to position [67, 0]
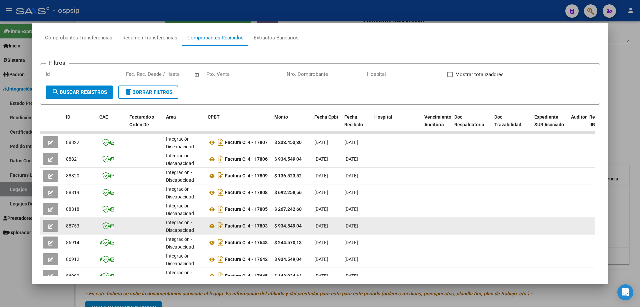
click at [56, 209] on button "button" at bounding box center [51, 225] width 16 height 12
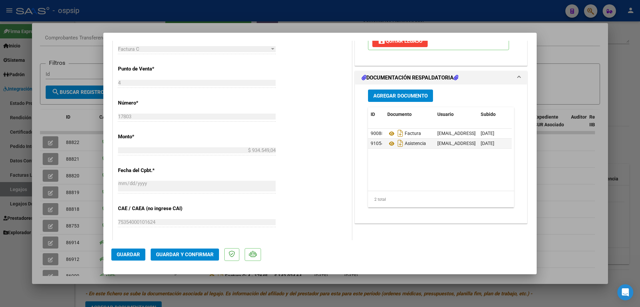
scroll to position [300, 0]
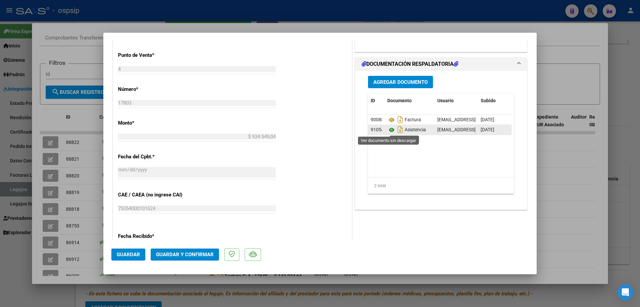
click at [376, 130] on icon at bounding box center [392, 130] width 9 height 8
click at [180, 209] on button "Guardar y Confirmar" at bounding box center [185, 254] width 68 height 12
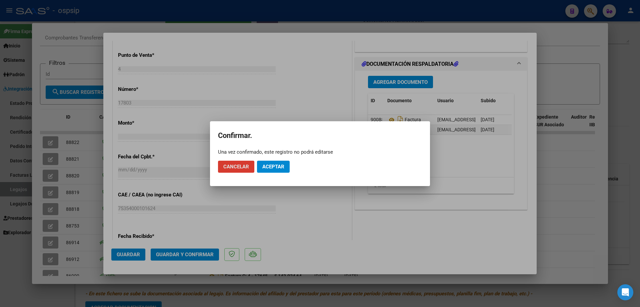
click at [279, 166] on span "Aceptar" at bounding box center [274, 166] width 22 height 6
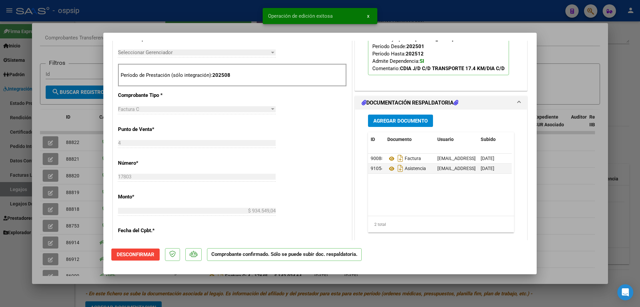
scroll to position [159, 0]
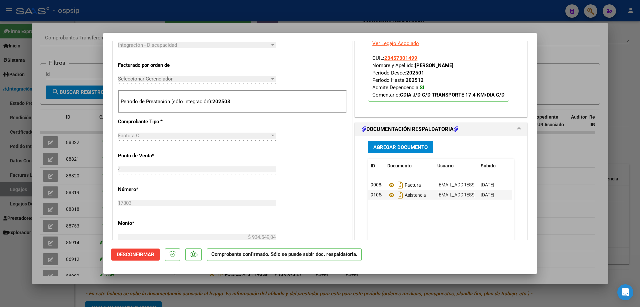
type input "$ 0,00"
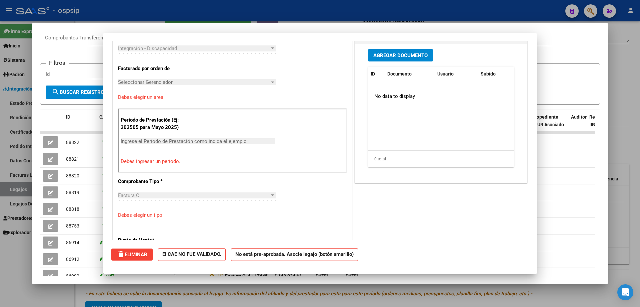
scroll to position [0, 0]
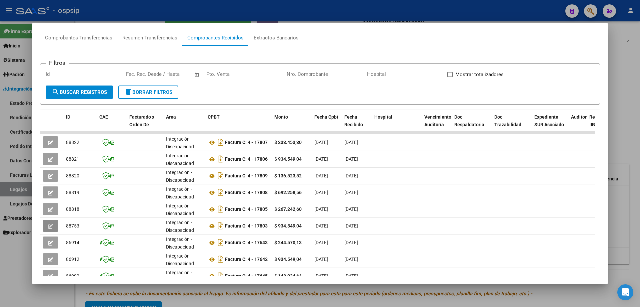
click at [23, 190] on div at bounding box center [320, 153] width 640 height 307
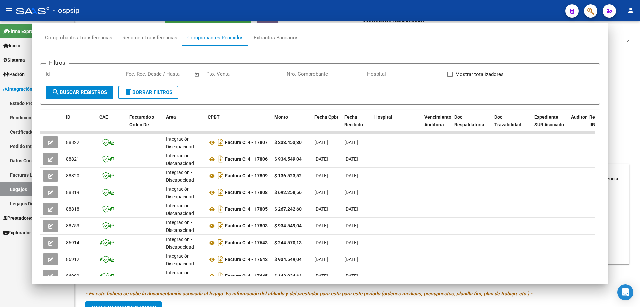
click at [23, 190] on link "Legajos" at bounding box center [37, 189] width 74 height 14
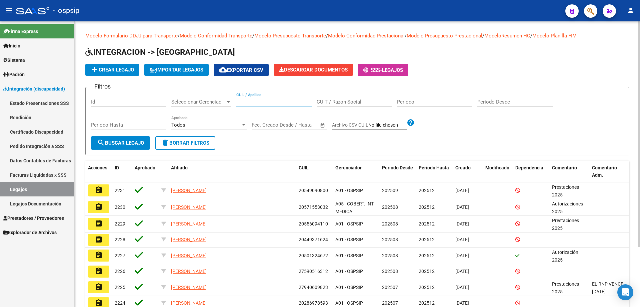
click at [250, 101] on input "CUIL / Apellido" at bounding box center [273, 102] width 75 height 6
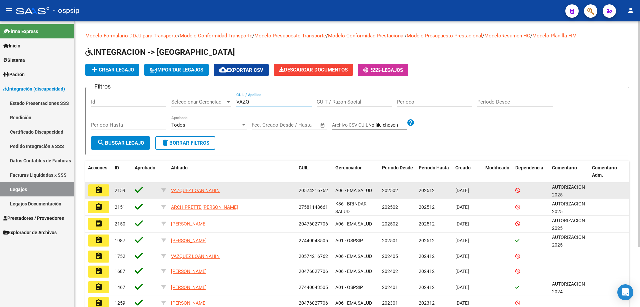
type input "VAZQ"
click at [93, 187] on button "assignment" at bounding box center [98, 190] width 21 height 12
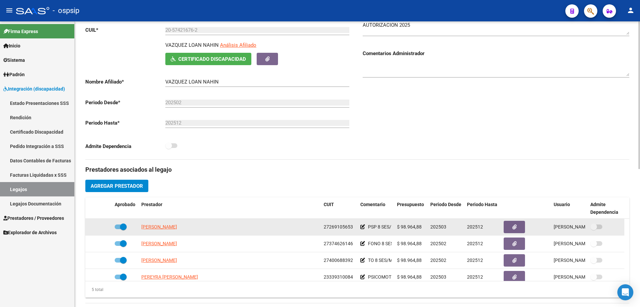
scroll to position [23, 0]
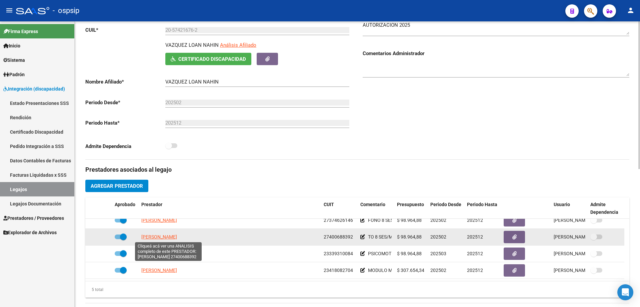
click at [167, 209] on span "ROMERO LUCIANA ROCIO" at bounding box center [159, 236] width 36 height 5
type textarea "27400688392"
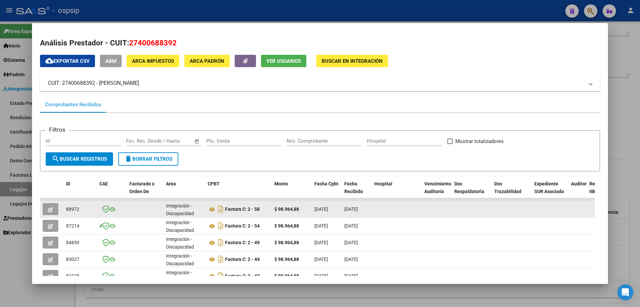
click at [42, 202] on datatable-body-cell at bounding box center [51, 209] width 23 height 16
click at [51, 209] on button "button" at bounding box center [51, 209] width 16 height 12
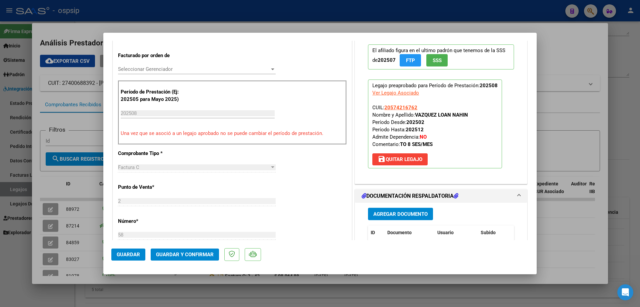
scroll to position [200, 0]
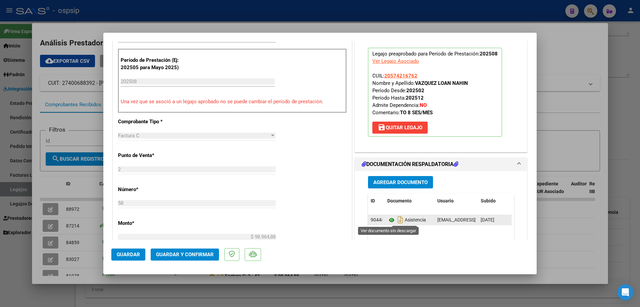
click at [376, 209] on icon at bounding box center [392, 220] width 9 height 8
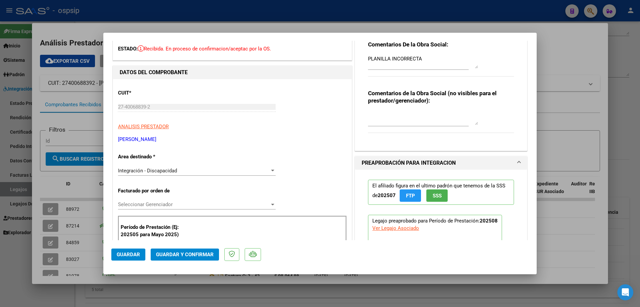
scroll to position [0, 0]
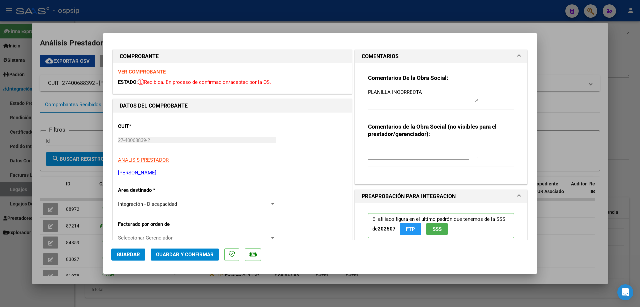
type input "$ 0,00"
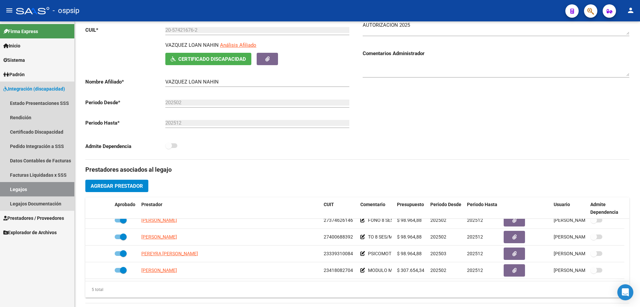
click at [19, 187] on link "Legajos" at bounding box center [37, 189] width 74 height 14
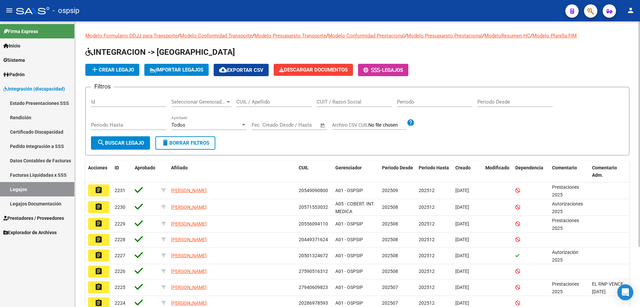
click at [269, 104] on input "CUIL / Apellido" at bounding box center [273, 102] width 75 height 6
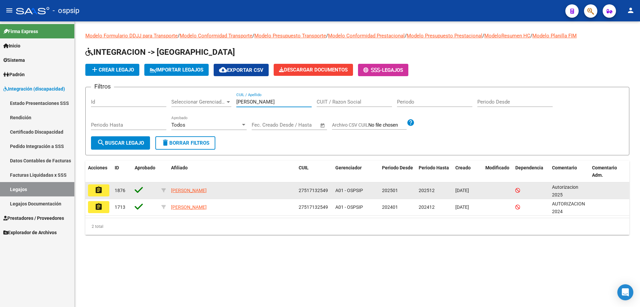
type input "ARNOLD"
click at [102, 192] on mat-icon "assignment" at bounding box center [99, 190] width 8 height 8
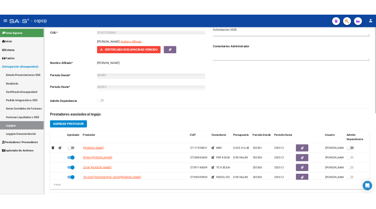
scroll to position [100, 0]
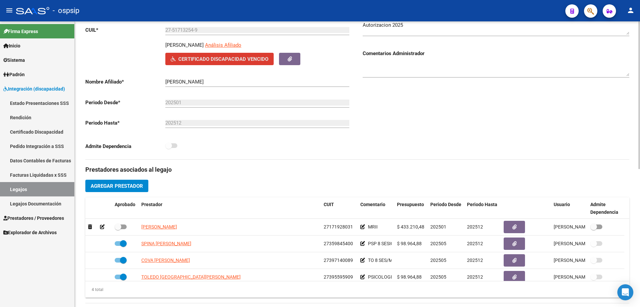
click at [216, 60] on span "Certificado Discapacidad Vencido" at bounding box center [223, 59] width 90 height 6
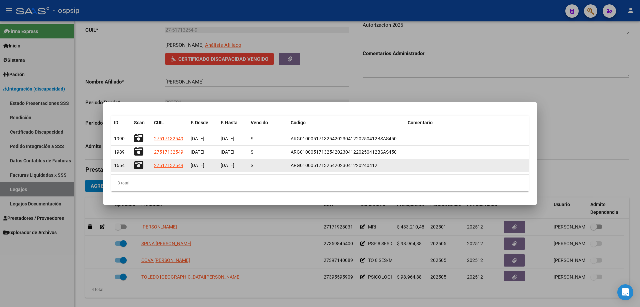
click at [139, 166] on icon at bounding box center [138, 164] width 9 height 9
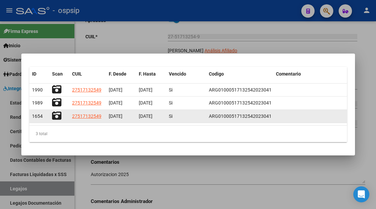
scroll to position [102, 0]
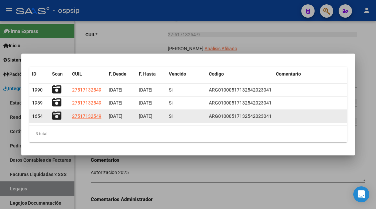
click at [57, 116] on icon at bounding box center [56, 115] width 9 height 9
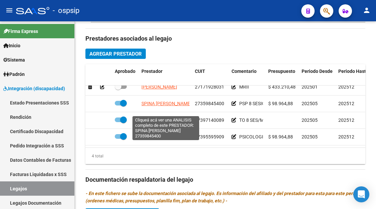
scroll to position [12, 0]
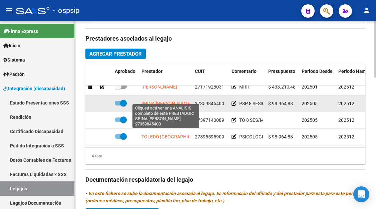
click at [164, 101] on span "SPINA NOELIA MAGALI" at bounding box center [166, 103] width 50 height 5
type textarea "27359845400"
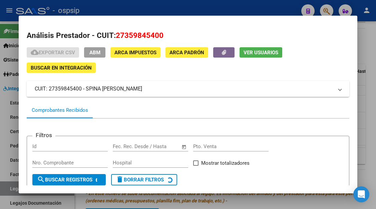
click at [257, 54] on span "Ver Usuarios" at bounding box center [260, 53] width 35 height 6
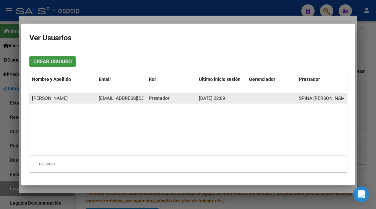
click at [117, 98] on span "noe.spina@hotmail.com" at bounding box center [136, 98] width 74 height 5
copy span "noe.spina@hotmail.com"
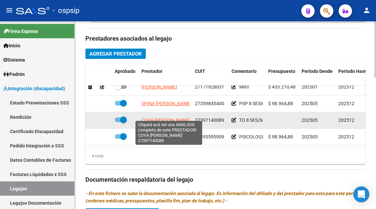
click at [159, 118] on span "COVA CAROLINA BEATRIZ" at bounding box center [165, 120] width 49 height 5
type textarea "27397140089"
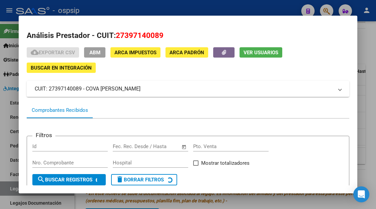
click at [258, 54] on span "Ver Usuarios" at bounding box center [260, 53] width 35 height 6
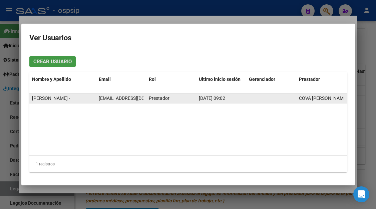
click at [112, 97] on span "carolinacova1995@gmail.com" at bounding box center [136, 98] width 74 height 5
copy span "carolinacova1995@gmail.com"
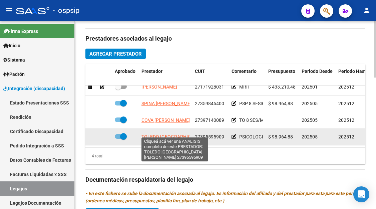
click at [172, 134] on span "TOLEDO FLORENCIA AGUSTINA" at bounding box center [190, 136] width 99 height 5
type textarea "27395595909"
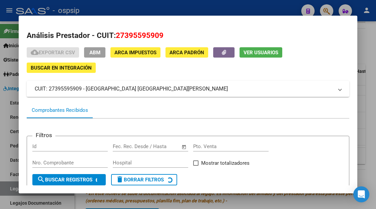
click at [247, 53] on span "Ver Usuarios" at bounding box center [260, 53] width 35 height 6
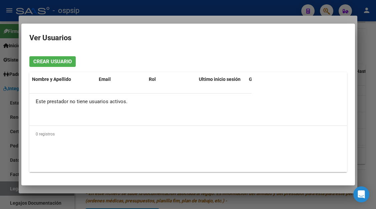
click at [247, 53] on mat-dialog-container "Ver Usuarios Crear Usuario Nombre y Apellido Email Rol Ultimo inicio sesión Ger…" at bounding box center [188, 105] width 334 height 162
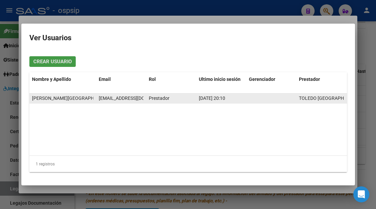
click at [133, 98] on span "flor.toledo2007@gmail.com" at bounding box center [136, 98] width 74 height 5
copy span "flor.toledo2007@gmail.com"
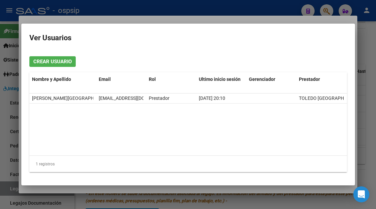
click at [9, 188] on div at bounding box center [188, 104] width 376 height 209
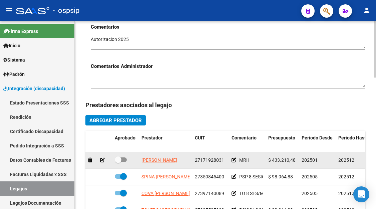
scroll to position [102, 0]
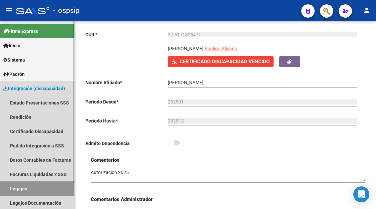
click at [26, 186] on link "Legajos" at bounding box center [37, 189] width 74 height 14
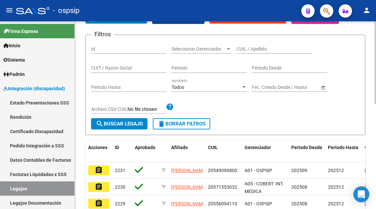
scroll to position [35, 0]
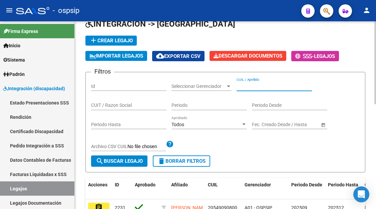
click at [253, 87] on input "CUIL / Apellido" at bounding box center [273, 87] width 75 height 6
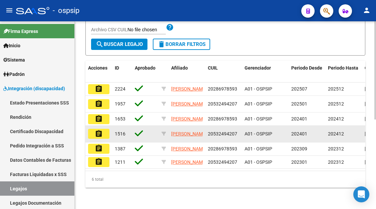
scroll to position [169, 0]
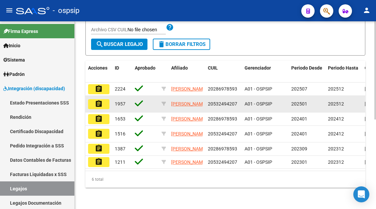
type input "ovejer"
click at [94, 99] on button "assignment" at bounding box center [98, 104] width 21 height 10
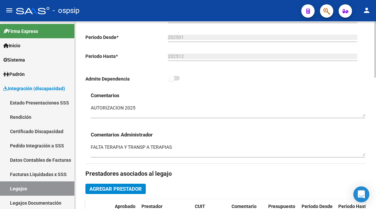
scroll to position [267, 0]
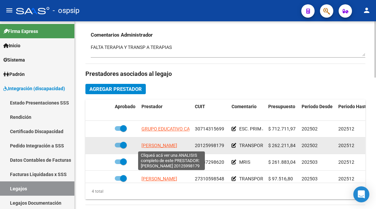
click at [163, 148] on span "SCIPIONE CARLOS ALBERTO" at bounding box center [159, 145] width 36 height 5
type textarea "20125998179"
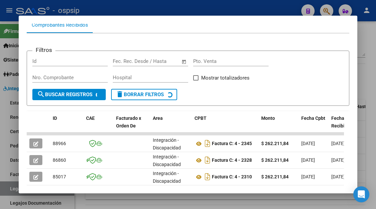
scroll to position [97, 0]
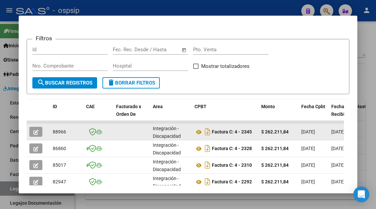
click at [36, 131] on icon "button" at bounding box center [35, 132] width 5 height 5
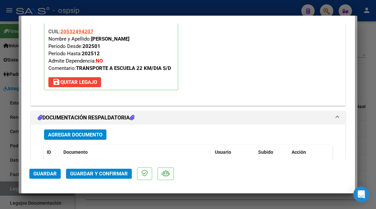
scroll to position [834, 0]
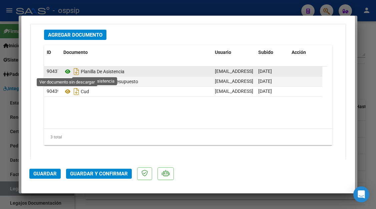
click at [70, 73] on icon at bounding box center [67, 72] width 9 height 8
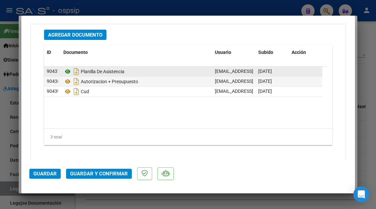
type input "$ 0,00"
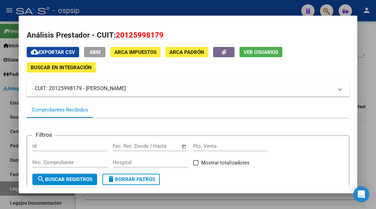
scroll to position [0, 0]
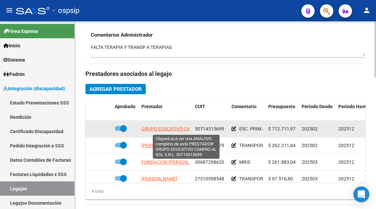
click at [160, 131] on span "GRUPO EDUCATIVO CAMINO AL SOL S.R.L." at bounding box center [186, 128] width 90 height 5
type textarea "30714315699"
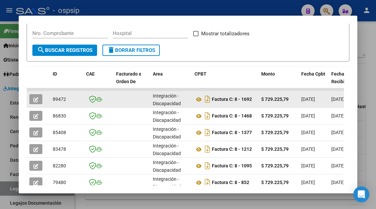
scroll to position [130, 0]
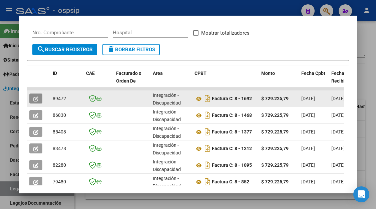
click at [32, 99] on button "button" at bounding box center [35, 99] width 13 height 10
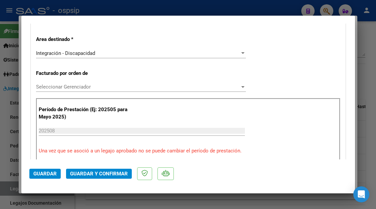
scroll to position [334, 0]
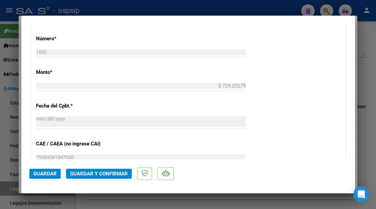
type input "$ 0,00"
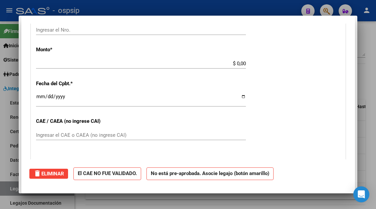
scroll to position [0, 0]
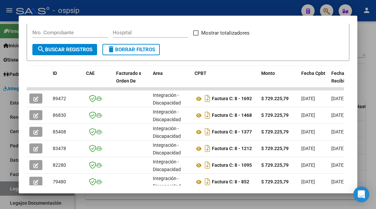
click at [10, 184] on div at bounding box center [188, 104] width 376 height 209
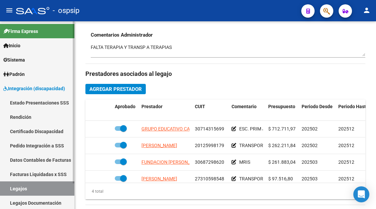
click at [10, 187] on link "Legajos" at bounding box center [37, 189] width 74 height 14
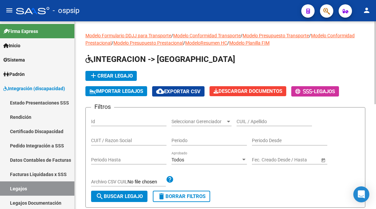
click at [252, 125] on div "CUIL / Apellido" at bounding box center [273, 119] width 75 height 13
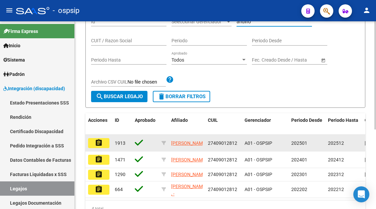
type input "andino"
click at [95, 142] on mat-icon "assignment" at bounding box center [99, 143] width 8 height 8
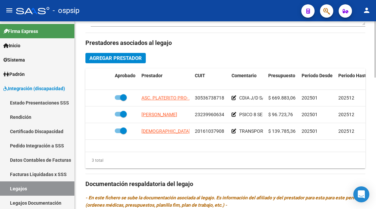
scroll to position [300, 0]
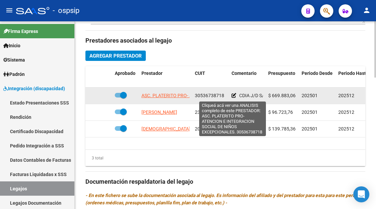
click at [173, 98] on span "ASC. PLATERITO PRO- ATENCION E INTEGRACION SOCIAL DE NIÑOS EXCEPCIONALES." at bounding box center [232, 95] width 182 height 5
type textarea "30536738718"
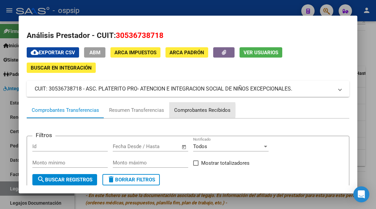
click at [186, 110] on div "Comprobantes Recibidos" at bounding box center [202, 111] width 56 height 8
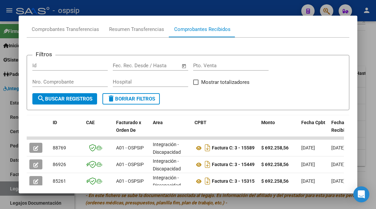
scroll to position [97, 0]
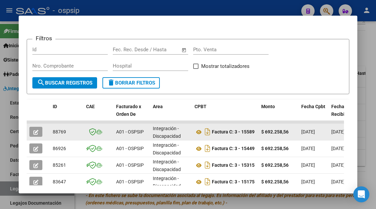
click at [36, 132] on icon "button" at bounding box center [35, 132] width 5 height 5
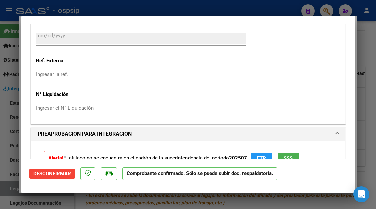
scroll to position [667, 0]
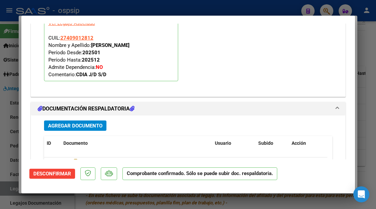
type input "$ 0,00"
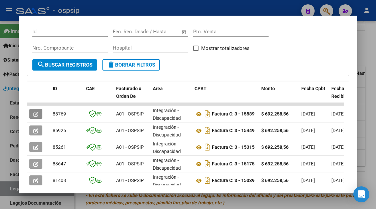
scroll to position [162, 0]
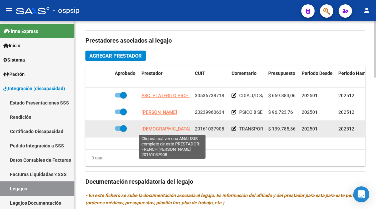
click at [157, 128] on span "FRENCH GUSTAVO RODOLFO" at bounding box center [183, 128] width 85 height 5
type textarea "20161037908"
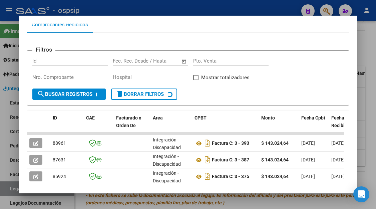
scroll to position [97, 0]
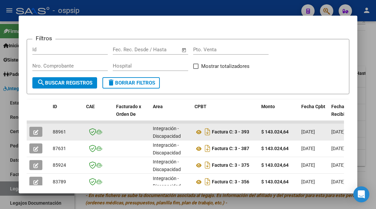
click at [36, 126] on datatable-body-cell at bounding box center [38, 132] width 23 height 16
click at [36, 131] on icon "button" at bounding box center [35, 132] width 5 height 5
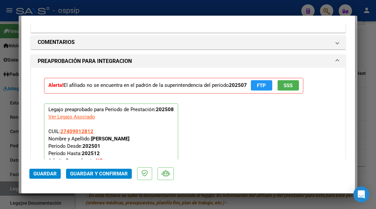
scroll to position [834, 0]
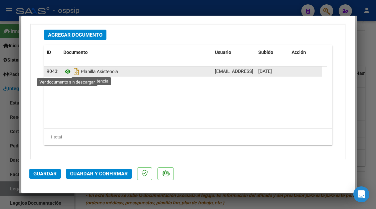
click at [66, 71] on icon at bounding box center [67, 72] width 9 height 8
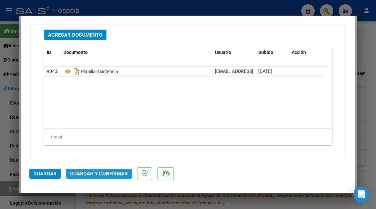
click at [108, 175] on span "Guardar y Confirmar" at bounding box center [99, 174] width 58 height 6
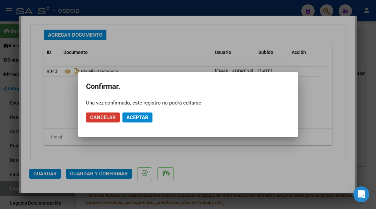
click at [140, 117] on span "Aceptar" at bounding box center [137, 118] width 22 height 6
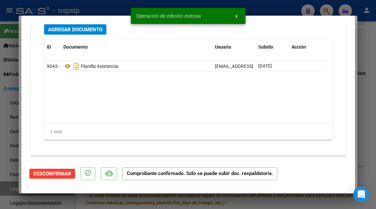
scroll to position [765, 0]
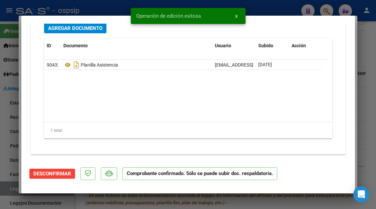
type input "$ 0,00"
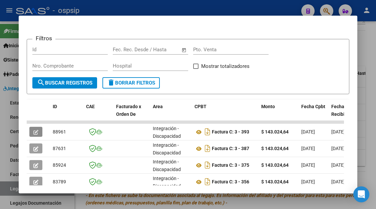
click at [6, 189] on div at bounding box center [188, 104] width 376 height 209
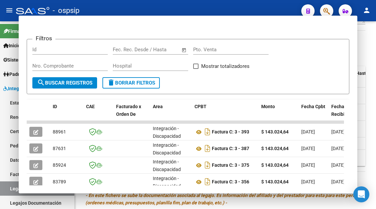
click at [6, 189] on link "Legajos" at bounding box center [37, 189] width 74 height 14
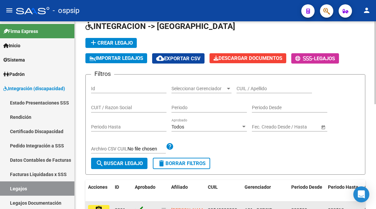
scroll to position [5, 0]
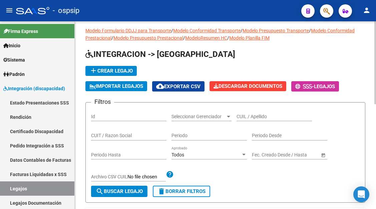
click at [268, 118] on input "CUIL / Apellido" at bounding box center [273, 117] width 75 height 6
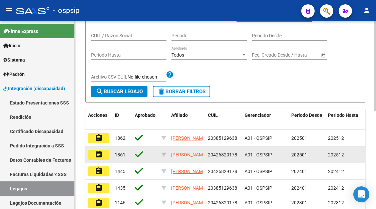
scroll to position [138, 0]
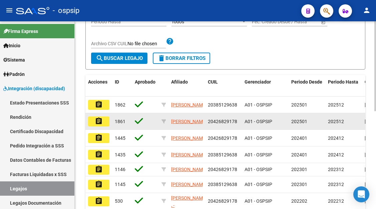
type input "heredia"
click at [95, 123] on mat-icon "assignment" at bounding box center [99, 121] width 8 height 8
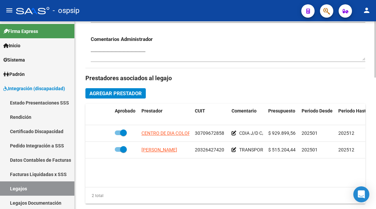
scroll to position [267, 0]
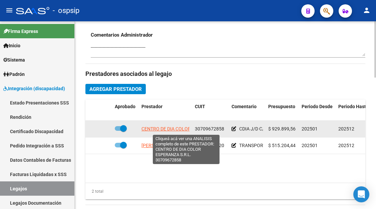
click at [170, 130] on span "CENTRO DE DIA COLOR ESPERANZA S.R.L." at bounding box center [186, 128] width 90 height 5
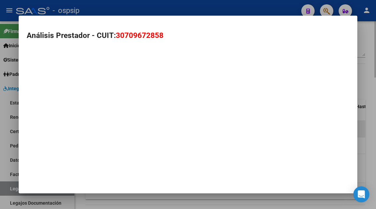
type textarea "30709672858"
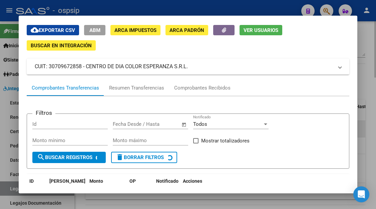
scroll to position [33, 0]
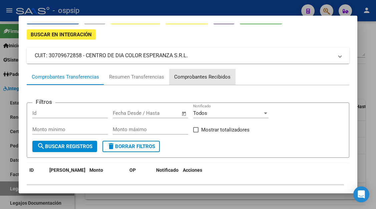
click at [200, 76] on div "Comprobantes Recibidos" at bounding box center [202, 77] width 56 height 8
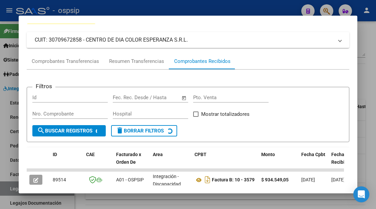
scroll to position [67, 0]
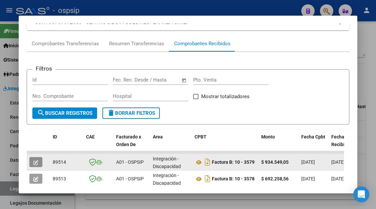
click at [34, 161] on icon "button" at bounding box center [35, 162] width 5 height 5
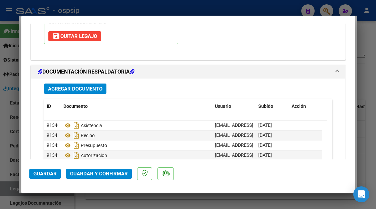
scroll to position [801, 0]
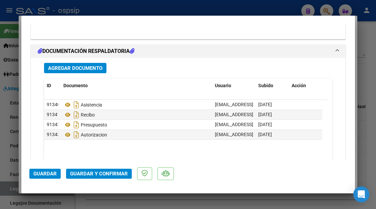
click at [8, 184] on div at bounding box center [188, 104] width 376 height 209
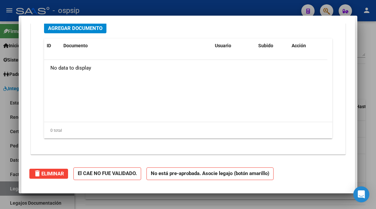
type input "$ 0,00"
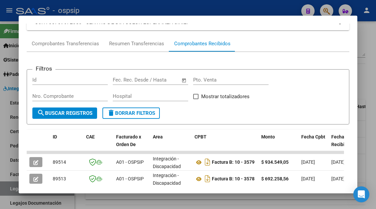
click at [8, 184] on div at bounding box center [188, 104] width 376 height 209
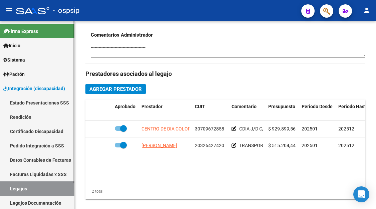
click at [20, 184] on link "Legajos" at bounding box center [37, 189] width 74 height 14
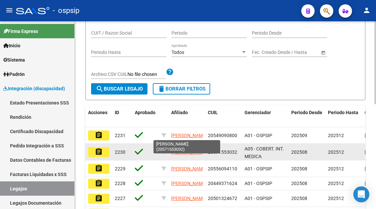
scroll to position [72, 0]
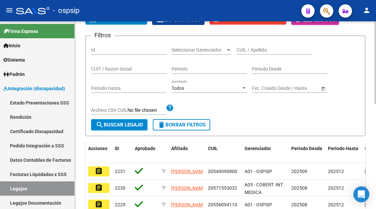
click at [248, 54] on div "CUIL / Apellido" at bounding box center [273, 47] width 75 height 13
click at [248, 50] on input "CUIL / Apellido" at bounding box center [273, 50] width 75 height 6
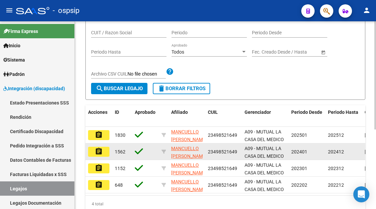
scroll to position [138, 0]
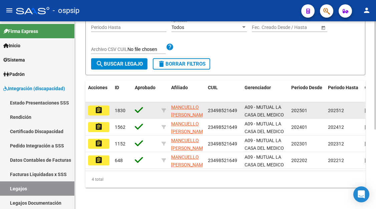
type input "49852164"
click at [100, 106] on mat-icon "assignment" at bounding box center [99, 110] width 8 height 8
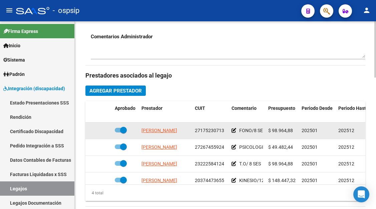
scroll to position [267, 0]
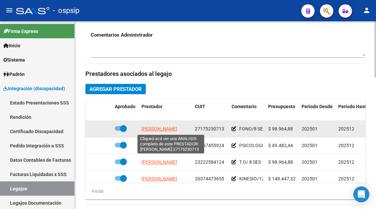
click at [159, 128] on span "PASCUALE VIVIANA MARTA" at bounding box center [159, 128] width 36 height 5
type textarea "27175230713"
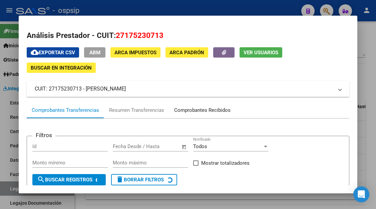
click at [193, 111] on div "Comprobantes Recibidos" at bounding box center [202, 111] width 56 height 8
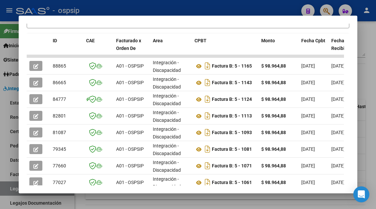
scroll to position [164, 0]
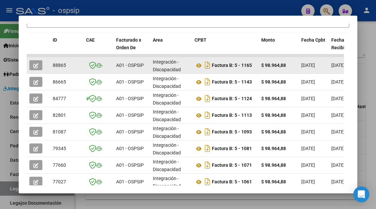
click at [32, 66] on button "button" at bounding box center [35, 65] width 13 height 10
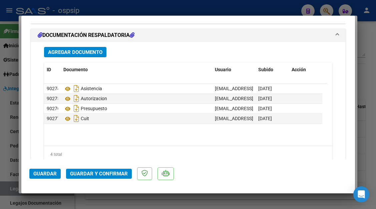
scroll to position [934, 0]
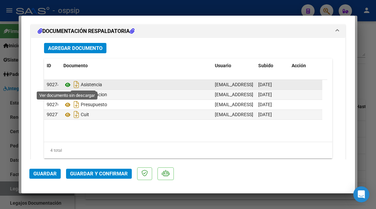
click at [67, 83] on icon at bounding box center [67, 85] width 9 height 8
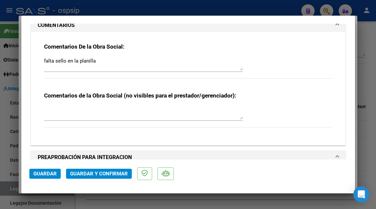
scroll to position [654, 0]
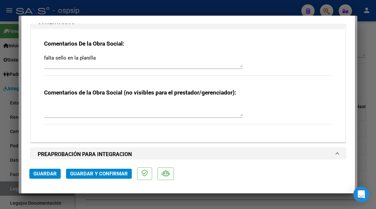
click at [15, 188] on div at bounding box center [188, 104] width 376 height 209
type input "$ 0,00"
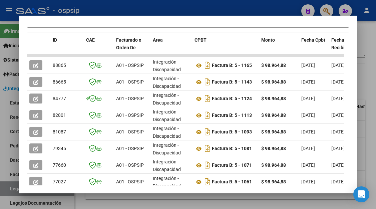
click at [15, 188] on div at bounding box center [188, 104] width 376 height 209
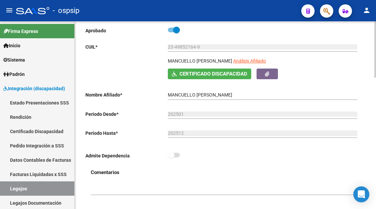
scroll to position [33, 0]
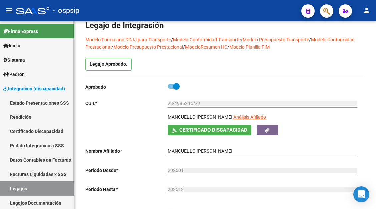
click at [23, 190] on link "Legajos" at bounding box center [37, 189] width 74 height 14
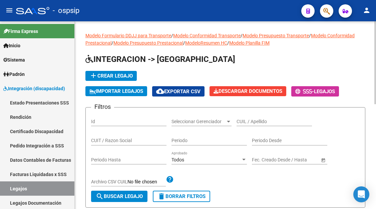
click at [250, 120] on input "CUIL / Apellido" at bounding box center [273, 122] width 75 height 6
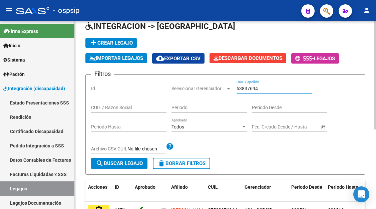
scroll to position [67, 0]
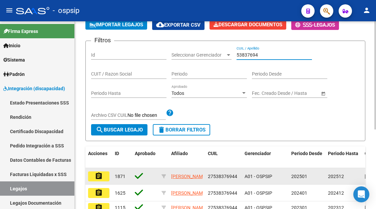
type input "53837694"
click at [100, 176] on mat-icon "assignment" at bounding box center [99, 176] width 8 height 8
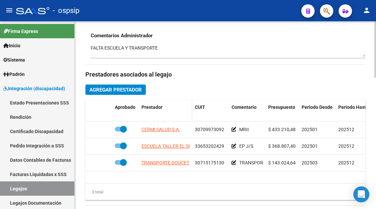
scroll to position [300, 0]
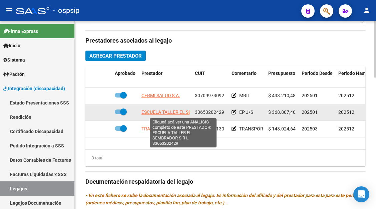
click at [170, 113] on span "ESCUELA TALLER EL SEMBRADOR S R L" at bounding box center [182, 112] width 83 height 5
type textarea "33653202429"
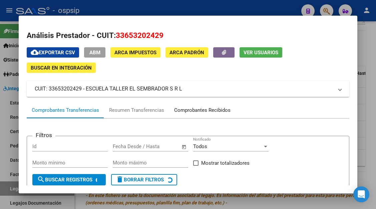
click at [185, 112] on div "Comprobantes Recibidos" at bounding box center [202, 111] width 56 height 8
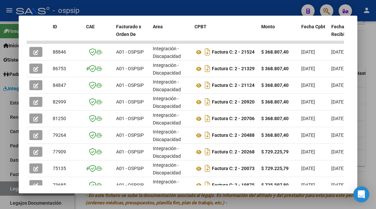
scroll to position [179, 0]
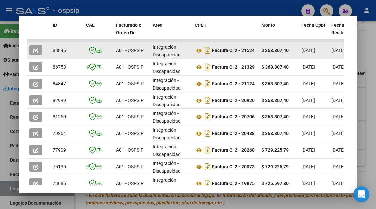
click at [36, 51] on icon "button" at bounding box center [35, 50] width 5 height 5
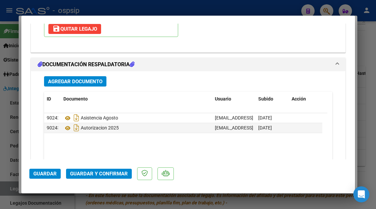
scroll to position [954, 0]
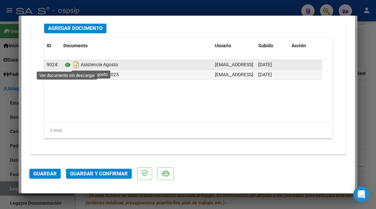
click at [69, 65] on icon at bounding box center [67, 65] width 9 height 8
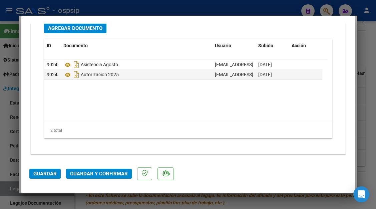
type input "$ 0,00"
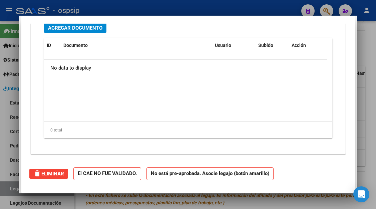
scroll to position [0, 0]
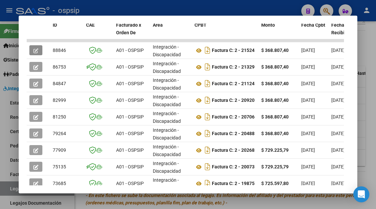
click at [11, 190] on div at bounding box center [188, 104] width 376 height 209
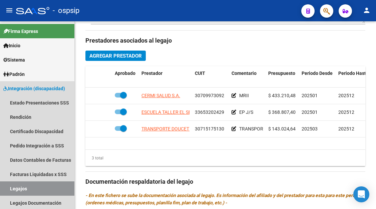
click at [11, 190] on link "Legajos" at bounding box center [37, 189] width 74 height 14
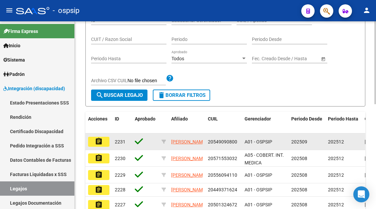
scroll to position [38, 0]
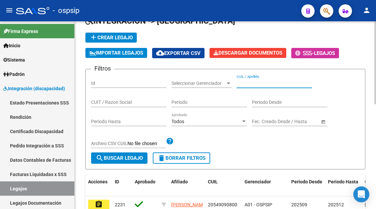
click at [242, 84] on input "CUIL / Apellido" at bounding box center [273, 84] width 75 height 6
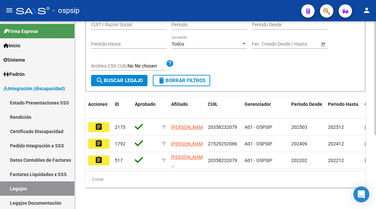
scroll to position [122, 0]
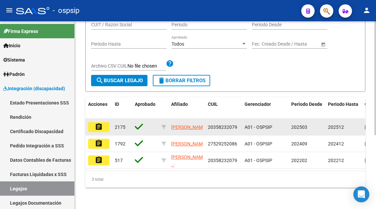
type input "maldonado"
click at [98, 123] on mat-icon "assignment" at bounding box center [99, 127] width 8 height 8
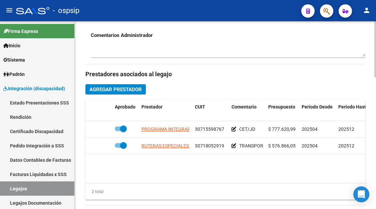
scroll to position [267, 0]
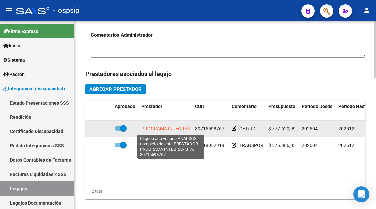
click at [162, 129] on span "PROGRAMA INTEGRAR S. A." at bounding box center [170, 128] width 59 height 5
type textarea "30715598767"
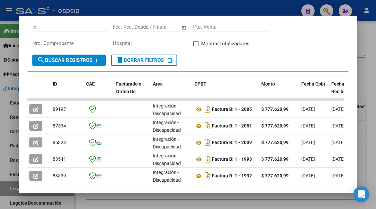
scroll to position [130, 0]
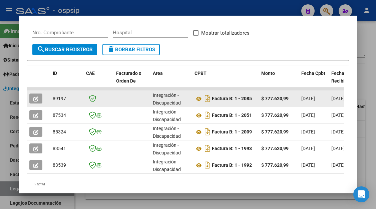
click at [36, 98] on icon "button" at bounding box center [35, 99] width 5 height 5
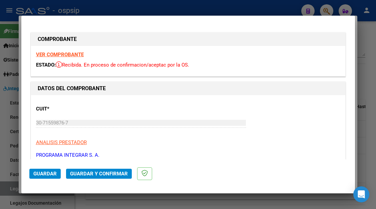
click at [11, 187] on div at bounding box center [188, 104] width 376 height 209
type input "$ 0,00"
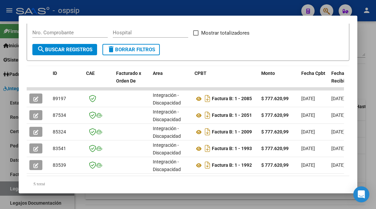
click at [11, 187] on div at bounding box center [188, 104] width 376 height 209
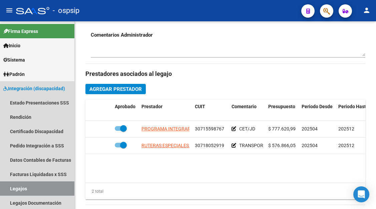
click at [11, 187] on link "Legajos" at bounding box center [37, 189] width 74 height 14
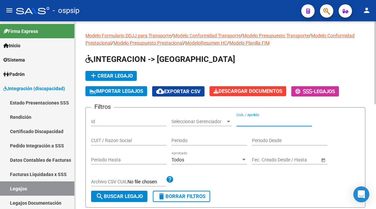
click at [252, 123] on input "CUIL / Apellido" at bounding box center [273, 122] width 75 height 6
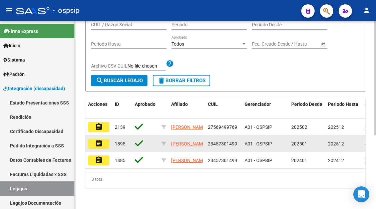
type input "argañ"
click at [99, 140] on mat-icon "assignment" at bounding box center [99, 144] width 8 height 8
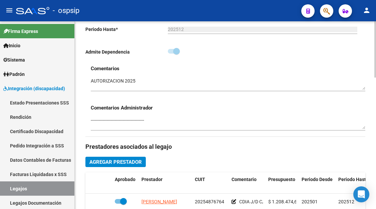
scroll to position [233, 0]
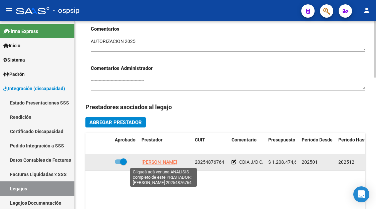
click at [171, 161] on span "DON JORGE NELSON" at bounding box center [159, 162] width 36 height 5
type textarea "20254876764"
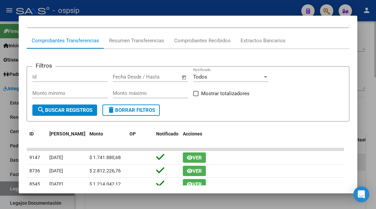
scroll to position [0, 0]
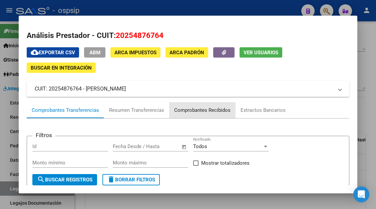
click at [208, 107] on div "Comprobantes Recibidos" at bounding box center [202, 111] width 56 height 8
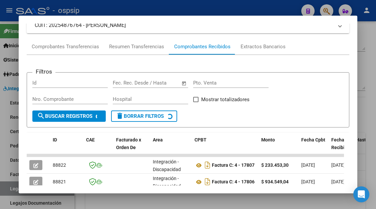
scroll to position [130, 0]
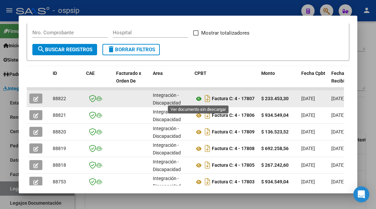
click at [199, 98] on icon at bounding box center [198, 99] width 9 height 8
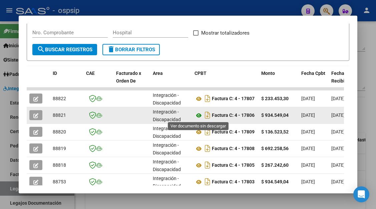
click at [199, 116] on icon at bounding box center [198, 116] width 9 height 8
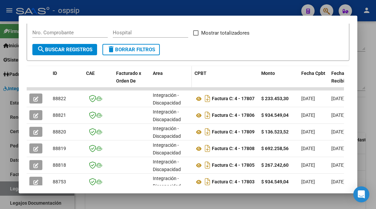
scroll to position [164, 0]
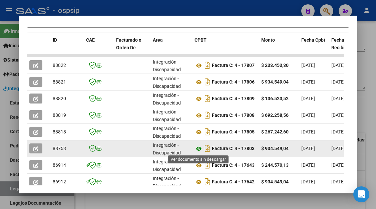
click at [199, 148] on icon at bounding box center [198, 149] width 9 height 8
click at [33, 148] on icon "button" at bounding box center [35, 149] width 5 height 5
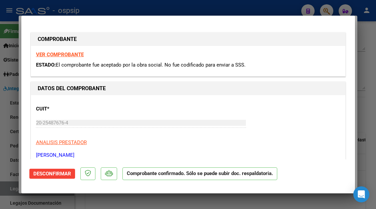
type input "$ 0,00"
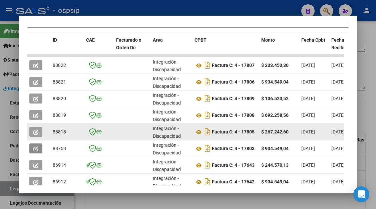
click at [34, 126] on datatable-body-cell at bounding box center [38, 132] width 23 height 16
click at [34, 128] on button "button" at bounding box center [35, 132] width 13 height 10
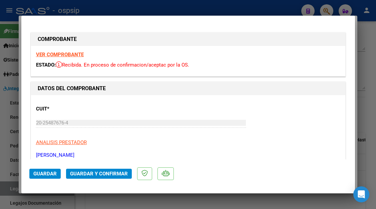
scroll to position [100, 0]
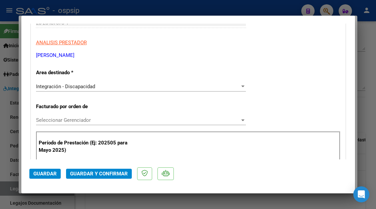
click at [114, 176] on span "Guardar y Confirmar" at bounding box center [99, 174] width 58 height 6
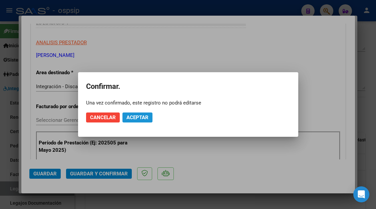
click at [130, 117] on span "Aceptar" at bounding box center [137, 118] width 22 height 6
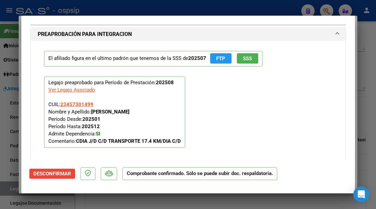
scroll to position [713, 0]
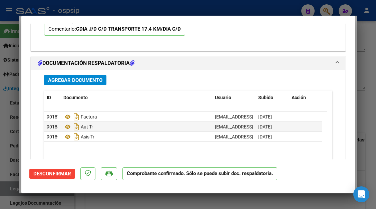
type input "$ 0,00"
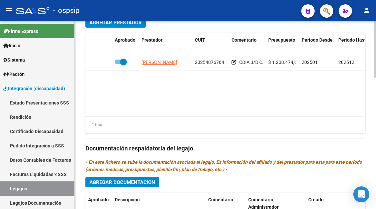
scroll to position [0, 130]
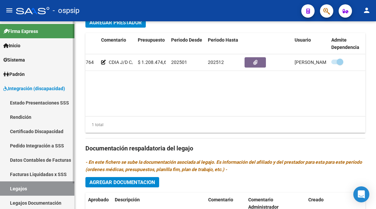
click at [21, 189] on link "Legajos" at bounding box center [37, 189] width 74 height 14
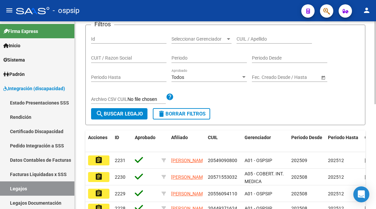
scroll to position [72, 0]
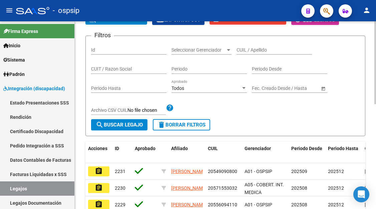
click at [244, 51] on input "CUIL / Apellido" at bounding box center [273, 50] width 75 height 6
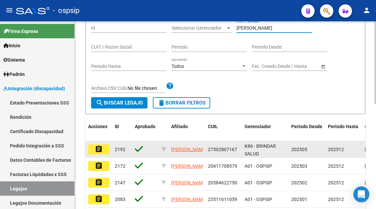
scroll to position [105, 0]
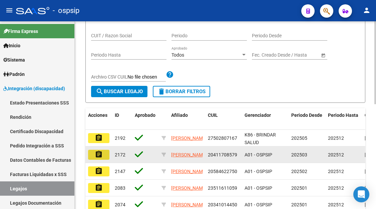
click at [93, 153] on button "assignment" at bounding box center [98, 155] width 21 height 10
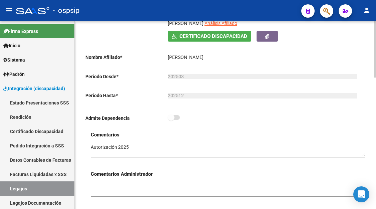
scroll to position [133, 0]
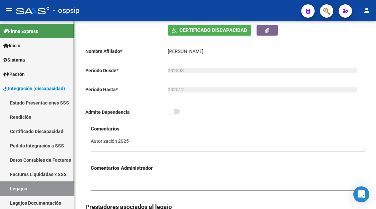
click at [16, 186] on link "Legajos" at bounding box center [37, 189] width 74 height 14
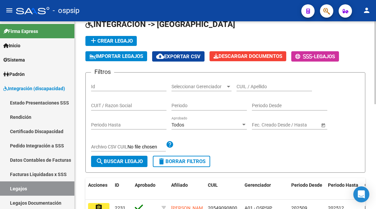
scroll to position [33, 0]
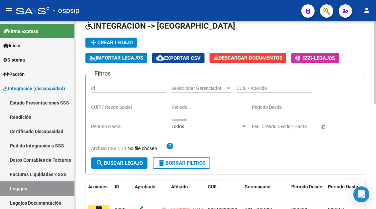
click at [245, 91] on input "CUIL / Apellido" at bounding box center [273, 89] width 75 height 6
click at [247, 90] on input "fernandez" at bounding box center [273, 89] width 75 height 6
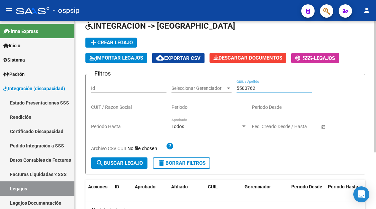
scroll to position [67, 0]
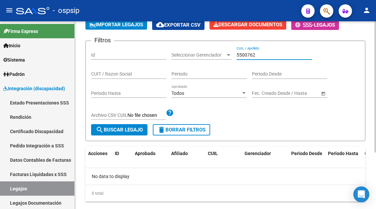
click at [246, 56] on input "5500762" at bounding box center [273, 55] width 75 height 6
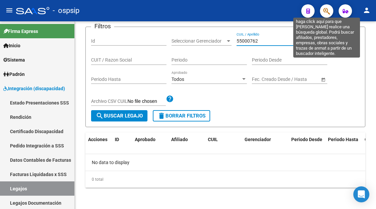
click at [328, 11] on icon "button" at bounding box center [326, 11] width 7 height 8
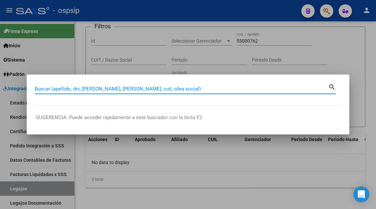
click at [64, 85] on div "Buscar (apellido, dni, cuil, nro traspaso, cuit, obra social)" at bounding box center [182, 89] width 294 height 10
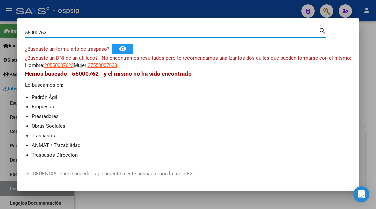
click at [112, 116] on li "Prestadores" at bounding box center [192, 116] width 320 height 7
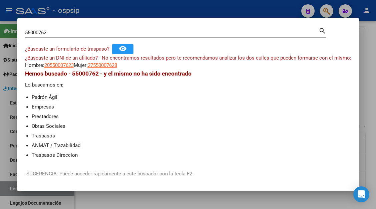
click at [7, 189] on div at bounding box center [188, 104] width 376 height 209
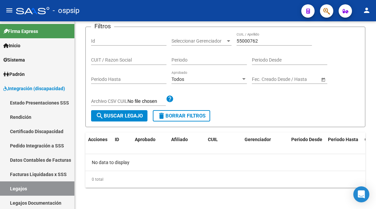
click at [7, 189] on link "Legajos" at bounding box center [37, 189] width 74 height 14
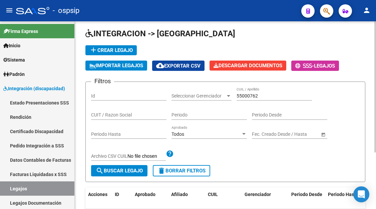
scroll to position [0, 0]
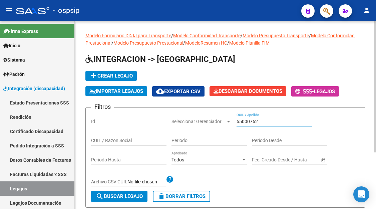
click at [245, 122] on input "55000762" at bounding box center [273, 122] width 75 height 6
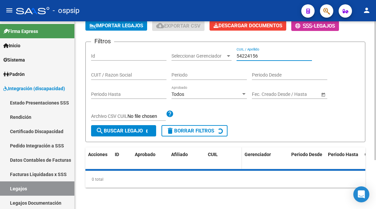
scroll to position [81, 0]
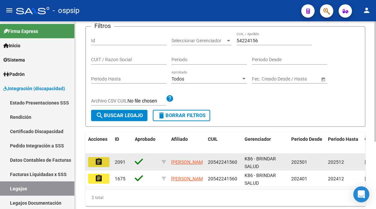
click at [100, 165] on mat-icon "assignment" at bounding box center [99, 162] width 8 height 8
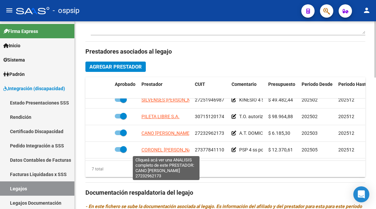
scroll to position [300, 0]
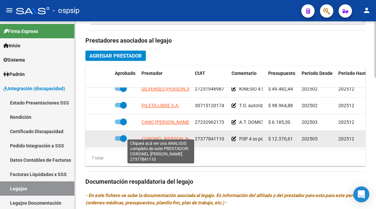
click at [165, 136] on span "CORONEL EVELYN" at bounding box center [170, 138] width 58 height 5
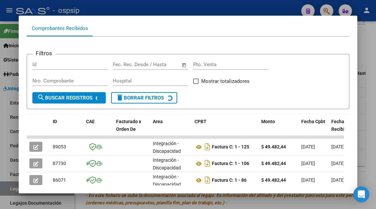
scroll to position [97, 0]
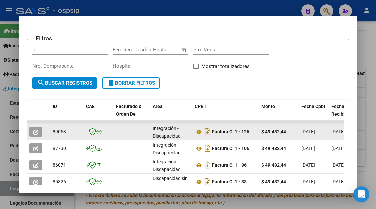
click at [35, 136] on button "button" at bounding box center [35, 132] width 13 height 10
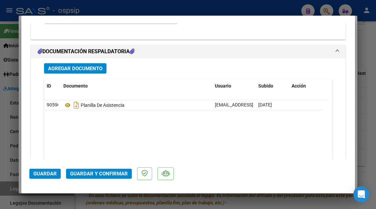
scroll to position [801, 0]
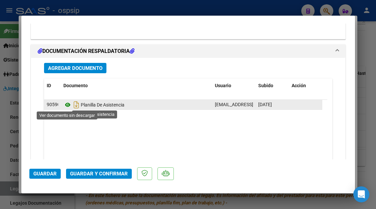
click at [66, 104] on icon at bounding box center [67, 105] width 9 height 8
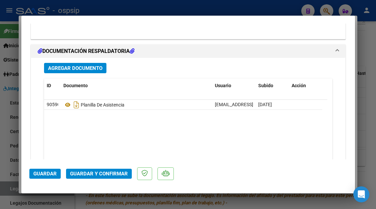
click at [97, 176] on span "Guardar y Confirmar" at bounding box center [99, 174] width 58 height 6
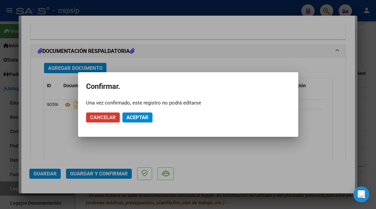
click at [137, 117] on span "Aceptar" at bounding box center [137, 118] width 22 height 6
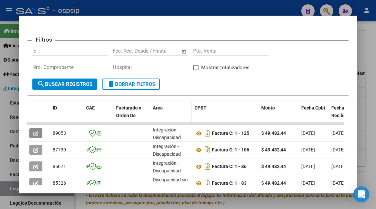
scroll to position [64, 0]
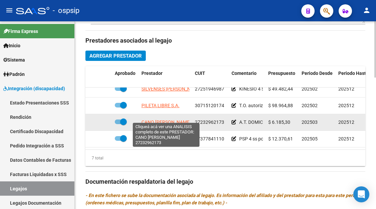
click at [177, 120] on span "CANO MARISA LILIANA" at bounding box center [165, 122] width 49 height 5
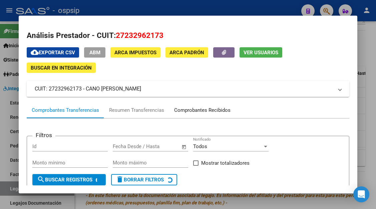
click at [182, 111] on div "Comprobantes Recibidos" at bounding box center [202, 111] width 56 height 8
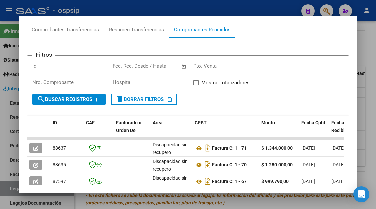
scroll to position [97, 0]
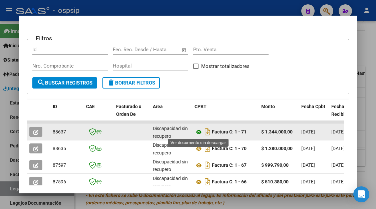
click at [197, 133] on icon at bounding box center [198, 132] width 9 height 8
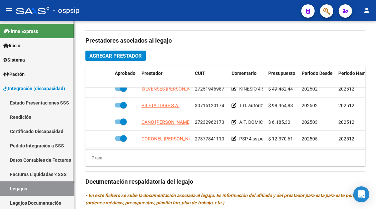
click at [39, 189] on link "Legajos" at bounding box center [37, 189] width 74 height 14
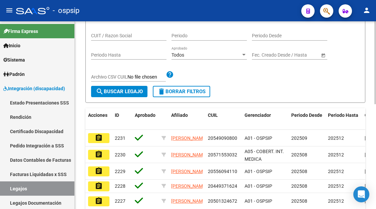
scroll to position [38, 0]
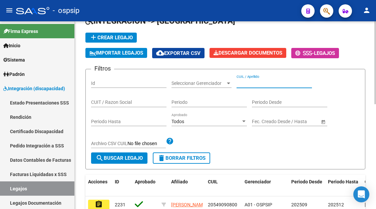
click at [245, 81] on input "CUIL / Apellido" at bounding box center [273, 84] width 75 height 6
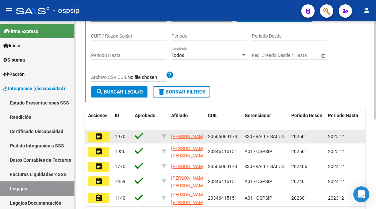
scroll to position [105, 0]
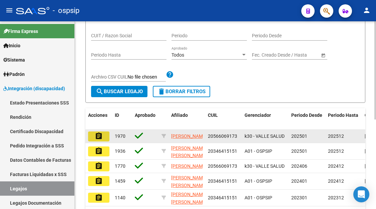
click at [97, 135] on mat-icon "assignment" at bounding box center [99, 136] width 8 height 8
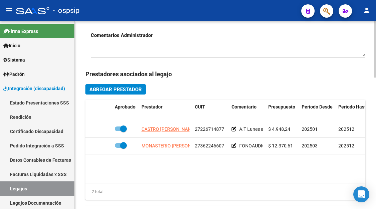
scroll to position [267, 0]
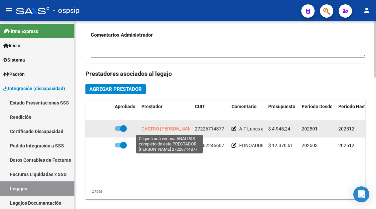
click at [171, 128] on span "CASTRO CLAUDIA ESTHER" at bounding box center [168, 128] width 54 height 5
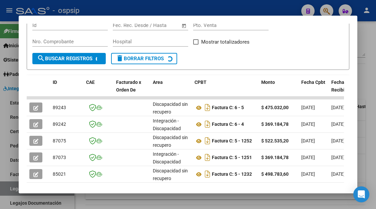
scroll to position [130, 0]
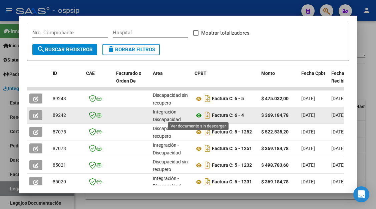
click at [199, 117] on icon at bounding box center [198, 116] width 9 height 8
click at [33, 117] on icon "button" at bounding box center [35, 115] width 5 height 5
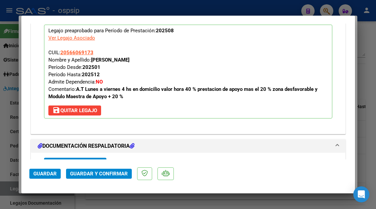
scroll to position [846, 0]
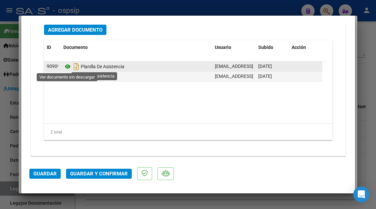
click at [66, 67] on icon at bounding box center [67, 67] width 9 height 8
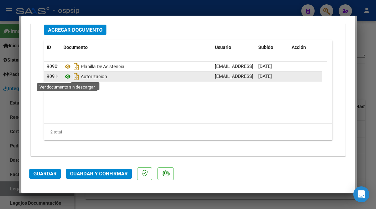
click at [66, 76] on icon at bounding box center [67, 77] width 9 height 8
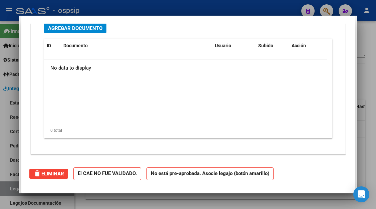
scroll to position [526, 0]
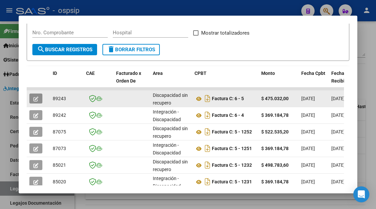
click at [36, 100] on icon "button" at bounding box center [35, 99] width 5 height 5
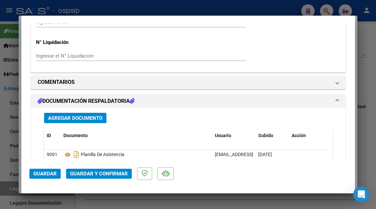
scroll to position [600, 0]
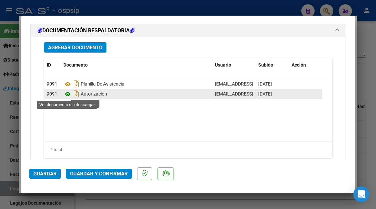
click at [66, 96] on icon at bounding box center [67, 94] width 9 height 8
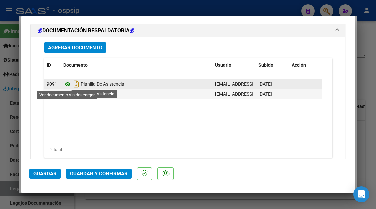
click at [67, 85] on icon at bounding box center [67, 84] width 9 height 8
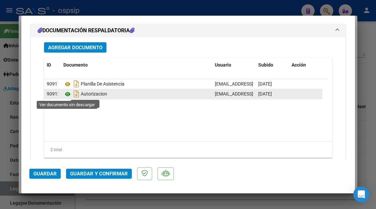
click at [66, 94] on icon at bounding box center [67, 94] width 9 height 8
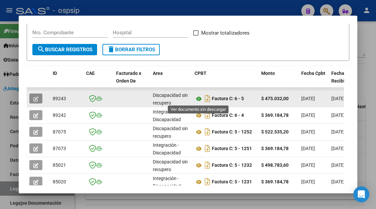
click at [198, 97] on icon at bounding box center [198, 99] width 9 height 8
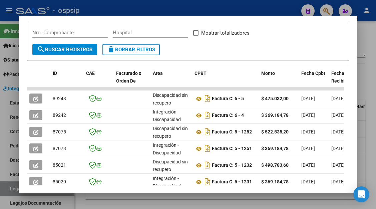
click at [10, 186] on div at bounding box center [188, 104] width 376 height 209
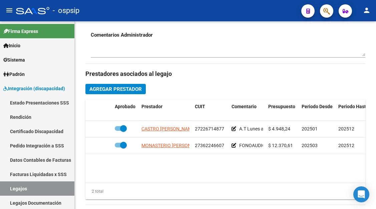
click at [10, 186] on link "Legajos" at bounding box center [37, 189] width 74 height 14
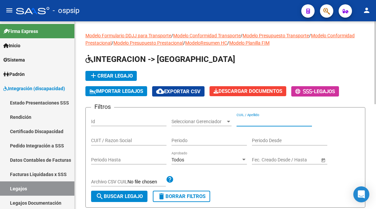
click at [251, 124] on input "CUIL / Apellido" at bounding box center [273, 122] width 75 height 6
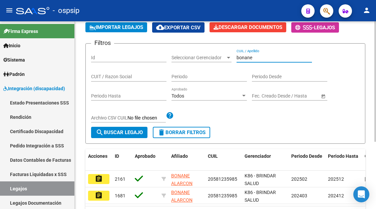
scroll to position [67, 0]
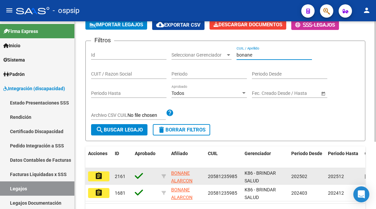
click at [107, 174] on button "assignment" at bounding box center [98, 177] width 21 height 10
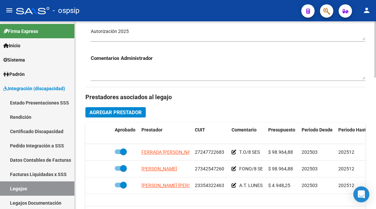
scroll to position [267, 0]
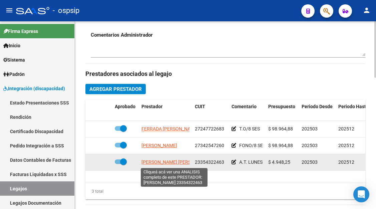
click at [171, 164] on span "CHADER ORTIZ MELINA BELEN" at bounding box center [177, 162] width 72 height 5
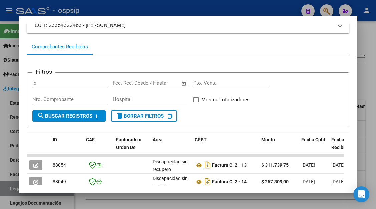
scroll to position [97, 0]
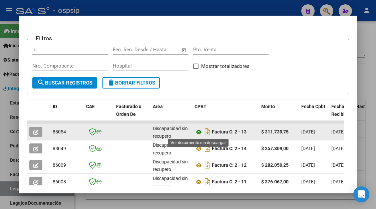
click at [201, 133] on icon at bounding box center [198, 132] width 9 height 8
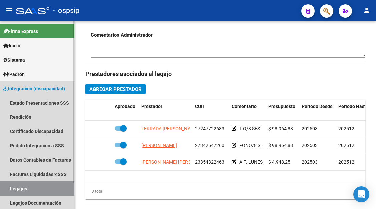
click at [28, 193] on link "Legajos" at bounding box center [37, 189] width 74 height 14
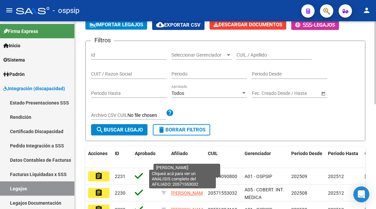
scroll to position [38, 0]
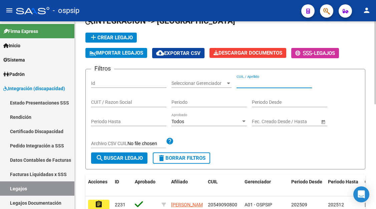
click at [247, 83] on input "CUIL / Apellido" at bounding box center [273, 84] width 75 height 6
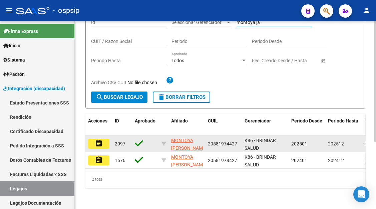
click at [98, 140] on mat-icon "assignment" at bounding box center [99, 144] width 8 height 8
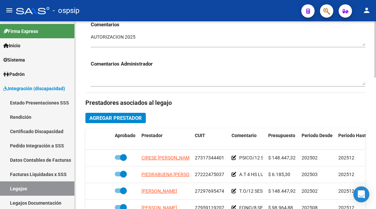
scroll to position [267, 0]
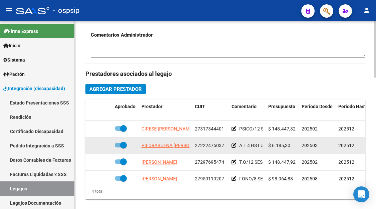
click at [161, 149] on app-link-go-to "PIEDRABUENA CLAUDIA MARISEL" at bounding box center [175, 146] width 68 height 8
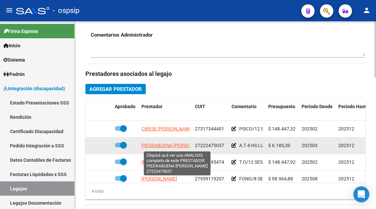
click at [160, 147] on span "PIEDRABUENA CLAUDIA MARISEL" at bounding box center [175, 145] width 68 height 5
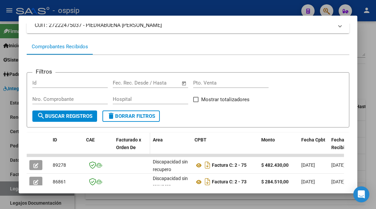
scroll to position [97, 0]
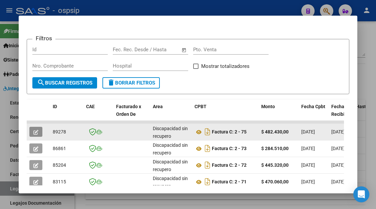
click at [37, 130] on icon "button" at bounding box center [35, 132] width 5 height 5
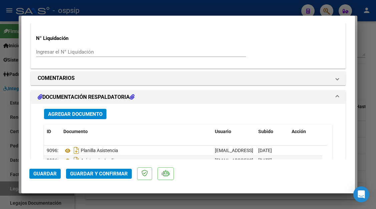
scroll to position [600, 0]
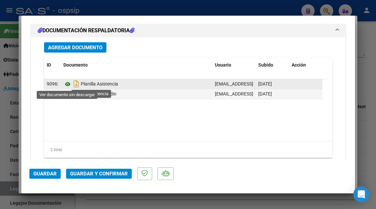
click at [65, 84] on icon at bounding box center [67, 84] width 9 height 8
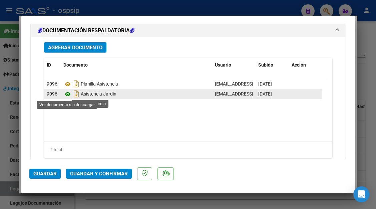
click at [68, 94] on icon at bounding box center [67, 94] width 9 height 8
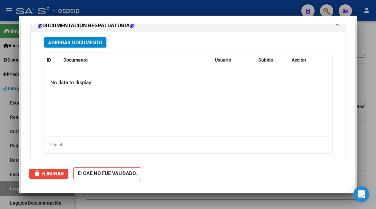
scroll to position [0, 0]
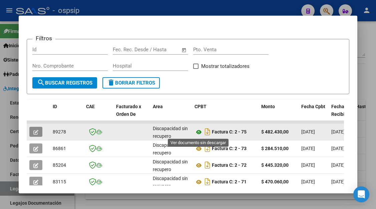
click at [198, 132] on icon at bounding box center [198, 132] width 9 height 8
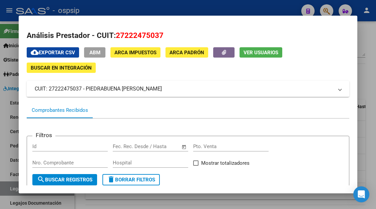
click at [13, 189] on div at bounding box center [188, 104] width 376 height 209
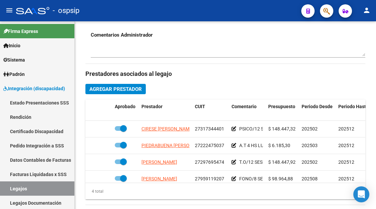
click at [13, 189] on link "Legajos" at bounding box center [37, 189] width 74 height 14
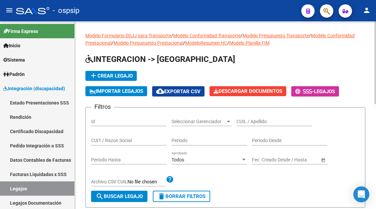
click at [246, 119] on input "CUIL / Apellido" at bounding box center [273, 122] width 75 height 6
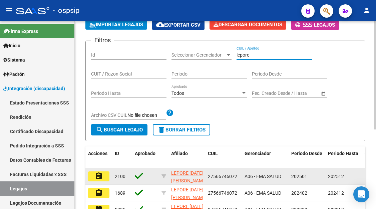
click at [94, 175] on button "assignment" at bounding box center [98, 177] width 21 height 10
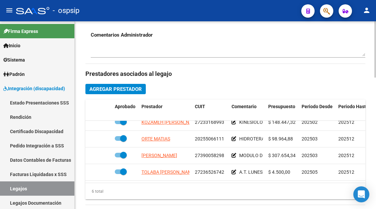
scroll to position [45, 0]
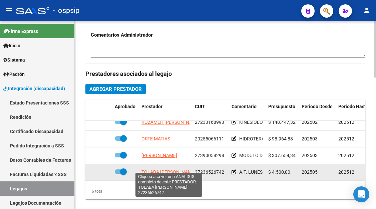
click at [156, 170] on span "TOLABA NORMA BEATRIZ" at bounding box center [168, 172] width 54 height 5
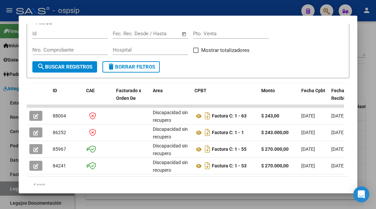
scroll to position [130, 0]
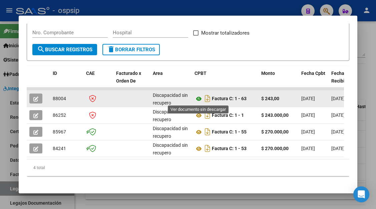
click at [200, 101] on icon at bounding box center [198, 99] width 9 height 8
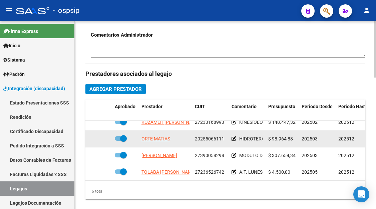
scroll to position [334, 0]
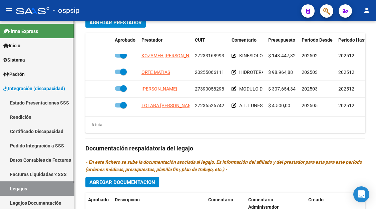
click at [17, 190] on link "Legajos" at bounding box center [37, 189] width 74 height 14
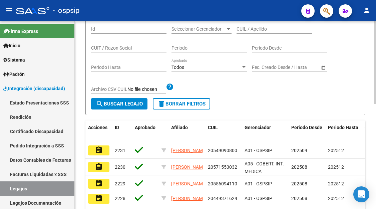
scroll to position [72, 0]
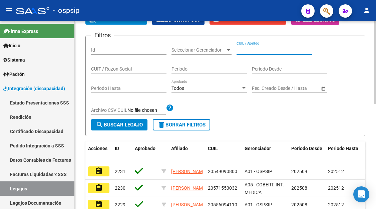
click at [247, 50] on input "CUIL / Apellido" at bounding box center [273, 50] width 75 height 6
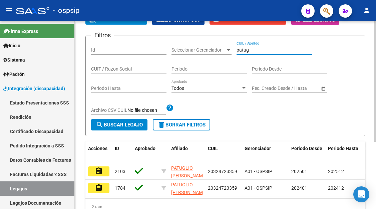
scroll to position [105, 0]
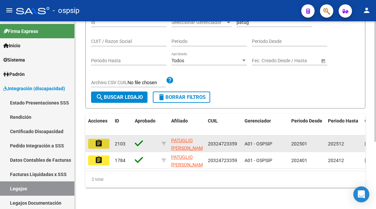
click at [105, 139] on button "assignment" at bounding box center [98, 144] width 21 height 10
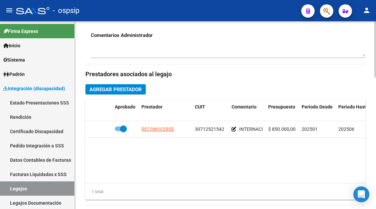
scroll to position [267, 0]
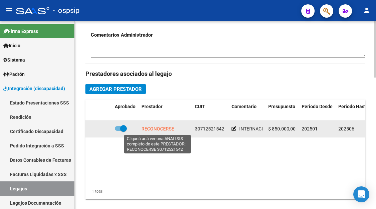
click at [160, 130] on span "RECONOCERSE" at bounding box center [157, 128] width 33 height 5
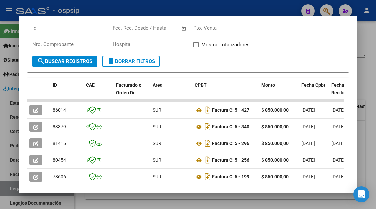
scroll to position [130, 0]
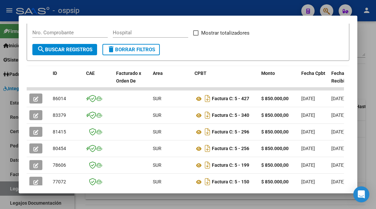
click at [12, 192] on div at bounding box center [188, 104] width 376 height 209
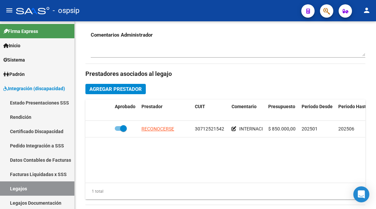
click at [12, 192] on link "Legajos" at bounding box center [37, 189] width 74 height 14
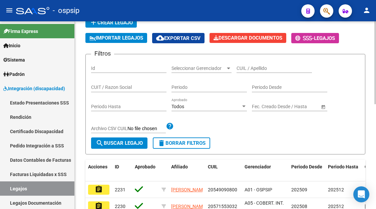
scroll to position [38, 0]
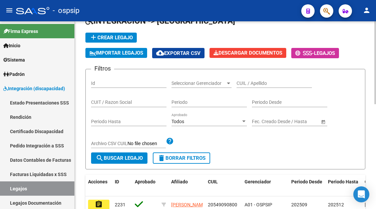
click at [242, 80] on div "CUIL / Apellido" at bounding box center [273, 81] width 75 height 13
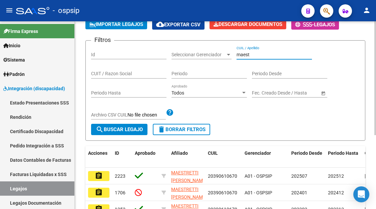
scroll to position [105, 0]
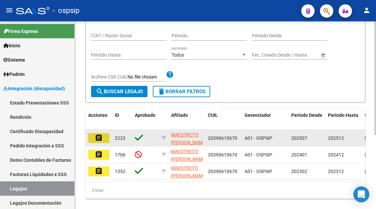
click at [97, 139] on mat-icon "assignment" at bounding box center [99, 138] width 8 height 8
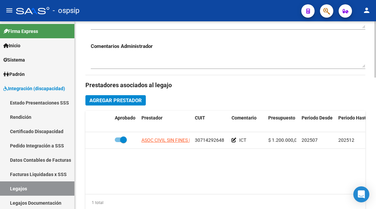
scroll to position [267, 0]
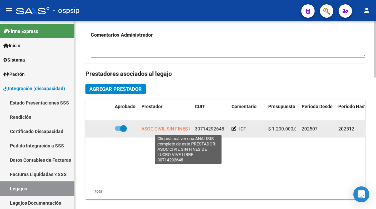
click at [175, 128] on span "ASOC CIVIL SIN FINES DE LUCRO VIVE LIBRE" at bounding box center [188, 128] width 94 height 5
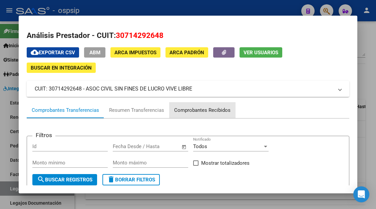
click at [213, 112] on div "Comprobantes Recibidos" at bounding box center [202, 111] width 56 height 8
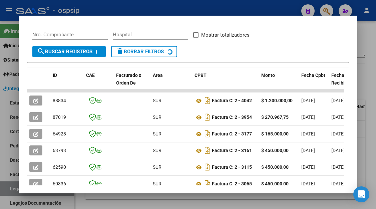
scroll to position [130, 0]
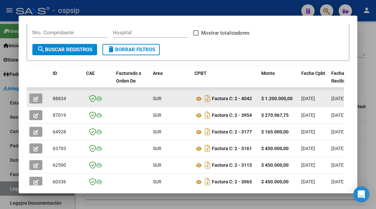
click at [33, 104] on button "button" at bounding box center [35, 99] width 13 height 10
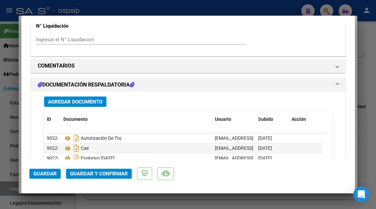
scroll to position [579, 0]
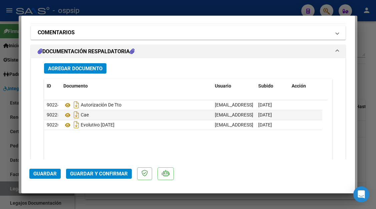
click at [332, 37] on mat-expansion-panel-header "COMENTARIOS" at bounding box center [188, 32] width 314 height 13
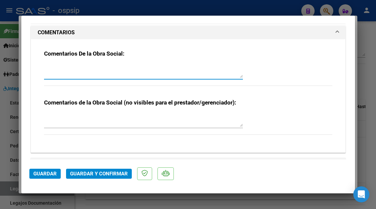
click at [126, 73] on textarea at bounding box center [143, 71] width 199 height 13
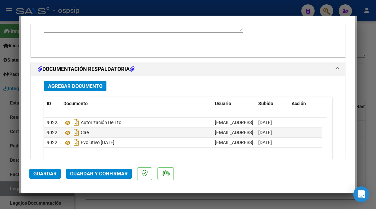
scroll to position [713, 0]
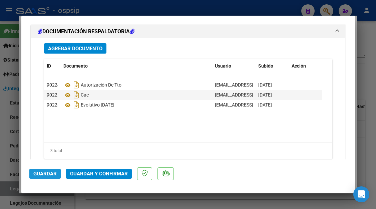
click at [46, 176] on span "Guardar" at bounding box center [44, 174] width 23 height 6
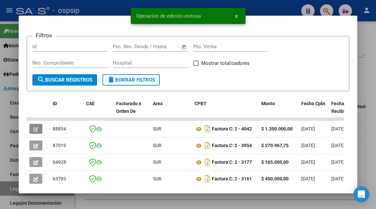
scroll to position [0, 0]
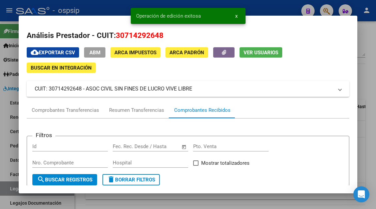
click at [251, 54] on span "Ver Usuarios" at bounding box center [260, 53] width 35 height 6
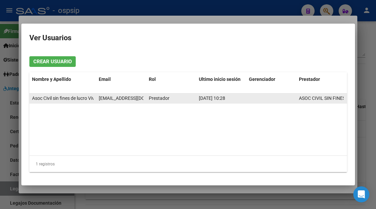
click at [102, 100] on span "infovivelibre@gmail.com" at bounding box center [136, 98] width 74 height 5
copy span "infovivelibre@gmail.com"
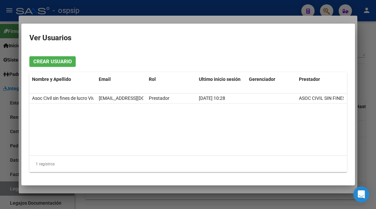
click at [17, 192] on div at bounding box center [188, 104] width 376 height 209
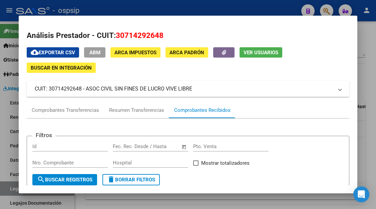
click at [12, 190] on div at bounding box center [188, 104] width 376 height 209
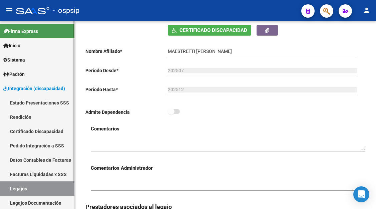
click at [46, 188] on link "Legajos" at bounding box center [37, 189] width 74 height 14
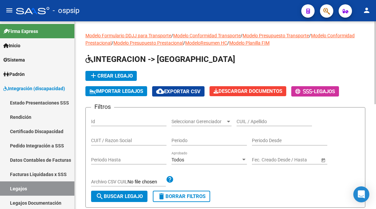
click at [266, 122] on input "CUIL / Apellido" at bounding box center [273, 122] width 75 height 6
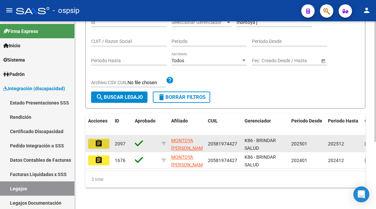
click at [99, 143] on mat-icon "assignment" at bounding box center [99, 144] width 8 height 8
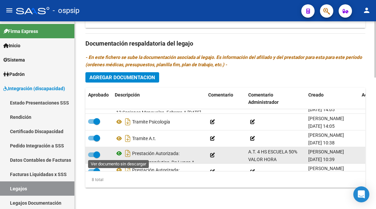
click at [120, 154] on icon at bounding box center [119, 154] width 9 height 8
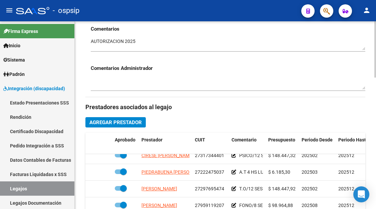
scroll to position [267, 0]
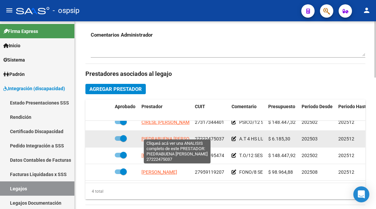
click at [169, 136] on span "PIEDRABUENA CLAUDIA MARISEL" at bounding box center [175, 138] width 68 height 5
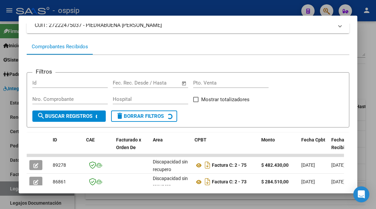
scroll to position [97, 0]
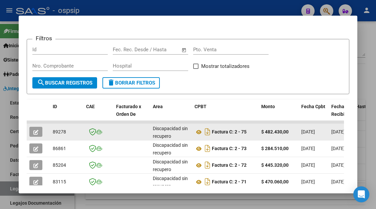
click at [36, 135] on span "button" at bounding box center [35, 132] width 5 height 6
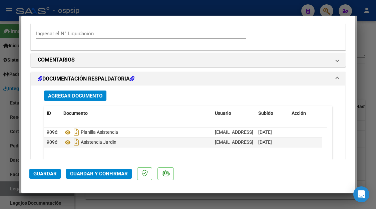
scroll to position [620, 0]
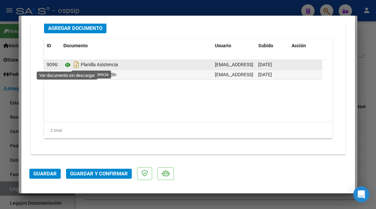
click at [66, 66] on icon at bounding box center [67, 65] width 9 height 8
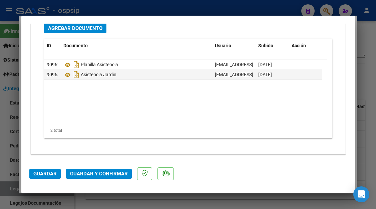
click at [97, 172] on span "Guardar y Confirmar" at bounding box center [99, 174] width 58 height 6
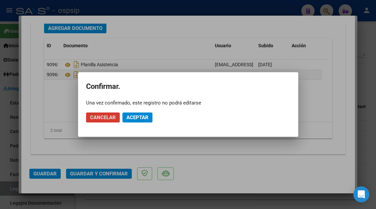
click at [135, 120] on span "Aceptar" at bounding box center [137, 118] width 22 height 6
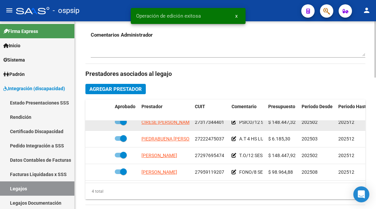
scroll to position [0, 0]
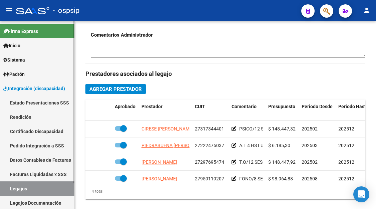
click at [16, 187] on link "Legajos" at bounding box center [37, 189] width 74 height 14
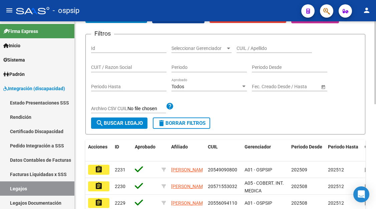
scroll to position [72, 0]
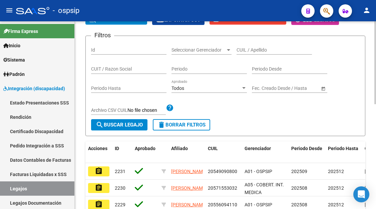
click at [247, 50] on input "CUIL / Apellido" at bounding box center [273, 50] width 75 height 6
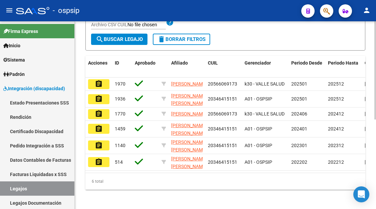
scroll to position [172, 0]
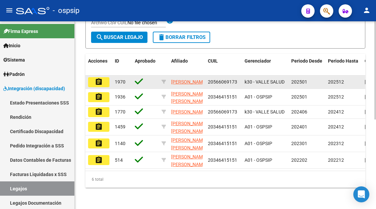
click at [103, 77] on button "assignment" at bounding box center [98, 82] width 21 height 10
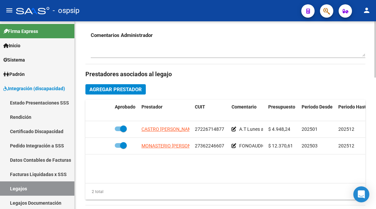
scroll to position [267, 0]
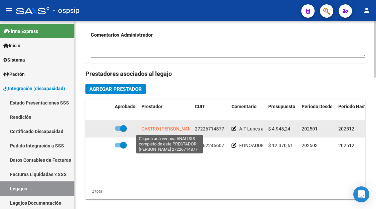
click at [176, 128] on span "CASTRO CLAUDIA ESTHER" at bounding box center [168, 128] width 54 height 5
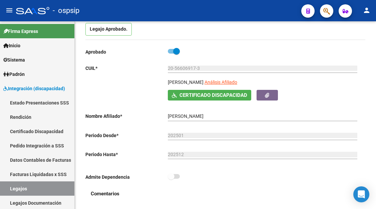
scroll to position [67, 0]
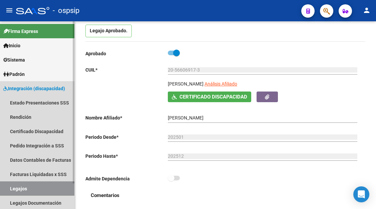
click at [15, 188] on link "Legajos" at bounding box center [37, 189] width 74 height 14
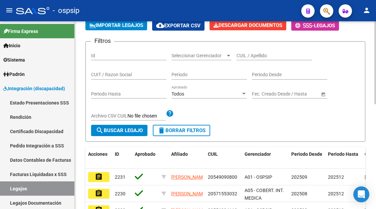
scroll to position [67, 0]
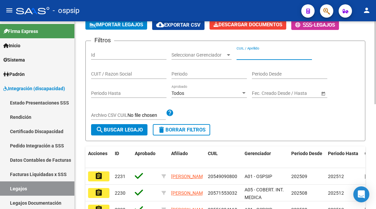
click at [248, 55] on input "CUIL / Apellido" at bounding box center [273, 55] width 75 height 6
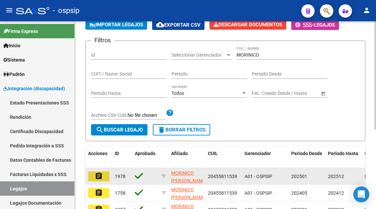
click at [98, 172] on button "assignment" at bounding box center [98, 177] width 21 height 10
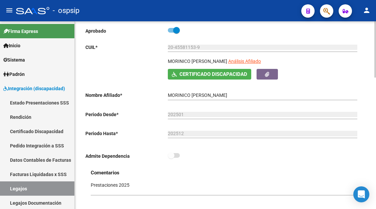
scroll to position [33, 0]
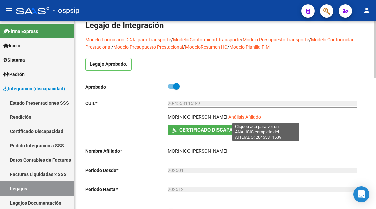
click at [261, 118] on span "Análisis Afiliado" at bounding box center [244, 117] width 33 height 5
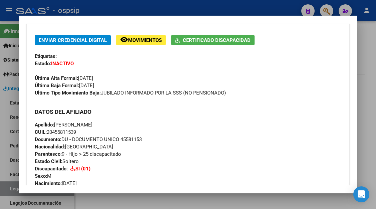
scroll to position [167, 0]
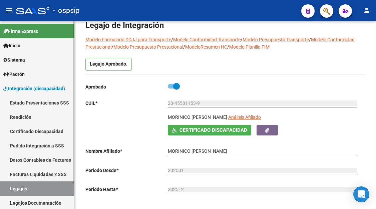
click at [34, 189] on link "Legajos" at bounding box center [37, 189] width 74 height 14
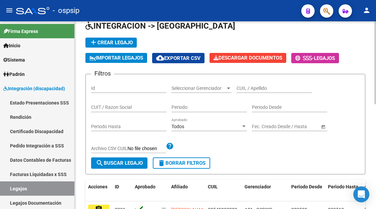
click at [240, 91] on input "CUIL / Apellido" at bounding box center [273, 89] width 75 height 6
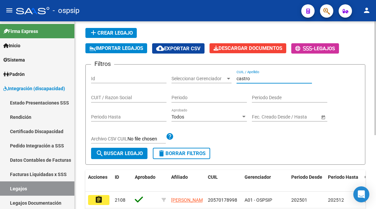
scroll to position [22, 0]
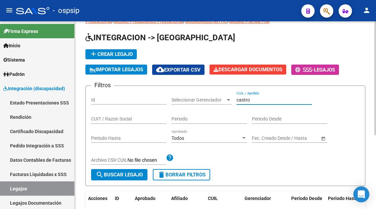
drag, startPoint x: 253, startPoint y: 97, endPoint x: 225, endPoint y: 98, distance: 27.4
click at [225, 98] on div "Filtros Id Seleccionar Gerenciador Seleccionar Gerenciador castro CUIL / Apelli…" at bounding box center [225, 130] width 269 height 78
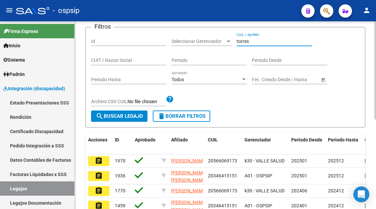
scroll to position [122, 0]
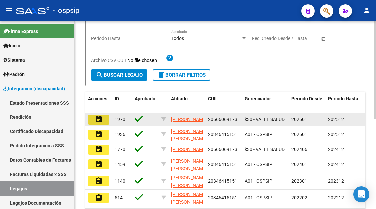
click at [97, 122] on mat-icon "assignment" at bounding box center [99, 120] width 8 height 8
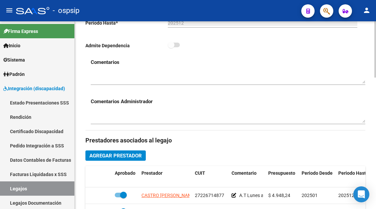
scroll to position [300, 0]
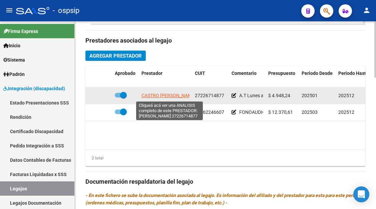
click at [166, 95] on span "CASTRO CLAUDIA ESTHER" at bounding box center [168, 95] width 54 height 5
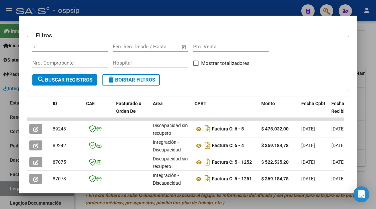
scroll to position [167, 0]
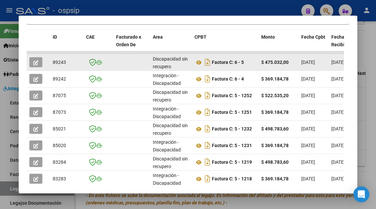
click at [35, 60] on icon "button" at bounding box center [35, 62] width 5 height 5
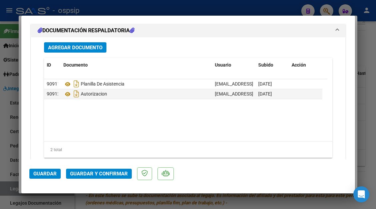
scroll to position [620, 0]
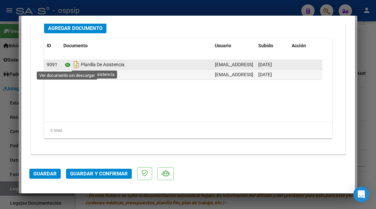
click at [68, 65] on icon at bounding box center [67, 65] width 9 height 8
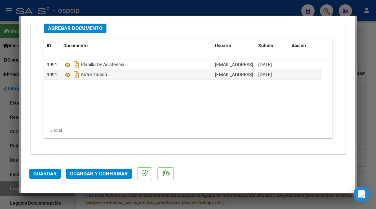
click at [101, 174] on span "Guardar y Confirmar" at bounding box center [99, 174] width 58 height 6
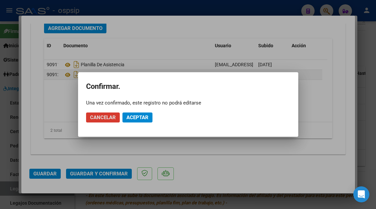
click at [136, 115] on span "Aceptar" at bounding box center [137, 118] width 22 height 6
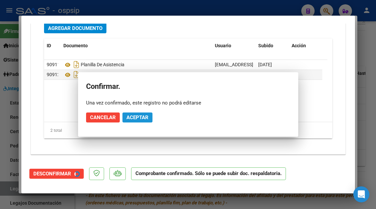
scroll to position [601, 0]
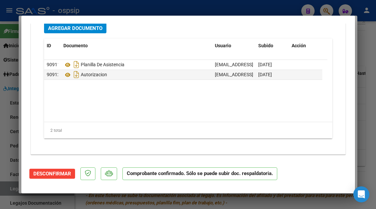
click at [15, 187] on div at bounding box center [188, 104] width 376 height 209
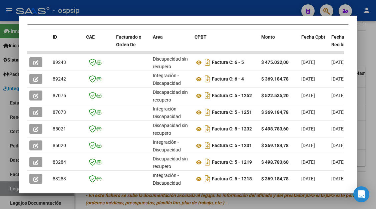
click at [14, 188] on div at bounding box center [188, 104] width 376 height 209
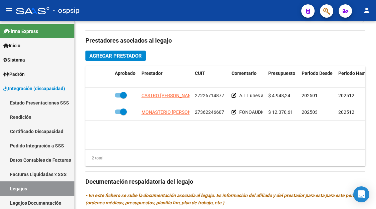
click at [14, 188] on link "Legajos" at bounding box center [37, 189] width 74 height 14
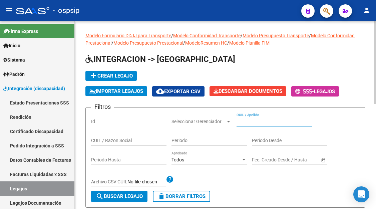
click at [244, 120] on input "CUIL / Apellido" at bounding box center [273, 122] width 75 height 6
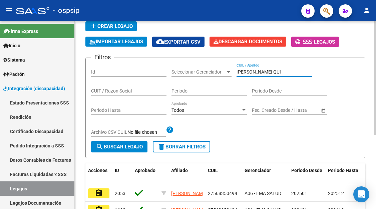
scroll to position [100, 0]
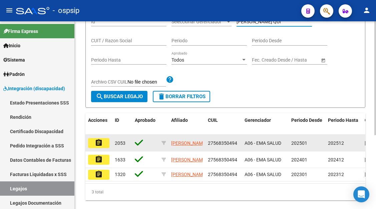
click at [97, 146] on mat-icon "assignment" at bounding box center [99, 143] width 8 height 8
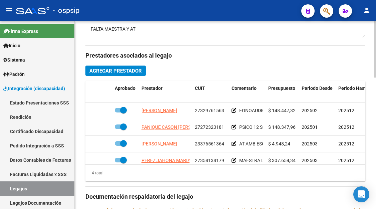
scroll to position [300, 0]
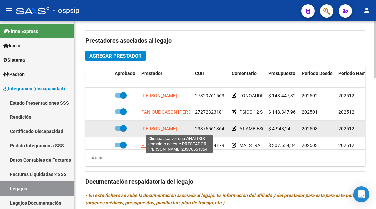
click at [177, 127] on span "GALLO PEREZ MICAELA MERCEDES" at bounding box center [159, 128] width 36 height 5
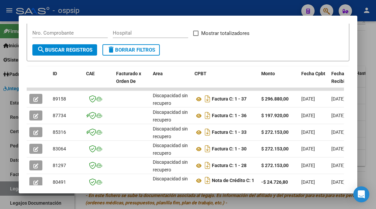
scroll to position [130, 0]
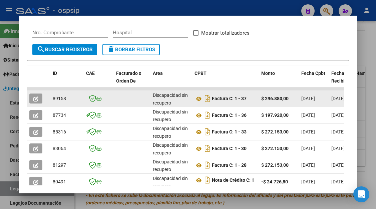
click at [37, 99] on icon "button" at bounding box center [35, 99] width 5 height 5
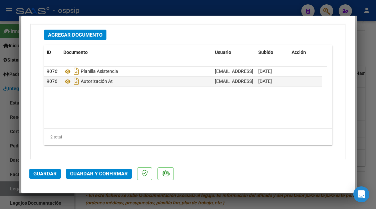
scroll to position [620, 0]
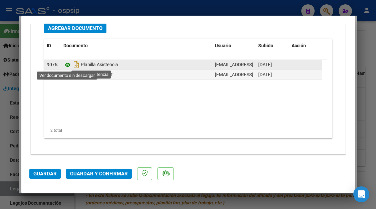
click at [69, 67] on icon at bounding box center [67, 65] width 9 height 8
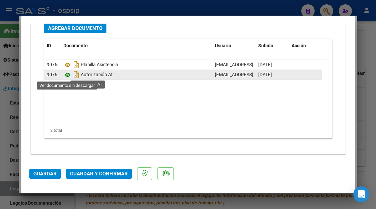
click at [67, 77] on icon at bounding box center [67, 75] width 9 height 8
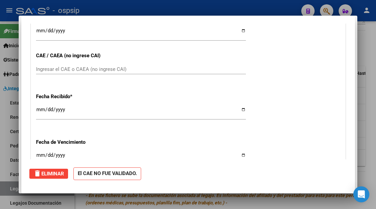
scroll to position [0, 0]
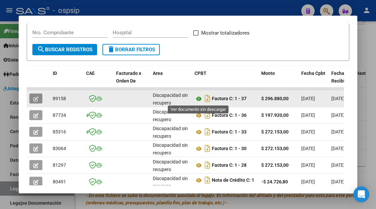
click at [198, 97] on icon at bounding box center [198, 99] width 9 height 8
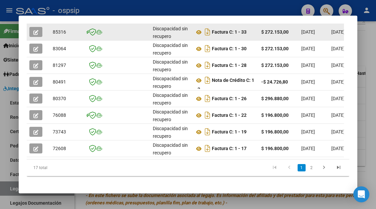
scroll to position [164, 0]
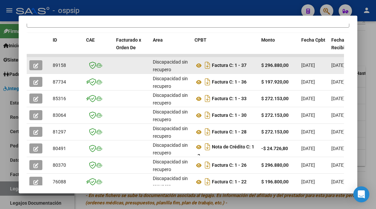
click at [40, 68] on button "button" at bounding box center [35, 65] width 13 height 10
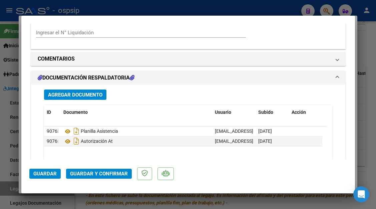
scroll to position [620, 0]
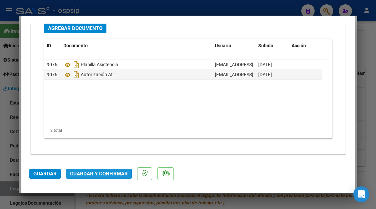
click at [88, 173] on span "Guardar y Confirmar" at bounding box center [99, 174] width 58 height 6
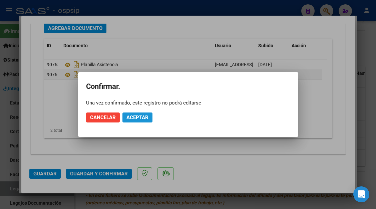
click at [139, 117] on span "Aceptar" at bounding box center [137, 118] width 22 height 6
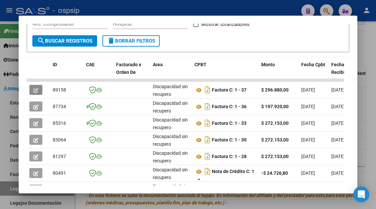
scroll to position [206, 0]
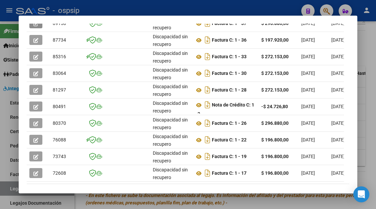
click at [11, 193] on div at bounding box center [188, 104] width 376 height 209
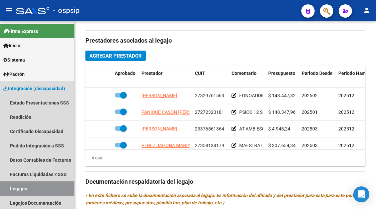
click at [11, 193] on link "Legajos" at bounding box center [37, 189] width 74 height 14
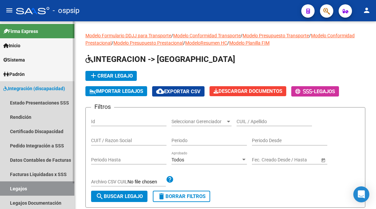
click at [15, 189] on link "Legajos" at bounding box center [37, 189] width 74 height 14
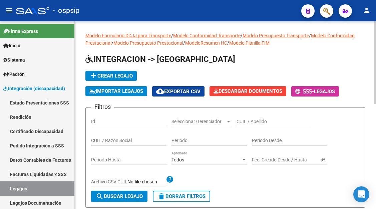
click at [249, 120] on input "CUIL / Apellido" at bounding box center [273, 122] width 75 height 6
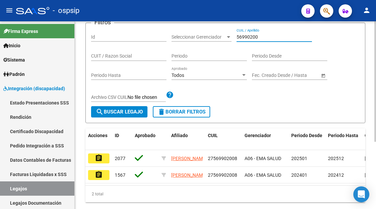
scroll to position [100, 0]
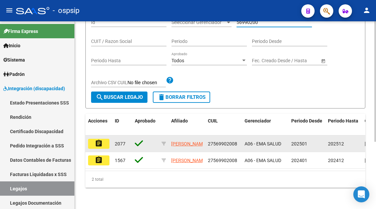
click at [105, 146] on button "assignment" at bounding box center [98, 144] width 21 height 10
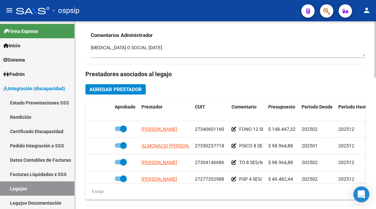
scroll to position [267, 0]
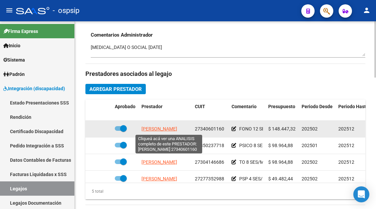
click at [176, 132] on span "ARRIETA MONICA ELIANA" at bounding box center [159, 128] width 36 height 5
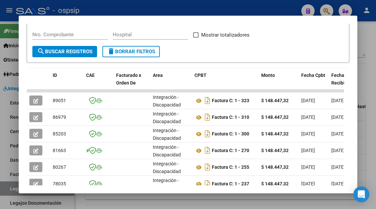
scroll to position [133, 0]
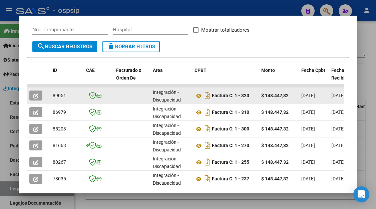
click at [36, 98] on icon "button" at bounding box center [35, 96] width 5 height 5
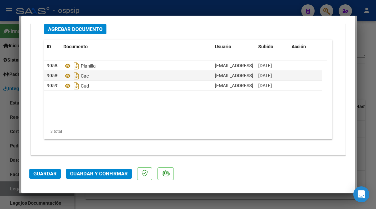
scroll to position [841, 0]
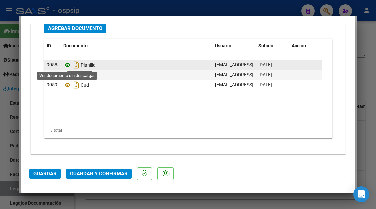
click at [67, 64] on icon at bounding box center [67, 65] width 9 height 8
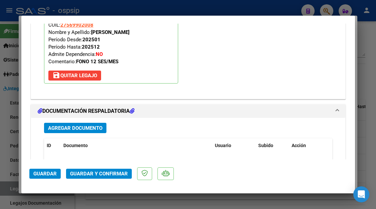
scroll to position [807, 0]
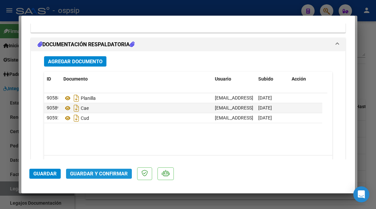
click at [92, 174] on span "Guardar y Confirmar" at bounding box center [99, 174] width 58 height 6
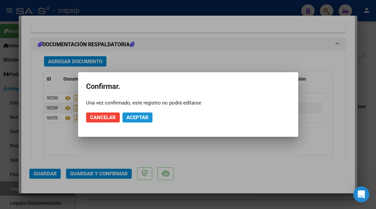
click at [130, 116] on span "Aceptar" at bounding box center [137, 118] width 22 height 6
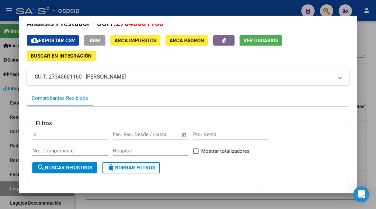
scroll to position [0, 0]
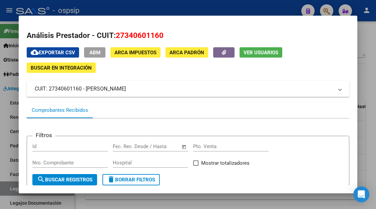
click at [249, 54] on span "Ver Usuarios" at bounding box center [260, 53] width 35 height 6
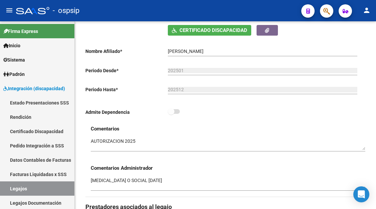
scroll to position [33, 0]
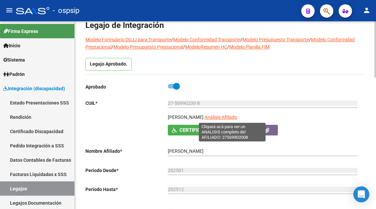
click at [229, 117] on span "Análisis Afiliado" at bounding box center [220, 117] width 33 height 5
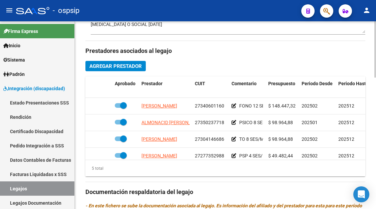
scroll to position [300, 0]
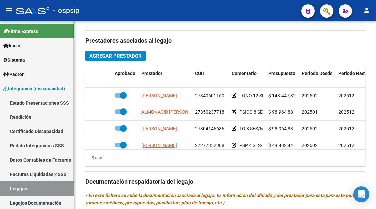
click at [29, 192] on link "Legajos" at bounding box center [37, 189] width 74 height 14
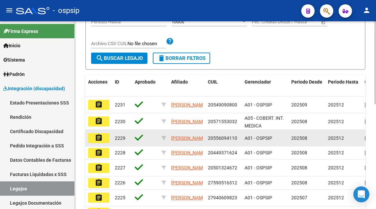
scroll to position [72, 0]
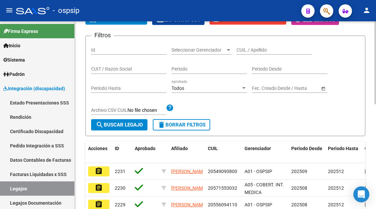
click at [238, 52] on input "CUIL / Apellido" at bounding box center [273, 50] width 75 height 6
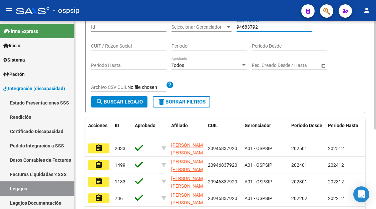
scroll to position [105, 0]
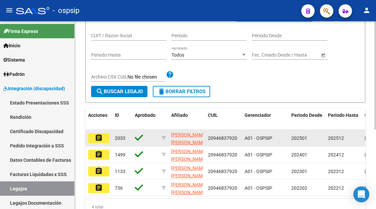
click at [98, 142] on mat-icon "assignment" at bounding box center [99, 138] width 8 height 8
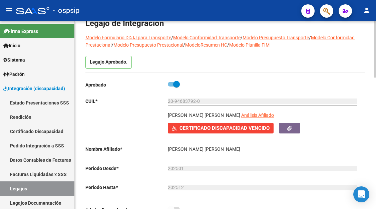
scroll to position [33, 0]
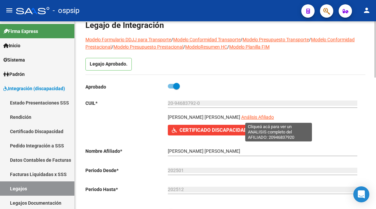
click at [266, 118] on span "Análisis Afiliado" at bounding box center [257, 117] width 33 height 5
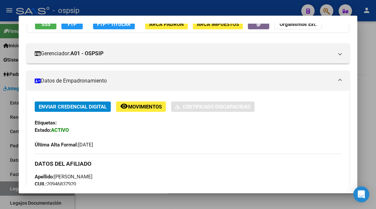
scroll to position [100, 0]
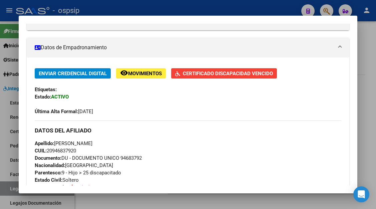
click at [219, 66] on div "Enviar Credencial Digital remove_red_eye Movimientos Certificado Discapacidad V…" at bounding box center [188, 212] width 322 height 308
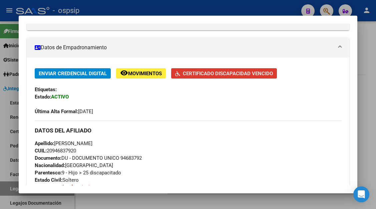
click at [217, 73] on span "Certificado Discapacidad Vencido" at bounding box center [228, 74] width 90 height 6
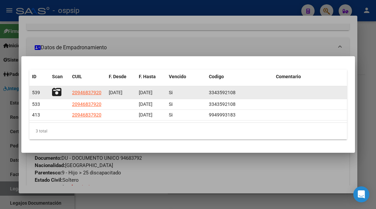
click at [52, 90] on icon at bounding box center [56, 92] width 9 height 9
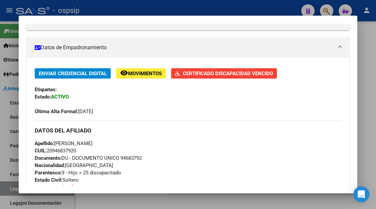
drag, startPoint x: 80, startPoint y: 153, endPoint x: 54, endPoint y: 144, distance: 27.1
click at [54, 144] on div "Apellido: LEONARDO ARTEMIO CARRANZA ENRIQUEZ CUIL: 20946837920 Documento: DU - …" at bounding box center [188, 176] width 306 height 73
copy div "LEONARDO ARTEMIO CARRANZA ENRIQUEZ CUIL: 20946837920"
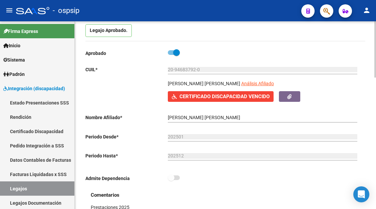
scroll to position [67, 0]
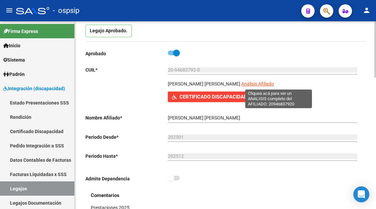
click at [274, 85] on span "Análisis Afiliado" at bounding box center [257, 83] width 33 height 5
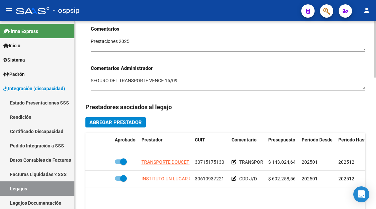
scroll to position [300, 0]
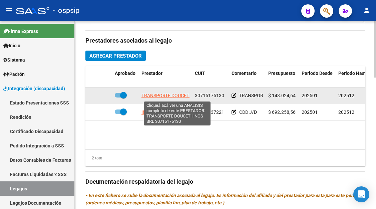
click at [176, 98] on span "TRANSPORTE DOUCET HNOS SRL" at bounding box center [176, 95] width 71 height 5
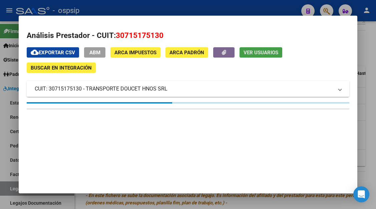
click at [253, 54] on span "Ver Usuarios" at bounding box center [260, 53] width 35 height 6
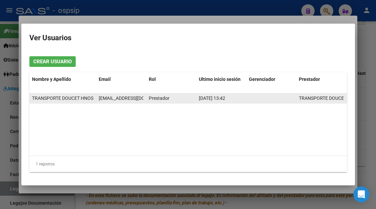
click at [121, 97] on span "administracion@cetrans.com.ar" at bounding box center [136, 98] width 74 height 5
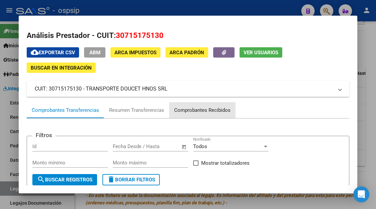
click at [192, 110] on div "Comprobantes Recibidos" at bounding box center [202, 111] width 56 height 8
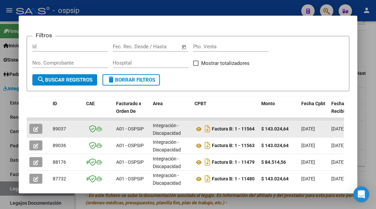
scroll to position [1, 0]
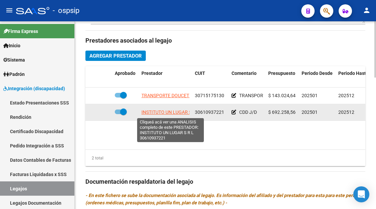
click at [169, 112] on span "INSTITUTO UN LUGAR S R L" at bounding box center [170, 112] width 58 height 5
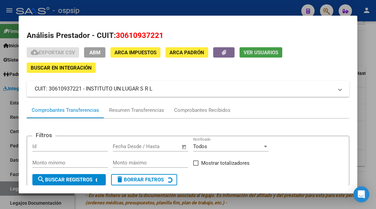
click at [252, 54] on span "Ver Usuarios" at bounding box center [260, 53] width 35 height 6
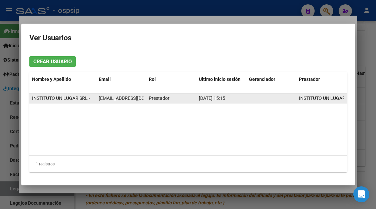
click at [117, 98] on span "proveedores@institutounlugar.edu.ar" at bounding box center [136, 98] width 74 height 5
copy span "proveedores@institutounlugar.edu.ar"
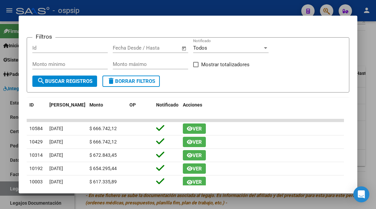
scroll to position [100, 0]
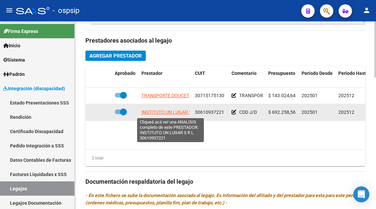
click at [175, 113] on span "INSTITUTO UN LUGAR S R L" at bounding box center [170, 112] width 58 height 5
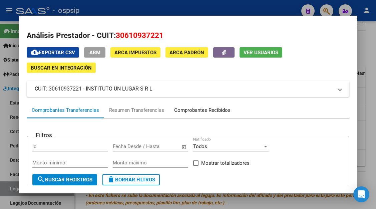
click at [193, 109] on div "Comprobantes Recibidos" at bounding box center [202, 111] width 56 height 8
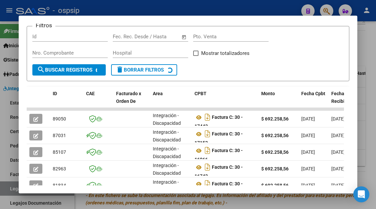
scroll to position [145, 0]
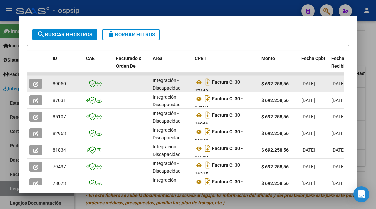
click at [30, 86] on button "button" at bounding box center [35, 84] width 13 height 10
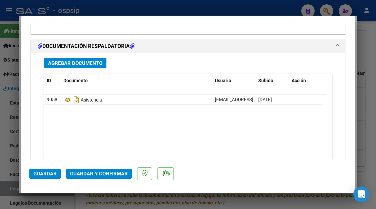
scroll to position [841, 0]
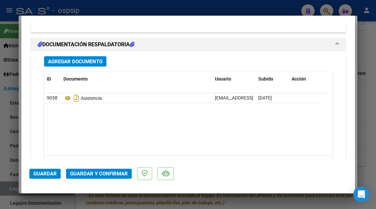
scroll to position [841, 0]
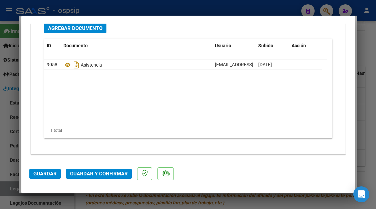
click at [102, 172] on span "Guardar y Confirmar" at bounding box center [99, 174] width 58 height 6
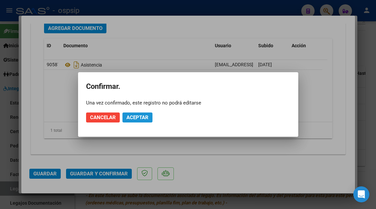
click at [131, 119] on span "Aceptar" at bounding box center [137, 118] width 22 height 6
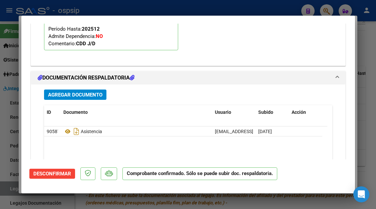
scroll to position [731, 0]
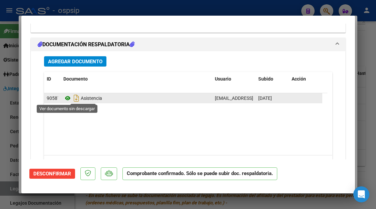
click at [65, 97] on icon at bounding box center [67, 98] width 9 height 8
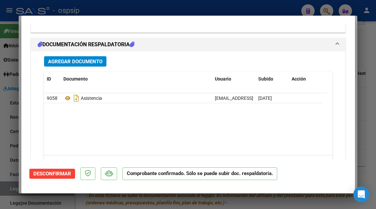
type input "$ 0,00"
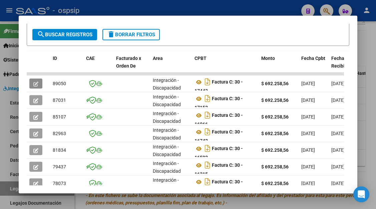
click at [8, 184] on div at bounding box center [188, 104] width 376 height 209
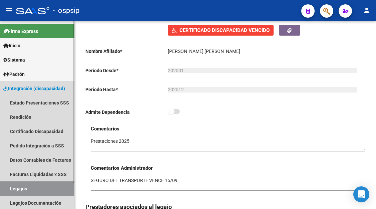
click at [33, 195] on link "Legajos" at bounding box center [37, 189] width 74 height 14
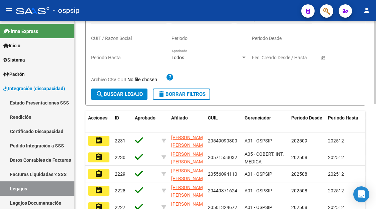
scroll to position [67, 0]
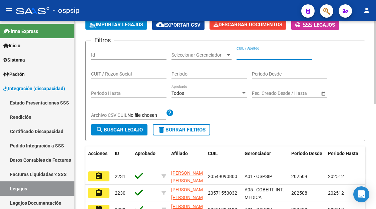
click at [252, 55] on input "CUIL / Apellido" at bounding box center [273, 55] width 75 height 6
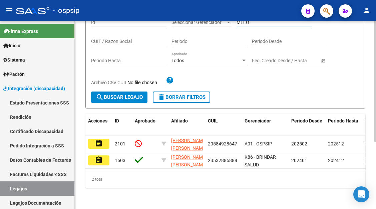
scroll to position [105, 0]
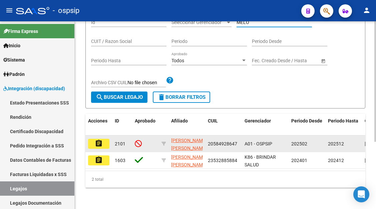
type input "MELO"
click at [92, 139] on button "assignment" at bounding box center [98, 144] width 21 height 10
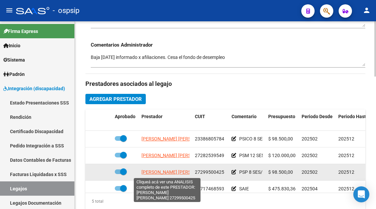
click at [158, 171] on span "ROCCA ANALIA LORENA" at bounding box center [177, 172] width 72 height 5
type textarea "27299500425"
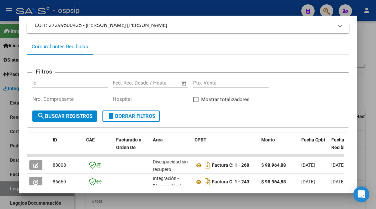
scroll to position [97, 0]
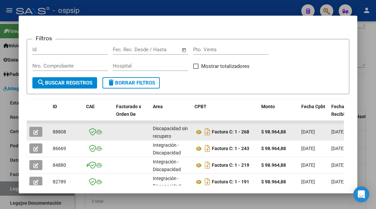
click at [34, 130] on icon "button" at bounding box center [35, 132] width 5 height 5
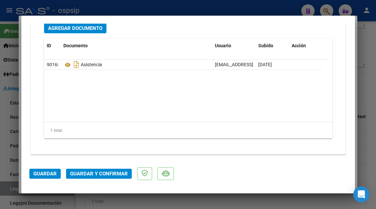
scroll to position [600, 0]
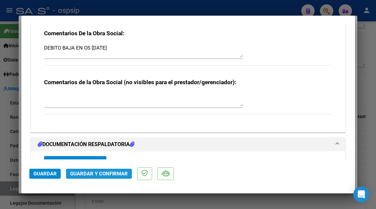
click at [93, 174] on span "Guardar y Confirmar" at bounding box center [99, 174] width 58 height 6
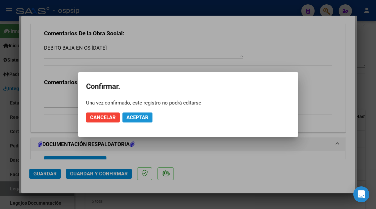
click at [135, 114] on button "Aceptar" at bounding box center [137, 118] width 30 height 10
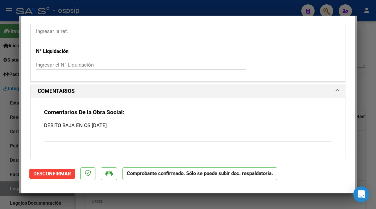
scroll to position [500, 0]
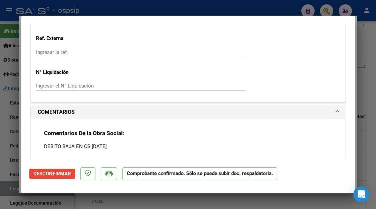
type input "$ 0,00"
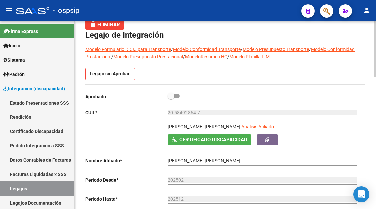
scroll to position [33, 0]
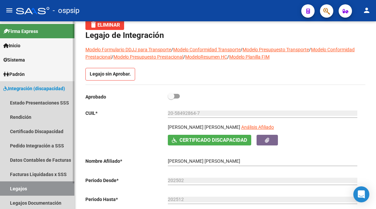
click at [32, 184] on link "Legajos" at bounding box center [37, 189] width 74 height 14
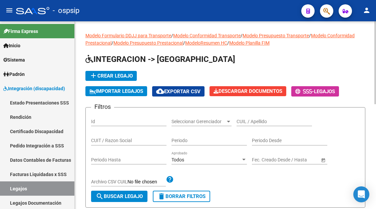
click at [241, 121] on input "CUIL / Apellido" at bounding box center [273, 122] width 75 height 6
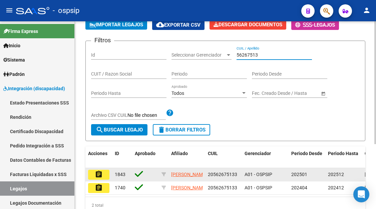
type input "56267513"
click at [94, 173] on button "assignment" at bounding box center [98, 175] width 21 height 10
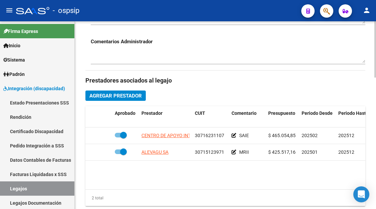
scroll to position [267, 0]
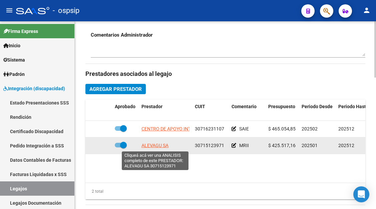
click at [148, 147] on span "ALEVAGU SA" at bounding box center [154, 145] width 27 height 5
type textarea "30715123971"
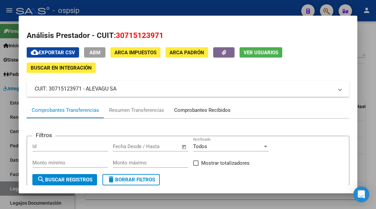
click at [213, 109] on div "Comprobantes Recibidos" at bounding box center [202, 111] width 56 height 8
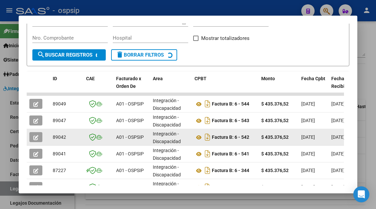
scroll to position [130, 0]
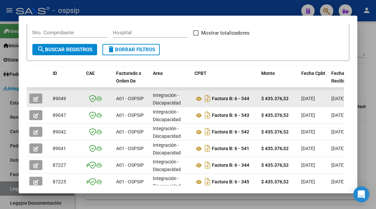
click at [37, 99] on icon "button" at bounding box center [35, 99] width 5 height 5
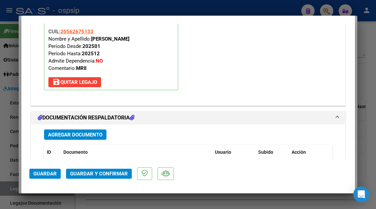
scroll to position [801, 0]
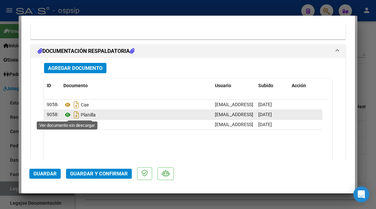
click at [69, 116] on icon at bounding box center [67, 115] width 9 height 8
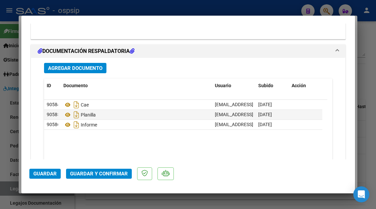
click at [94, 172] on span "Guardar y Confirmar" at bounding box center [99, 174] width 58 height 6
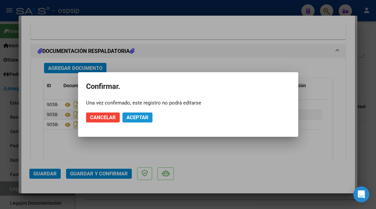
click at [135, 116] on span "Aceptar" at bounding box center [137, 118] width 22 height 6
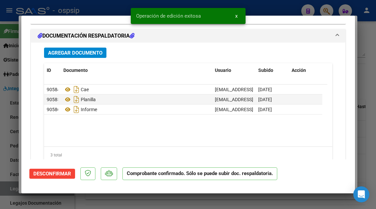
click at [10, 191] on div at bounding box center [188, 104] width 376 height 209
type input "$ 0,00"
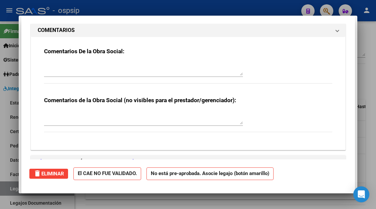
scroll to position [753, 0]
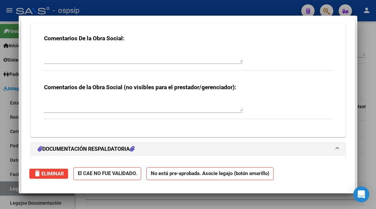
click at [10, 191] on div at bounding box center [188, 104] width 376 height 209
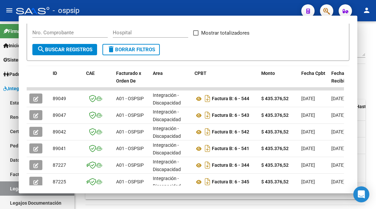
click at [10, 191] on link "Legajos" at bounding box center [37, 189] width 74 height 14
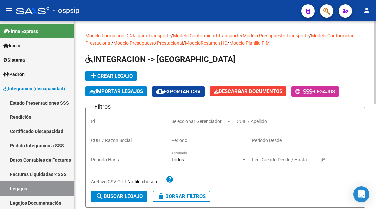
click at [253, 123] on input "CUIL / Apellido" at bounding box center [273, 122] width 75 height 6
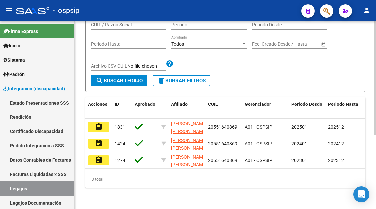
scroll to position [122, 0]
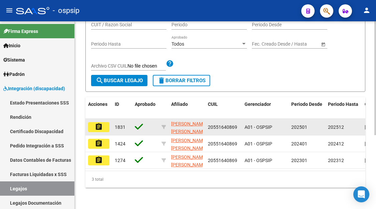
type input "55164086"
click at [97, 123] on mat-icon "assignment" at bounding box center [99, 127] width 8 height 8
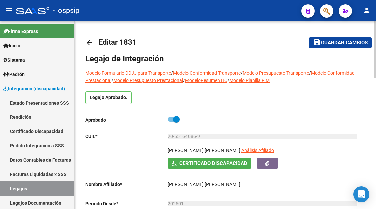
click at [258, 149] on span "Análisis Afiliado" at bounding box center [257, 150] width 33 height 5
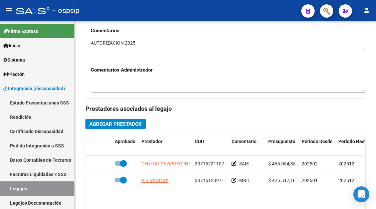
scroll to position [233, 0]
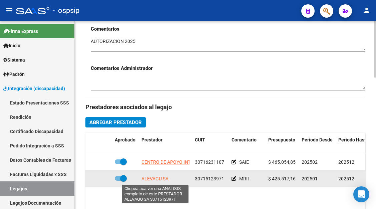
click at [160, 177] on span "ALEVAGU SA" at bounding box center [154, 178] width 27 height 5
type textarea "30715123971"
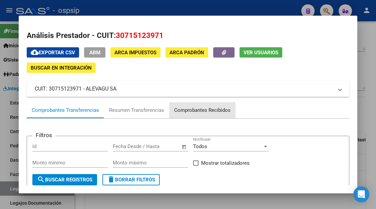
click at [181, 111] on div "Comprobantes Recibidos" at bounding box center [202, 111] width 56 height 8
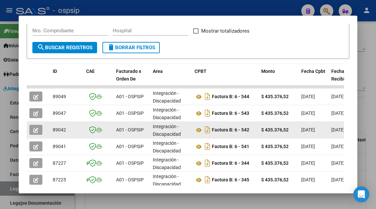
scroll to position [133, 0]
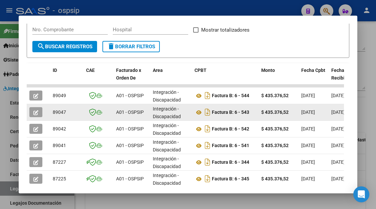
click at [39, 111] on button "button" at bounding box center [35, 112] width 13 height 10
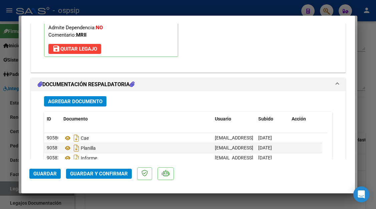
scroll to position [801, 0]
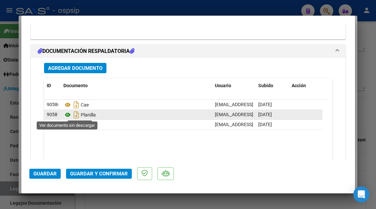
click at [67, 113] on icon at bounding box center [67, 115] width 9 height 8
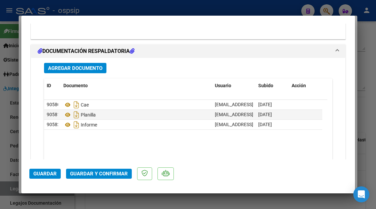
click at [91, 172] on span "Guardar y Confirmar" at bounding box center [99, 174] width 58 height 6
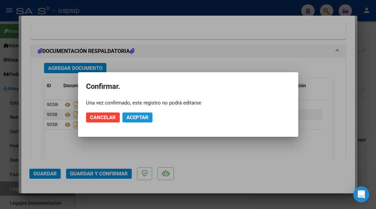
click at [128, 120] on span "Aceptar" at bounding box center [137, 118] width 22 height 6
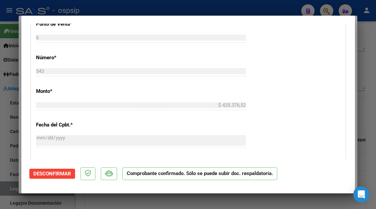
scroll to position [307, 0]
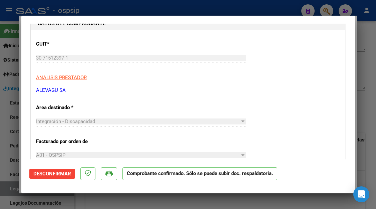
type input "$ 0,00"
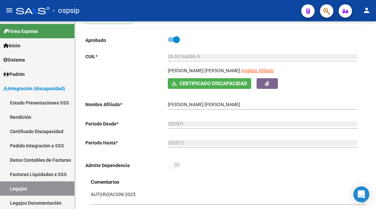
scroll to position [33, 0]
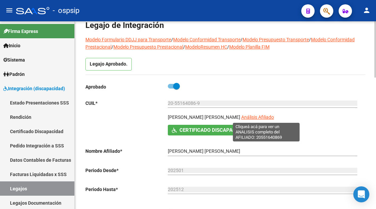
click at [261, 119] on span "Análisis Afiliado" at bounding box center [257, 117] width 33 height 5
type textarea "20551640869"
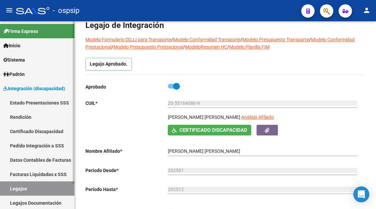
click at [16, 188] on link "Legajos" at bounding box center [37, 189] width 74 height 14
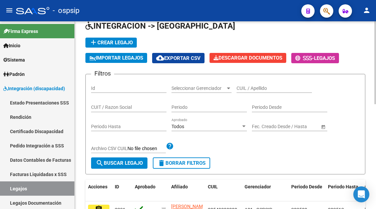
click at [246, 87] on input "CUIL / Apellido" at bounding box center [273, 89] width 75 height 6
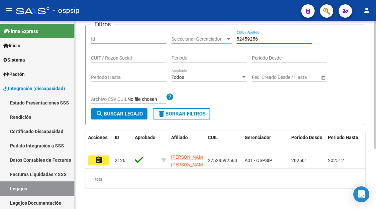
scroll to position [88, 0]
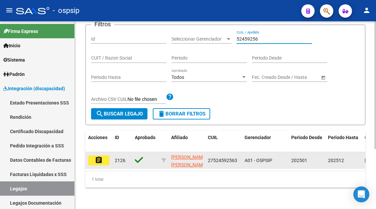
type input "52459256"
click at [98, 157] on mat-icon "assignment" at bounding box center [99, 160] width 8 height 8
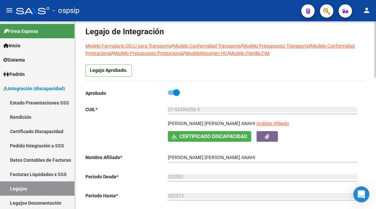
scroll to position [67, 0]
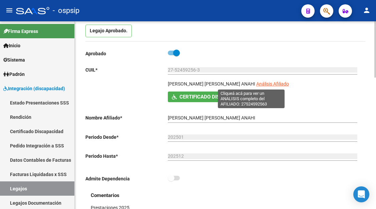
click at [256, 81] on span "Análisis Afiliado" at bounding box center [272, 83] width 33 height 5
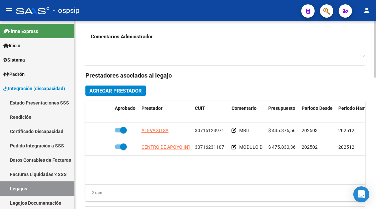
scroll to position [267, 0]
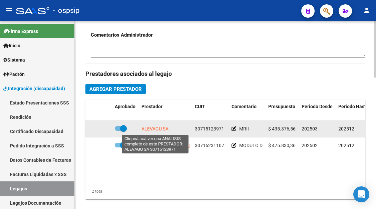
click at [152, 129] on span "ALEVAGU SA" at bounding box center [154, 128] width 27 height 5
type textarea "30715123971"
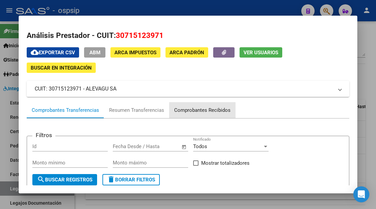
click at [215, 110] on div "Comprobantes Recibidos" at bounding box center [202, 111] width 56 height 8
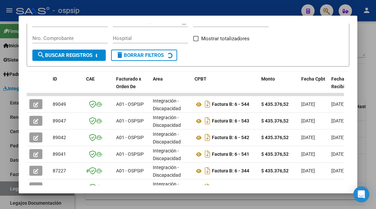
scroll to position [130, 0]
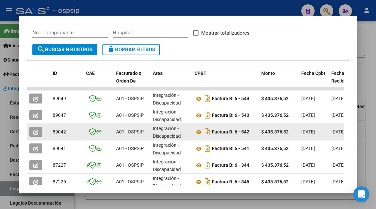
click at [37, 131] on icon "button" at bounding box center [35, 132] width 5 height 5
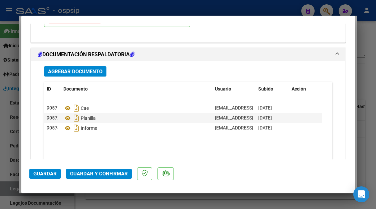
scroll to position [813, 0]
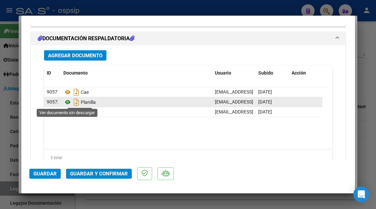
click at [65, 103] on icon at bounding box center [67, 102] width 9 height 8
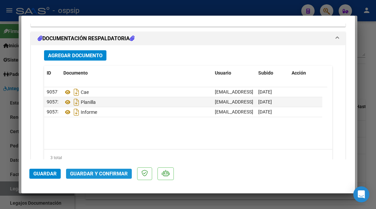
click at [104, 177] on span "Guardar y Confirmar" at bounding box center [99, 174] width 58 height 6
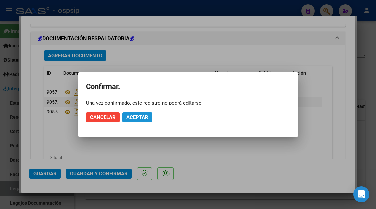
click at [135, 115] on span "Aceptar" at bounding box center [137, 118] width 22 height 6
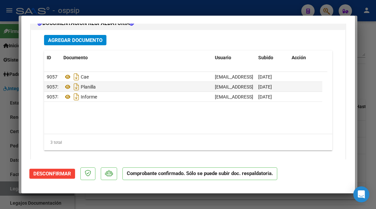
click at [13, 188] on div at bounding box center [188, 104] width 376 height 209
type input "$ 0,00"
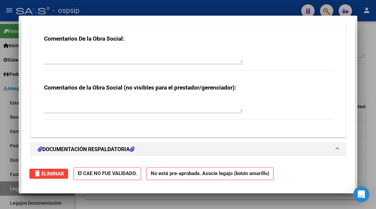
scroll to position [0, 0]
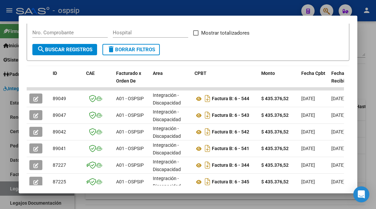
click at [13, 188] on div at bounding box center [188, 104] width 376 height 209
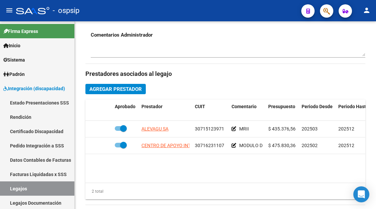
click at [13, 188] on link "Legajos" at bounding box center [37, 189] width 74 height 14
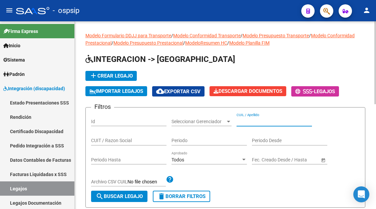
click at [249, 122] on input "CUIL / Apellido" at bounding box center [273, 122] width 75 height 6
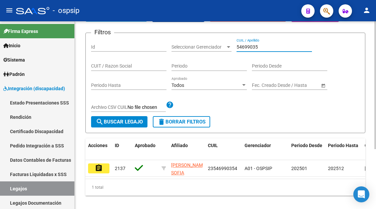
scroll to position [88, 0]
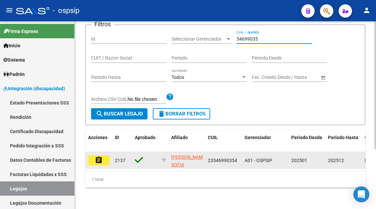
type input "54699035"
click at [100, 156] on mat-icon "assignment" at bounding box center [99, 160] width 8 height 8
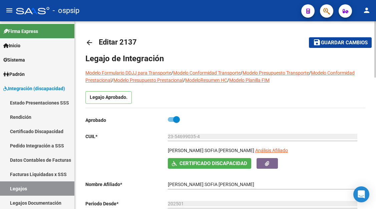
scroll to position [33, 0]
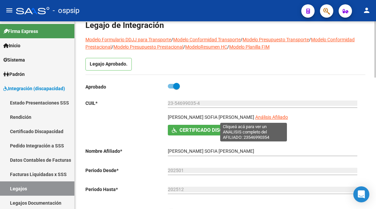
click at [255, 116] on span "Análisis Afiliado" at bounding box center [271, 117] width 33 height 5
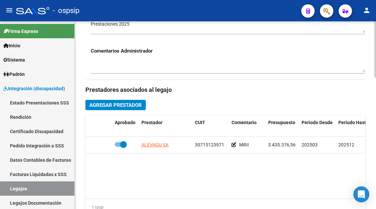
scroll to position [267, 0]
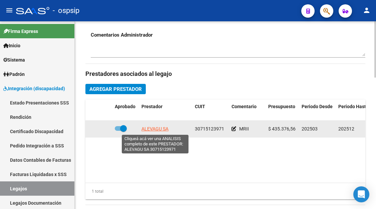
click at [166, 132] on span "ALEVAGU SA" at bounding box center [154, 128] width 27 height 5
type textarea "30715123971"
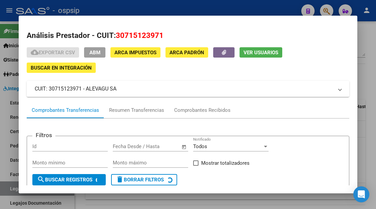
scroll to position [64, 0]
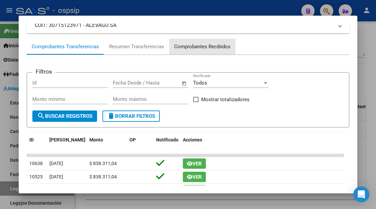
click at [217, 51] on div "Comprobantes Recibidos" at bounding box center [202, 47] width 66 height 16
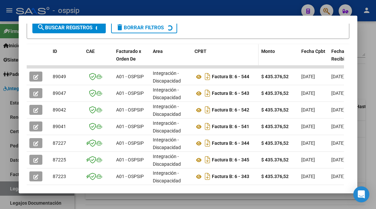
scroll to position [164, 0]
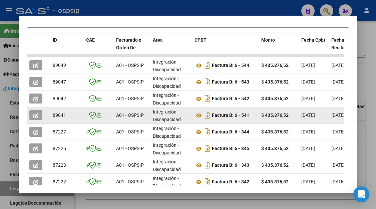
click at [35, 115] on icon "button" at bounding box center [35, 115] width 5 height 5
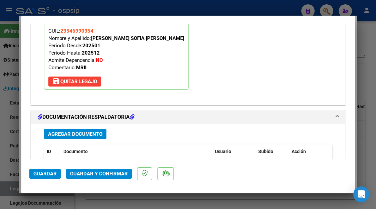
scroll to position [767, 0]
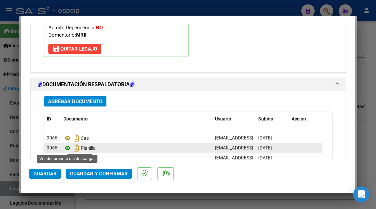
click at [66, 148] on icon at bounding box center [67, 148] width 9 height 8
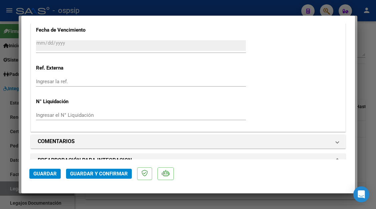
scroll to position [534, 0]
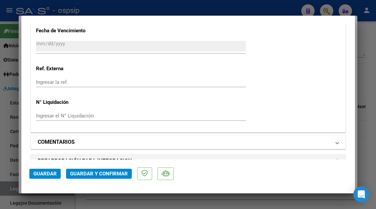
click at [336, 139] on mat-expansion-panel-header "COMENTARIOS" at bounding box center [188, 142] width 314 height 13
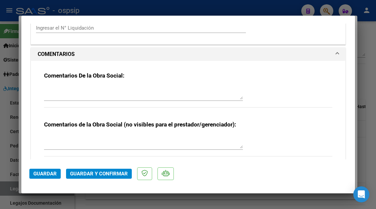
scroll to position [634, 0]
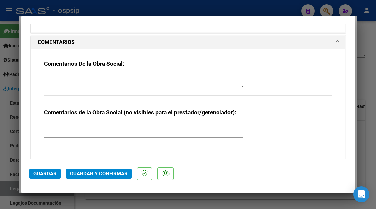
click at [85, 78] on textarea at bounding box center [143, 80] width 199 height 13
type textarea "PLANILLA INCORRECTA"
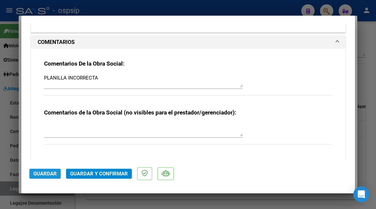
click at [56, 174] on span "Guardar" at bounding box center [44, 174] width 23 height 6
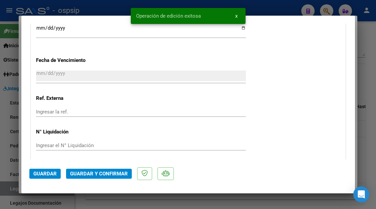
scroll to position [467, 0]
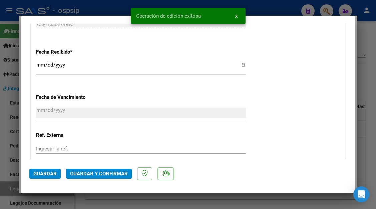
type input "$ 0,00"
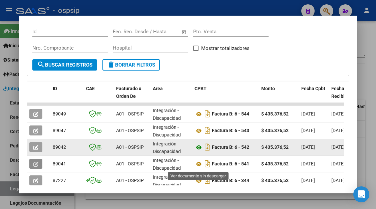
scroll to position [130, 0]
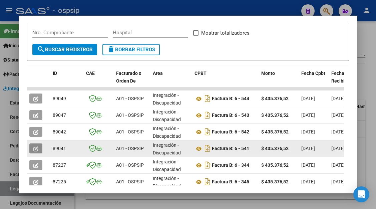
click at [34, 150] on icon "button" at bounding box center [35, 149] width 5 height 5
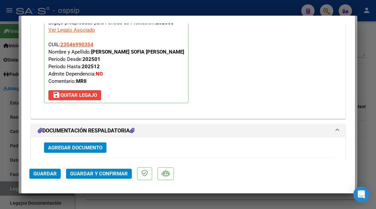
scroll to position [901, 0]
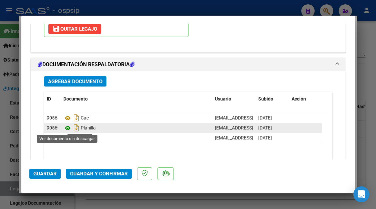
click at [67, 126] on icon at bounding box center [67, 128] width 9 height 8
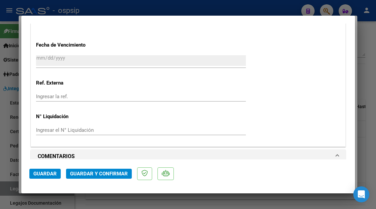
scroll to position [434, 0]
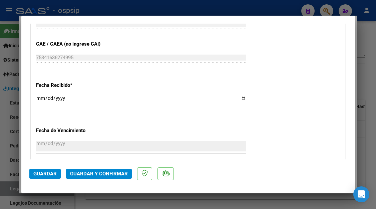
type input "$ 0,00"
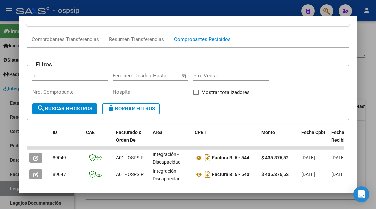
scroll to position [0, 0]
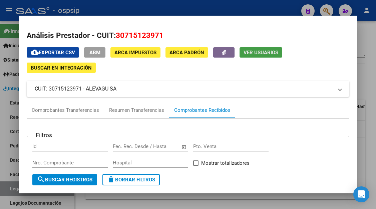
click at [264, 52] on span "Ver Usuarios" at bounding box center [260, 53] width 35 height 6
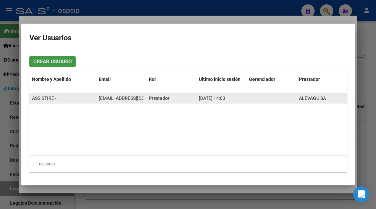
click at [127, 97] on span "contacto@assistire.com.ar" at bounding box center [136, 98] width 74 height 5
copy span "contacto@assistire.com.ar"
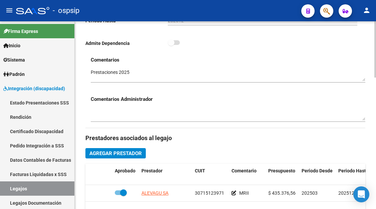
scroll to position [239, 0]
